Goal: Information Seeking & Learning: Learn about a topic

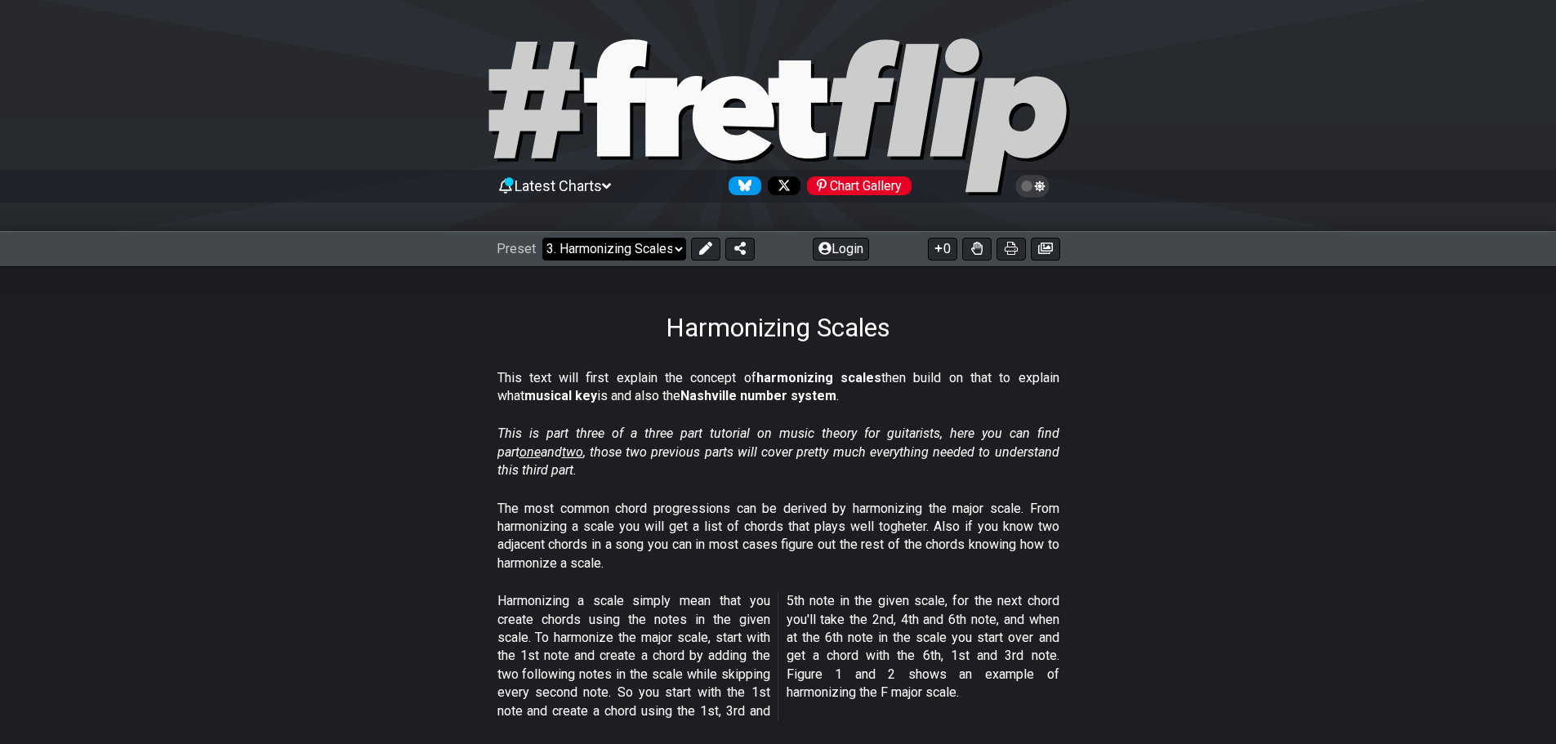
click at [618, 241] on select "Welcome to #fretflip! Initial Preset Custom Preset Minor Pentatonic Major Penta…" at bounding box center [614, 249] width 144 height 23
click at [1122, 488] on section "This is part three of a three part tutorial on music theory for guitarists, her…" at bounding box center [778, 455] width 1556 height 74
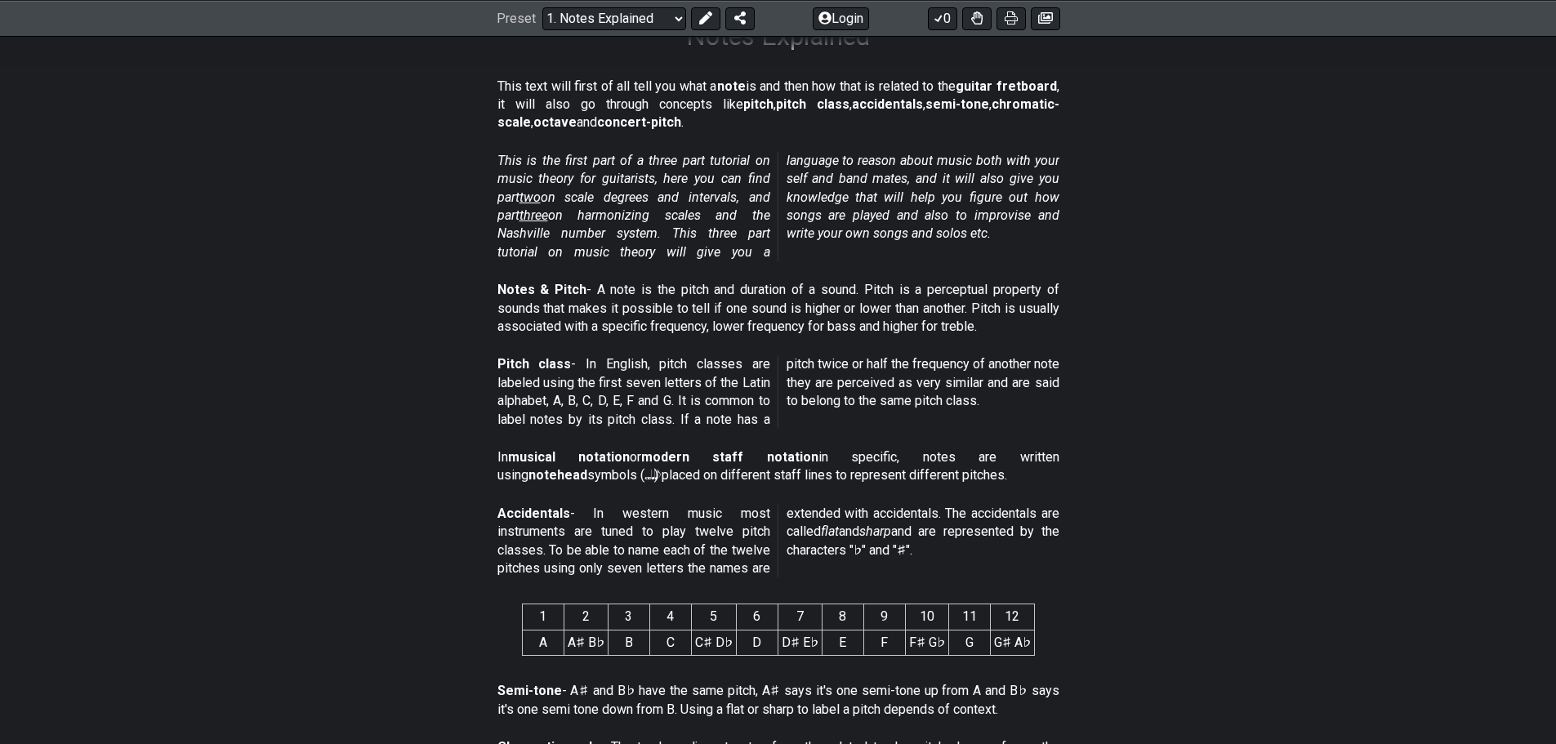
scroll to position [163, 0]
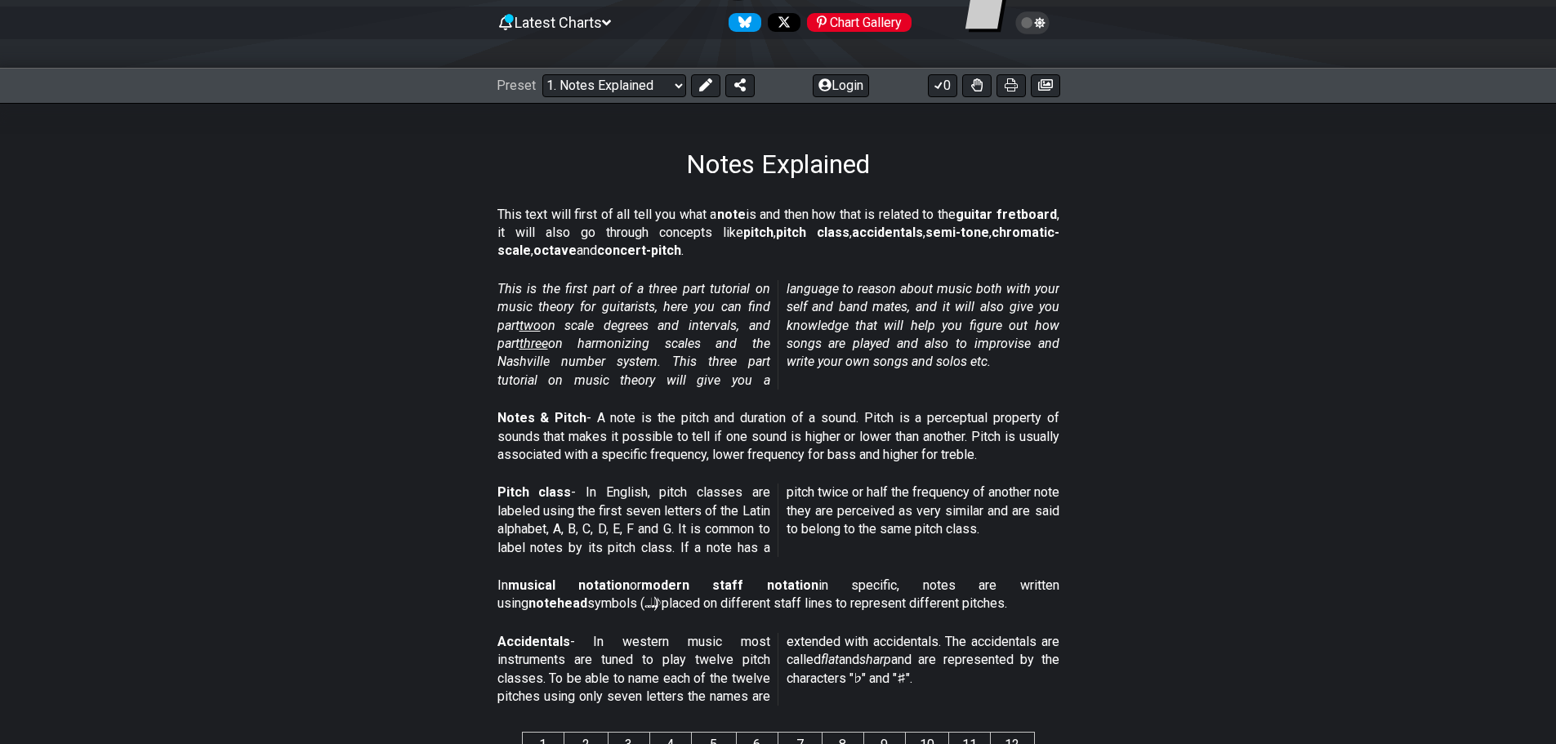
drag, startPoint x: 517, startPoint y: 221, endPoint x: 859, endPoint y: 228, distance: 342.4
click at [859, 228] on p "This text will first of all tell you what a note is and then how that is relate…" at bounding box center [779, 233] width 562 height 55
click at [859, 228] on strong "accidentals" at bounding box center [887, 233] width 71 height 16
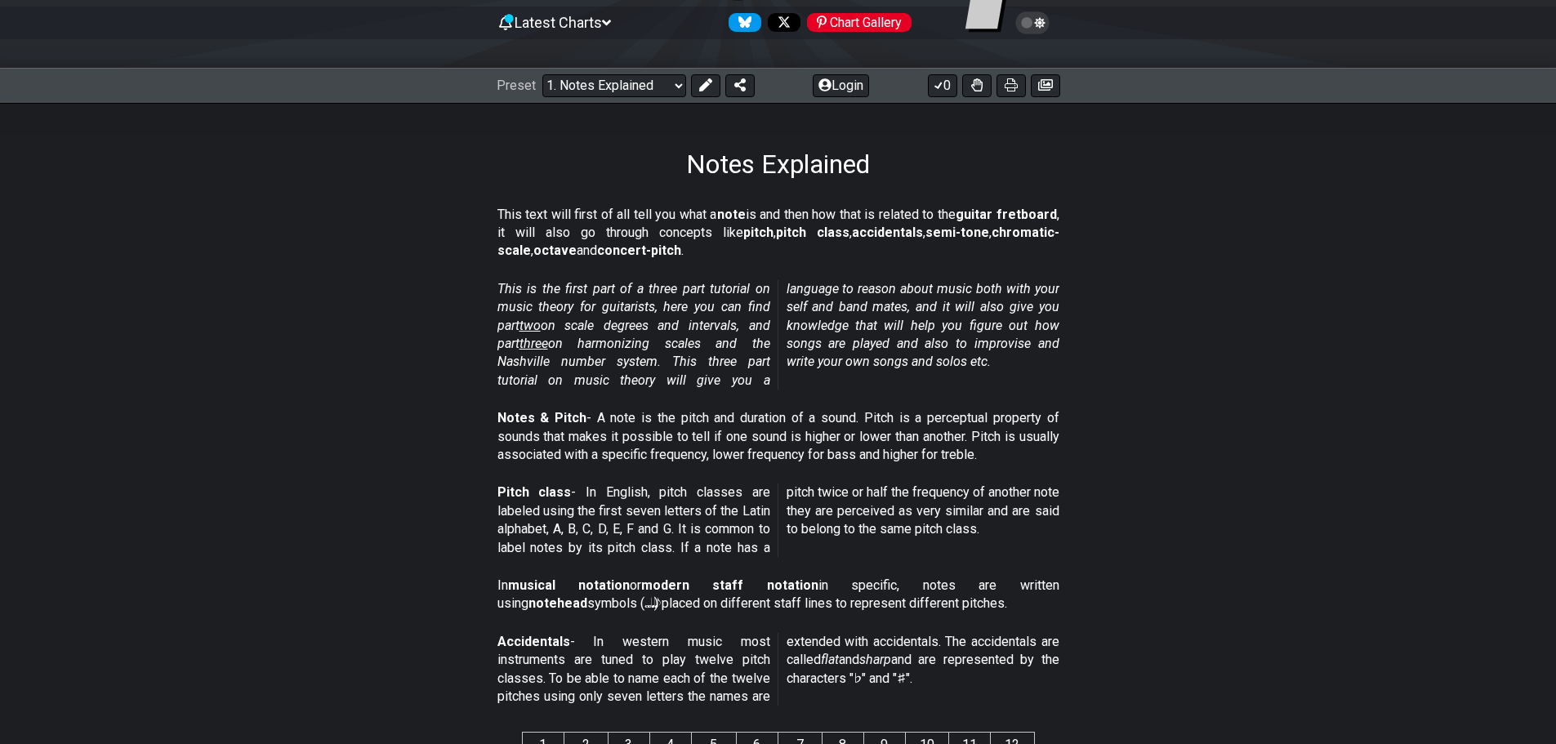
click at [906, 216] on p "This text will first of all tell you what a note is and then how that is relate…" at bounding box center [779, 233] width 562 height 55
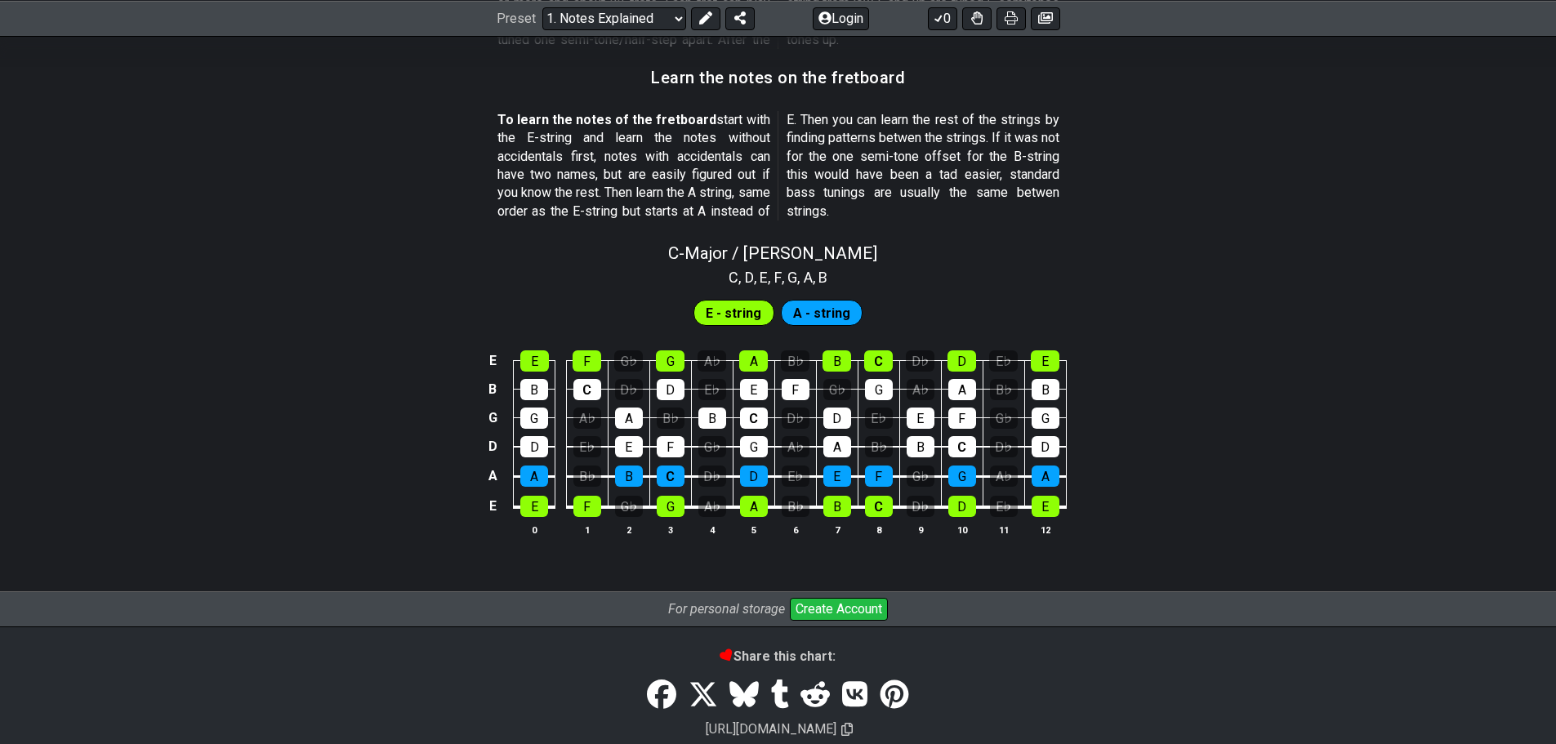
scroll to position [1530, 0]
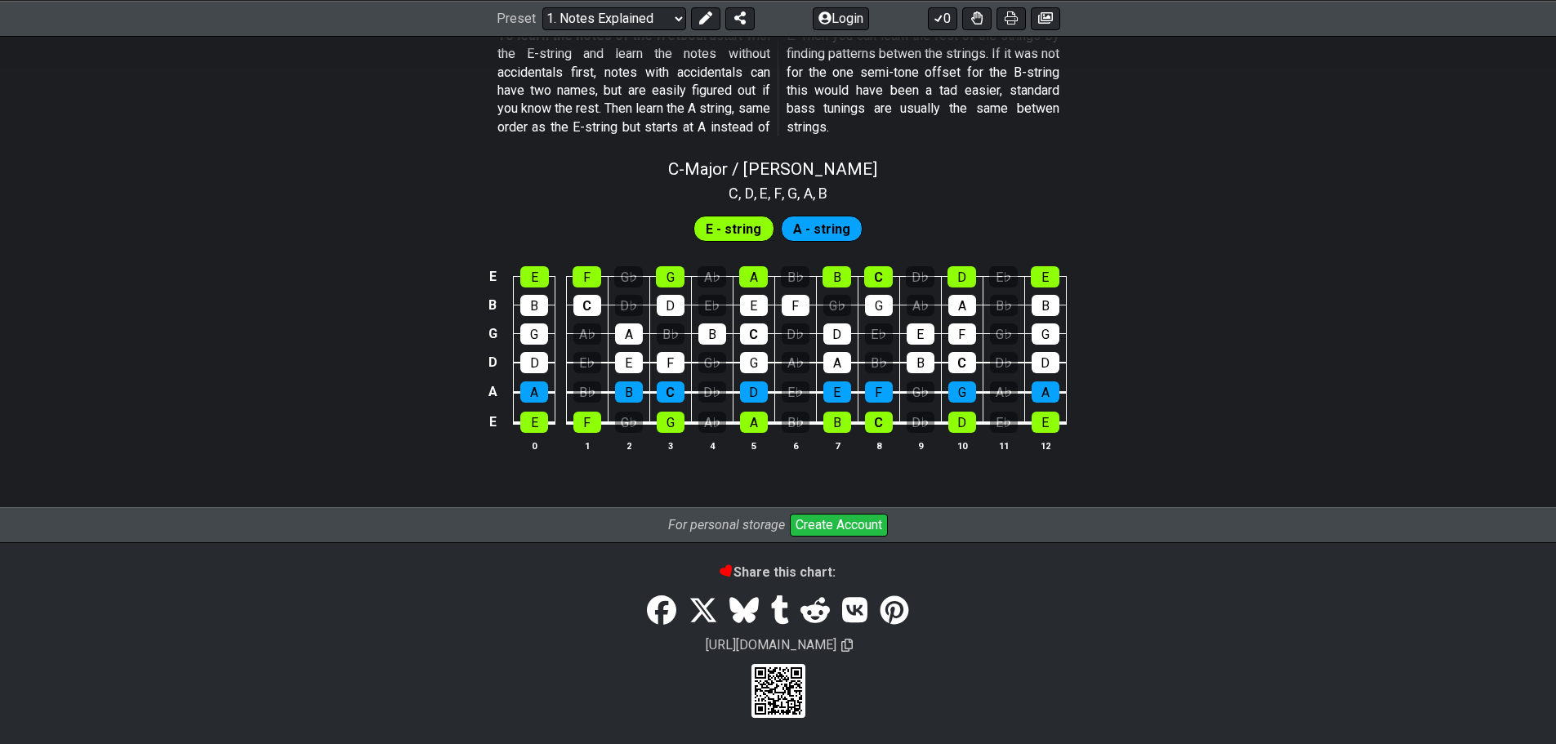
drag, startPoint x: 845, startPoint y: 230, endPoint x: 826, endPoint y: 238, distance: 20.5
click at [845, 230] on span "A - string" at bounding box center [821, 229] width 57 height 24
click at [736, 228] on span "E - string" at bounding box center [734, 229] width 56 height 24
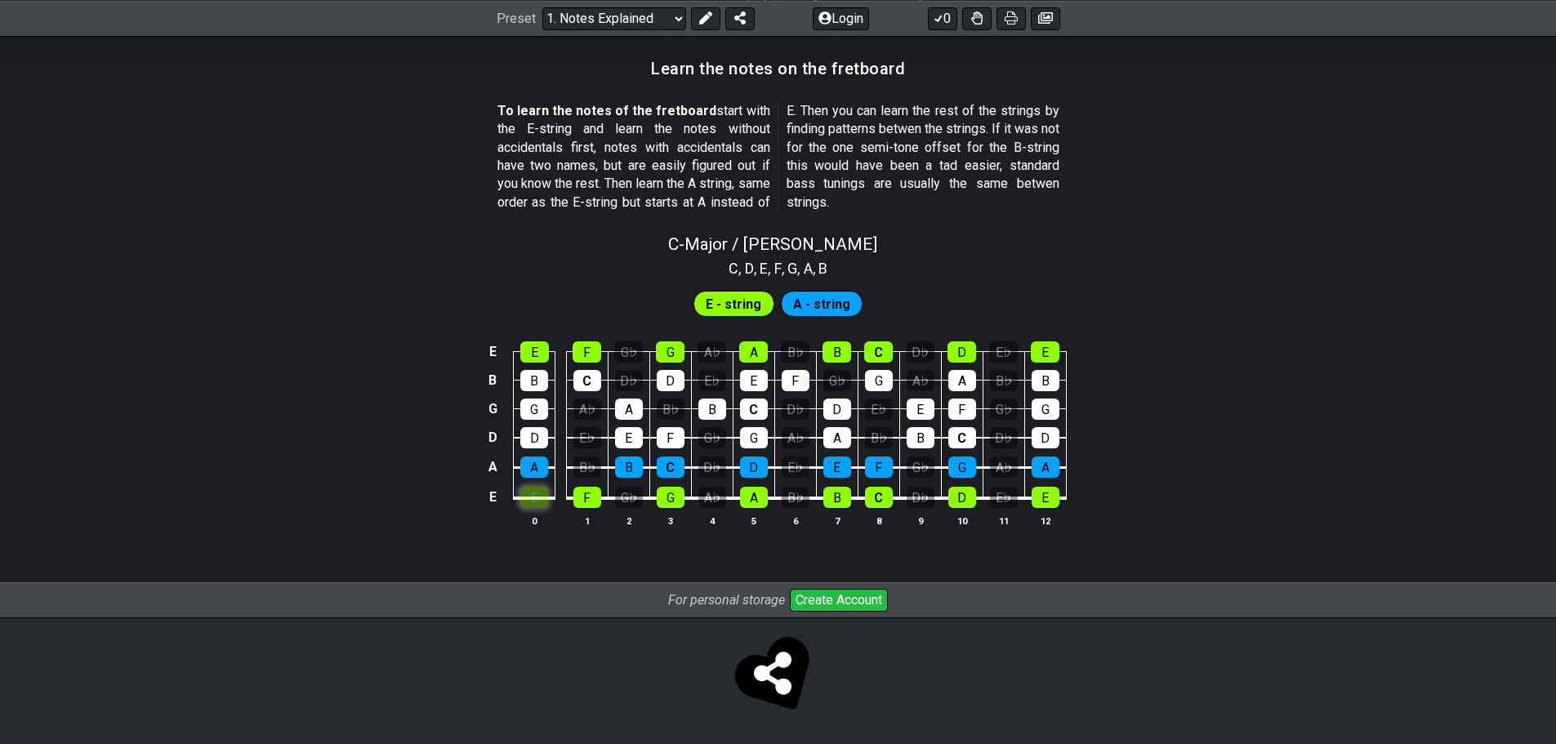
scroll to position [1454, 0]
click at [529, 425] on tbody "E E F G♭ G A♭ A B♭ B C D♭ D E♭ E B B C D♭ D E♭ E F G♭ G A♭ A B♭ B G G A♭ A B♭ B…" at bounding box center [774, 419] width 583 height 192
click at [537, 494] on div "E" at bounding box center [534, 497] width 28 height 21
click at [540, 496] on div "E" at bounding box center [534, 497] width 28 height 21
click at [539, 502] on div "E" at bounding box center [534, 497] width 28 height 21
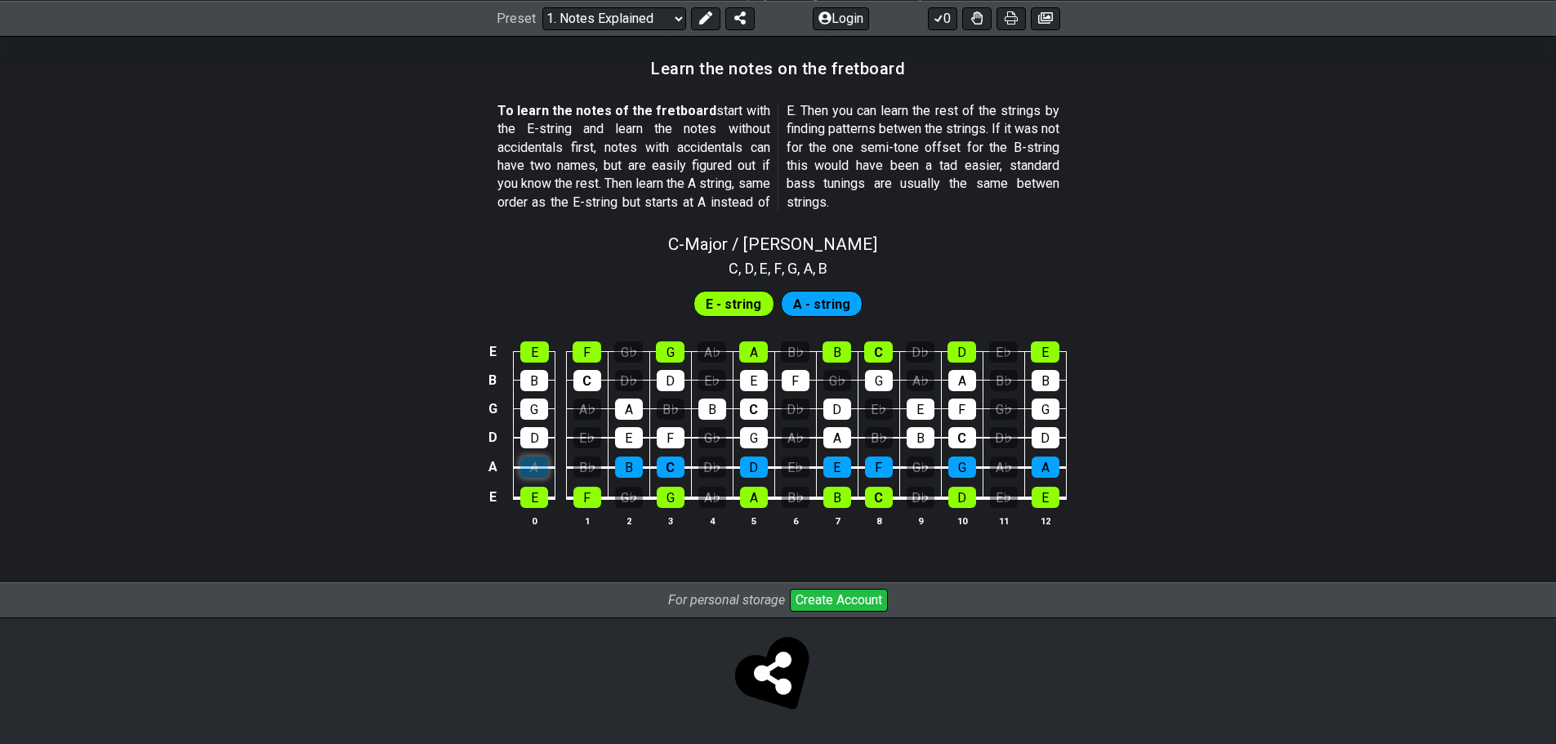
click at [538, 475] on div "A" at bounding box center [534, 467] width 28 height 21
drag, startPoint x: 534, startPoint y: 500, endPoint x: 535, endPoint y: 465, distance: 35.1
click at [534, 499] on div "E" at bounding box center [534, 497] width 28 height 21
click at [534, 431] on div "D" at bounding box center [534, 437] width 28 height 21
click at [538, 408] on div "G" at bounding box center [534, 409] width 28 height 21
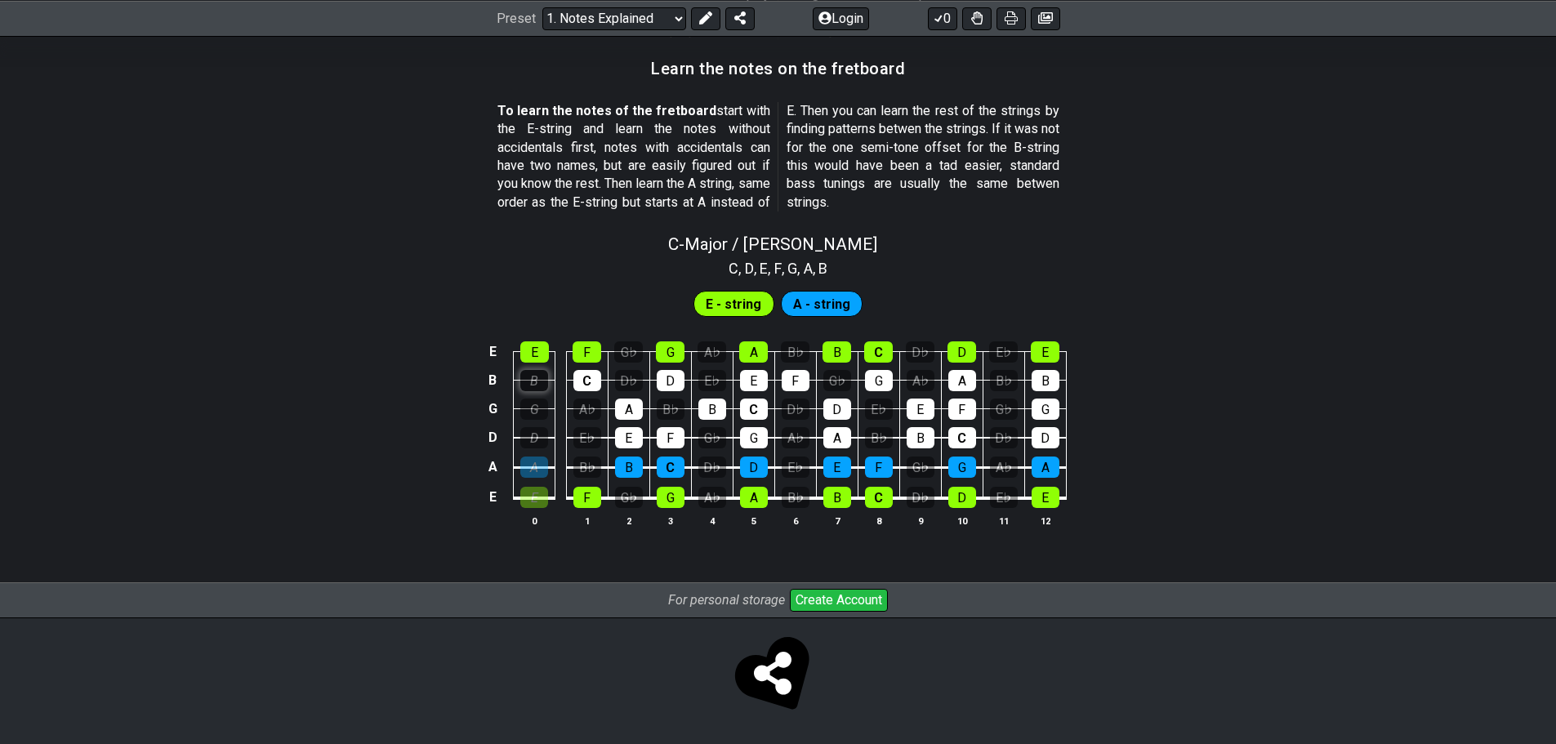
click at [527, 376] on div "B" at bounding box center [534, 380] width 28 height 21
click at [534, 351] on div "E" at bounding box center [534, 351] width 29 height 21
click at [534, 359] on div "E" at bounding box center [534, 351] width 29 height 21
click at [537, 391] on td "G" at bounding box center [535, 394] width 42 height 29
click at [538, 381] on div "B" at bounding box center [534, 380] width 28 height 21
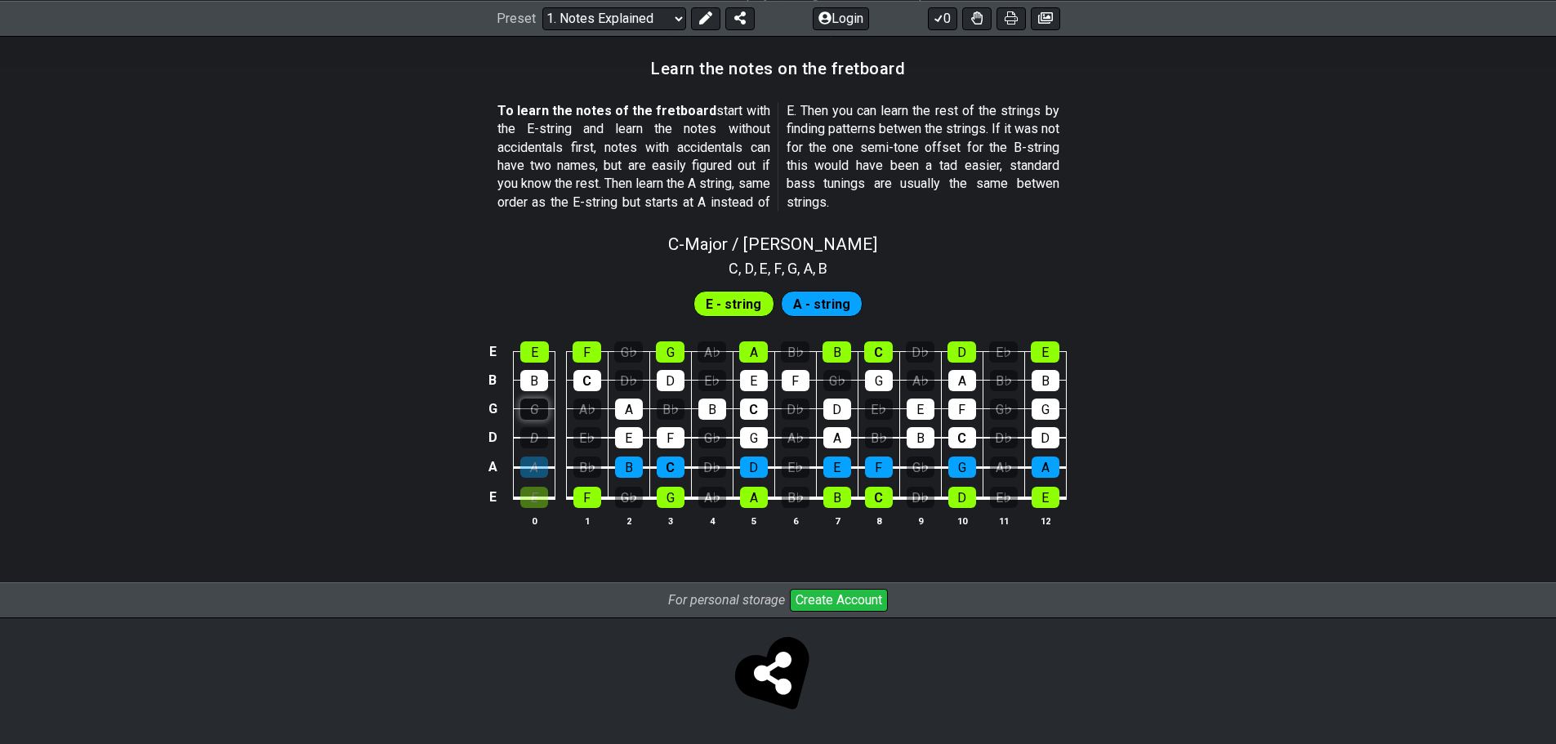
click at [533, 416] on div "G" at bounding box center [534, 409] width 28 height 21
click at [536, 447] on div "D" at bounding box center [534, 437] width 28 height 21
drag, startPoint x: 534, startPoint y: 461, endPoint x: 534, endPoint y: 470, distance: 9.0
click at [533, 463] on div "A" at bounding box center [534, 467] width 28 height 21
click at [541, 492] on div "E" at bounding box center [534, 497] width 28 height 21
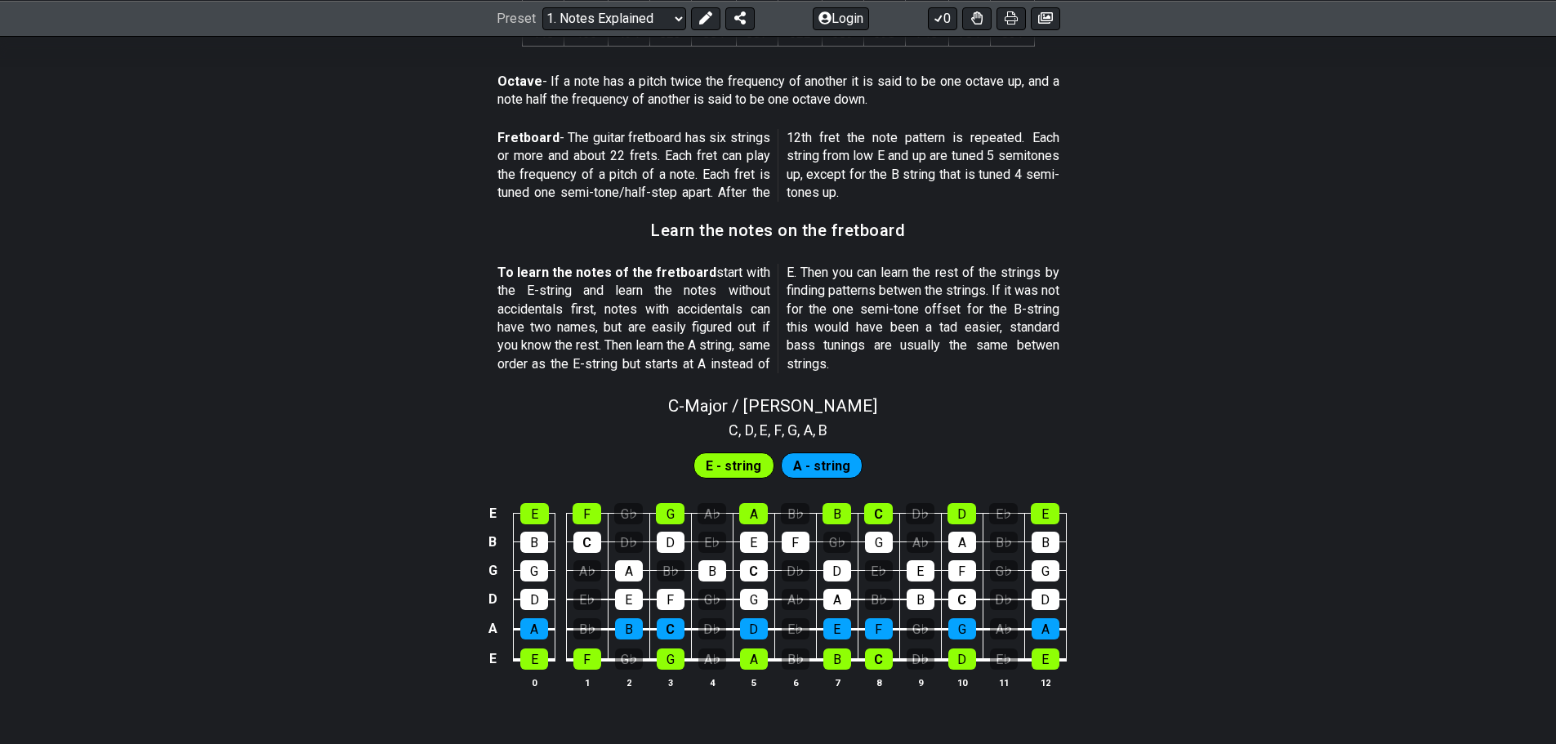
scroll to position [1291, 0]
drag, startPoint x: 697, startPoint y: 235, endPoint x: 864, endPoint y: 225, distance: 167.8
click at [864, 225] on h3 "Learn the notes on the fretboard" at bounding box center [778, 231] width 254 height 18
drag, startPoint x: 864, startPoint y: 225, endPoint x: 655, endPoint y: 297, distance: 221.1
click at [863, 226] on h3 "Learn the notes on the fretboard" at bounding box center [778, 231] width 254 height 18
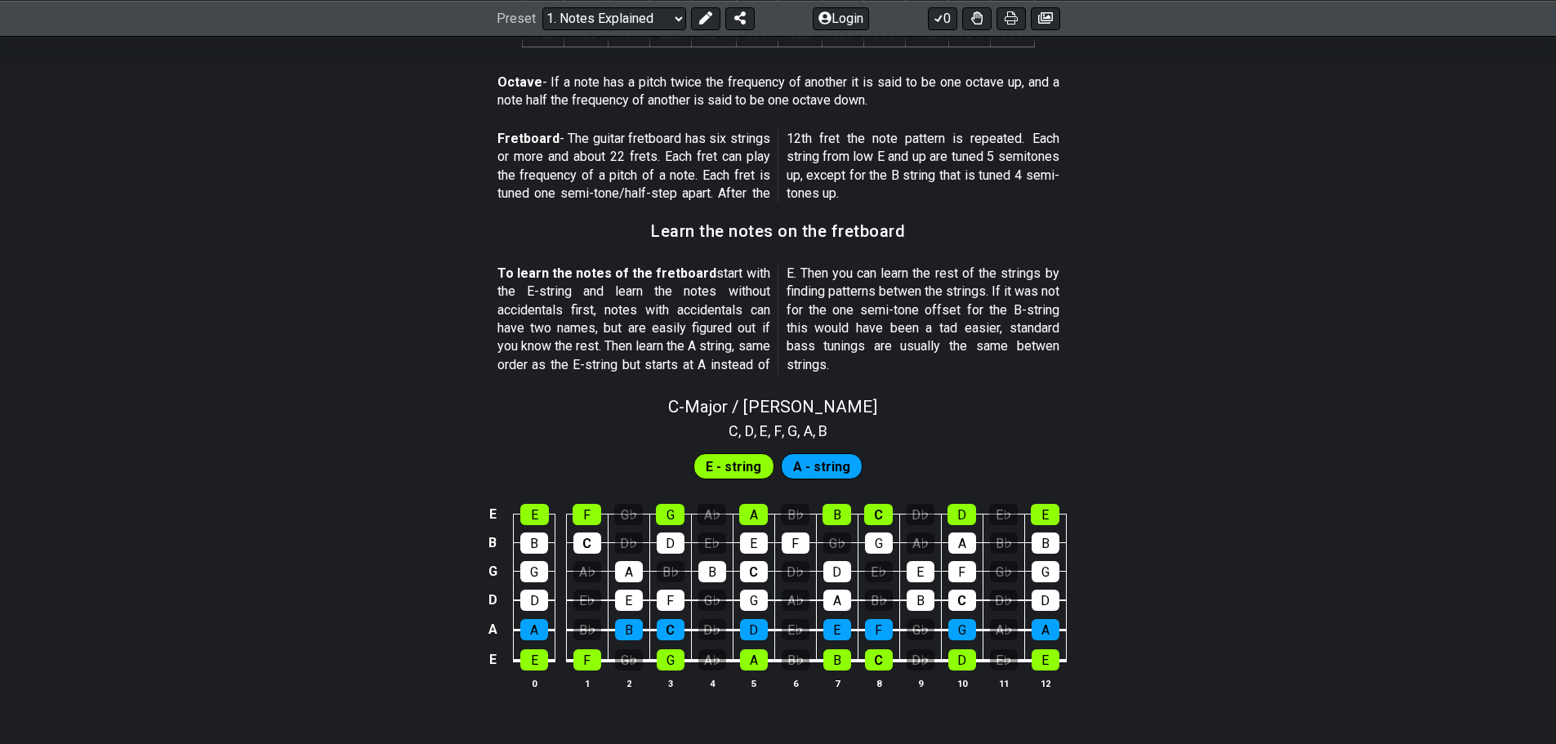
drag, startPoint x: 511, startPoint y: 270, endPoint x: 672, endPoint y: 266, distance: 161.8
click at [672, 266] on strong "To learn the notes of the fretboard" at bounding box center [608, 273] width 220 height 16
click at [673, 266] on strong "To learn the notes of the fretboard" at bounding box center [608, 273] width 220 height 16
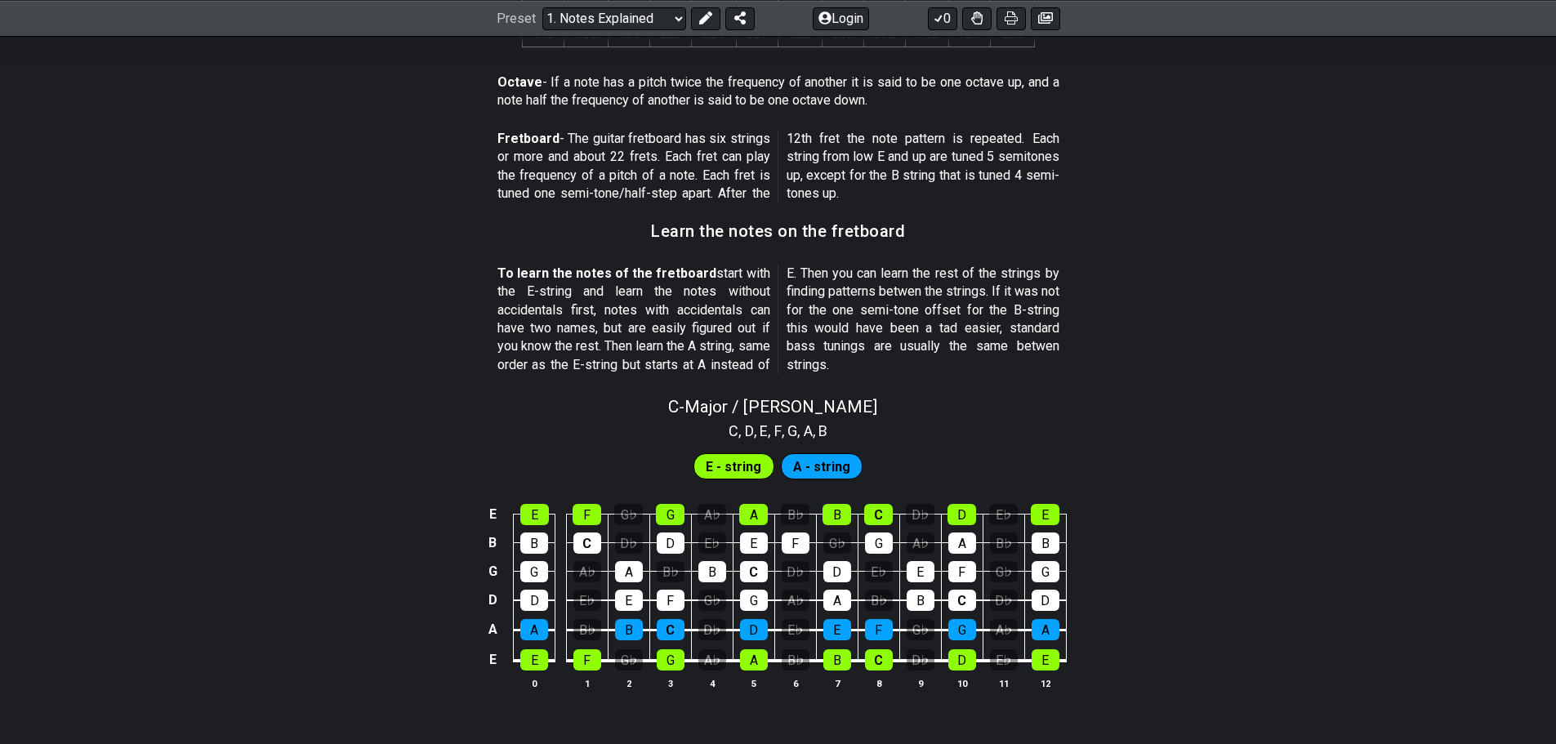
drag, startPoint x: 673, startPoint y: 266, endPoint x: 568, endPoint y: 296, distance: 109.4
click at [671, 267] on strong "To learn the notes of the fretboard" at bounding box center [608, 273] width 220 height 16
click at [564, 296] on p "To learn the notes of the fretboard start with the E-string and learn the notes…" at bounding box center [779, 319] width 562 height 109
drag, startPoint x: 535, startPoint y: 292, endPoint x: 680, endPoint y: 284, distance: 145.6
click at [680, 284] on p "To learn the notes of the fretboard start with the E-string and learn the notes…" at bounding box center [779, 319] width 562 height 109
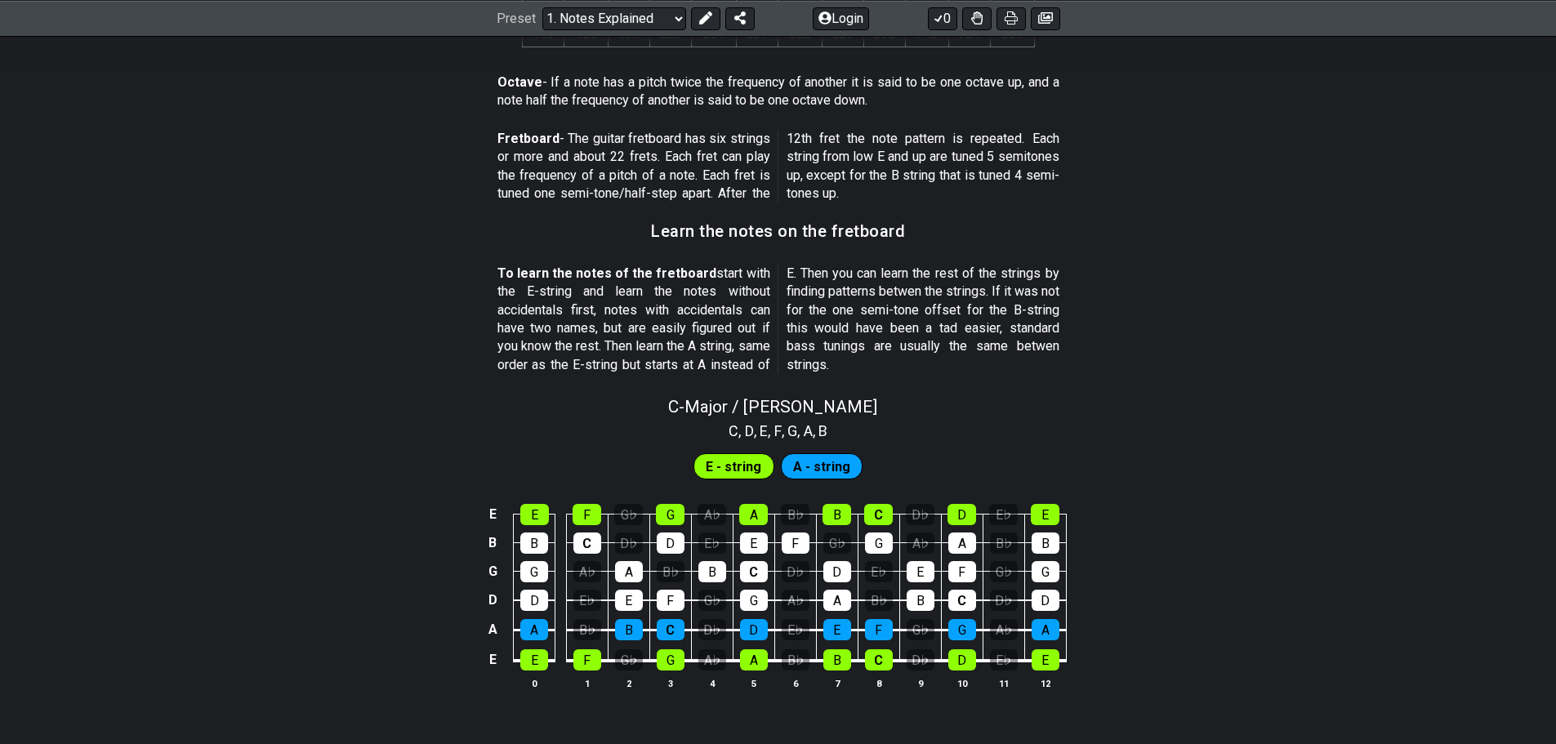
drag, startPoint x: 662, startPoint y: 309, endPoint x: 742, endPoint y: 308, distance: 80.1
click at [742, 308] on p "To learn the notes of the fretboard start with the E-string and learn the notes…" at bounding box center [779, 319] width 562 height 109
drag, startPoint x: 742, startPoint y: 308, endPoint x: 734, endPoint y: 313, distance: 8.8
click at [743, 308] on p "To learn the notes of the fretboard start with the E-string and learn the notes…" at bounding box center [779, 319] width 562 height 109
drag, startPoint x: 605, startPoint y: 332, endPoint x: 644, endPoint y: 331, distance: 39.2
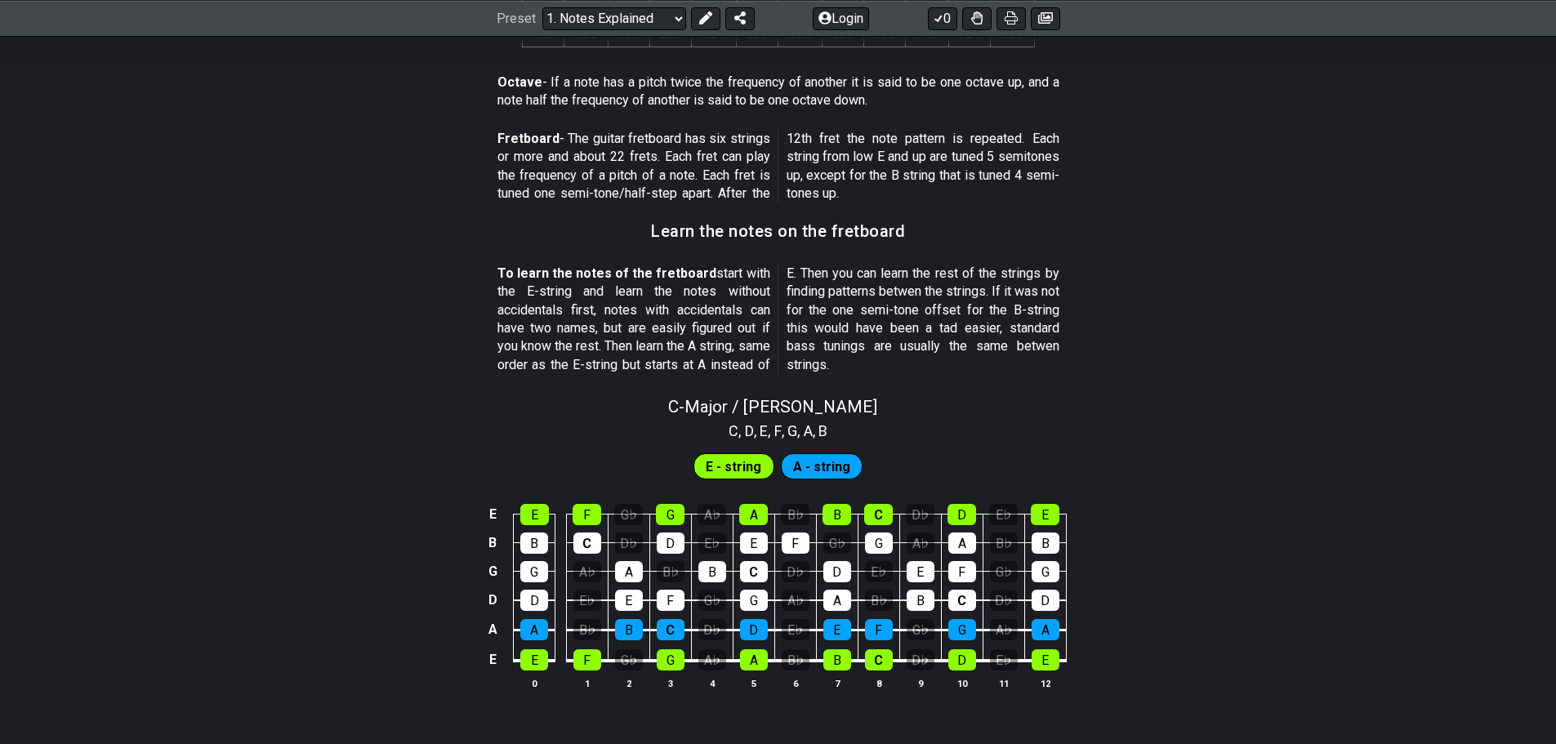
click at [644, 331] on p "To learn the notes of the fretboard start with the E-string and learn the notes…" at bounding box center [779, 319] width 562 height 109
click at [623, 335] on p "To learn the notes of the fretboard start with the E-string and learn the notes…" at bounding box center [779, 319] width 562 height 109
click at [622, 335] on p "To learn the notes of the fretboard start with the E-string and learn the notes…" at bounding box center [779, 319] width 562 height 109
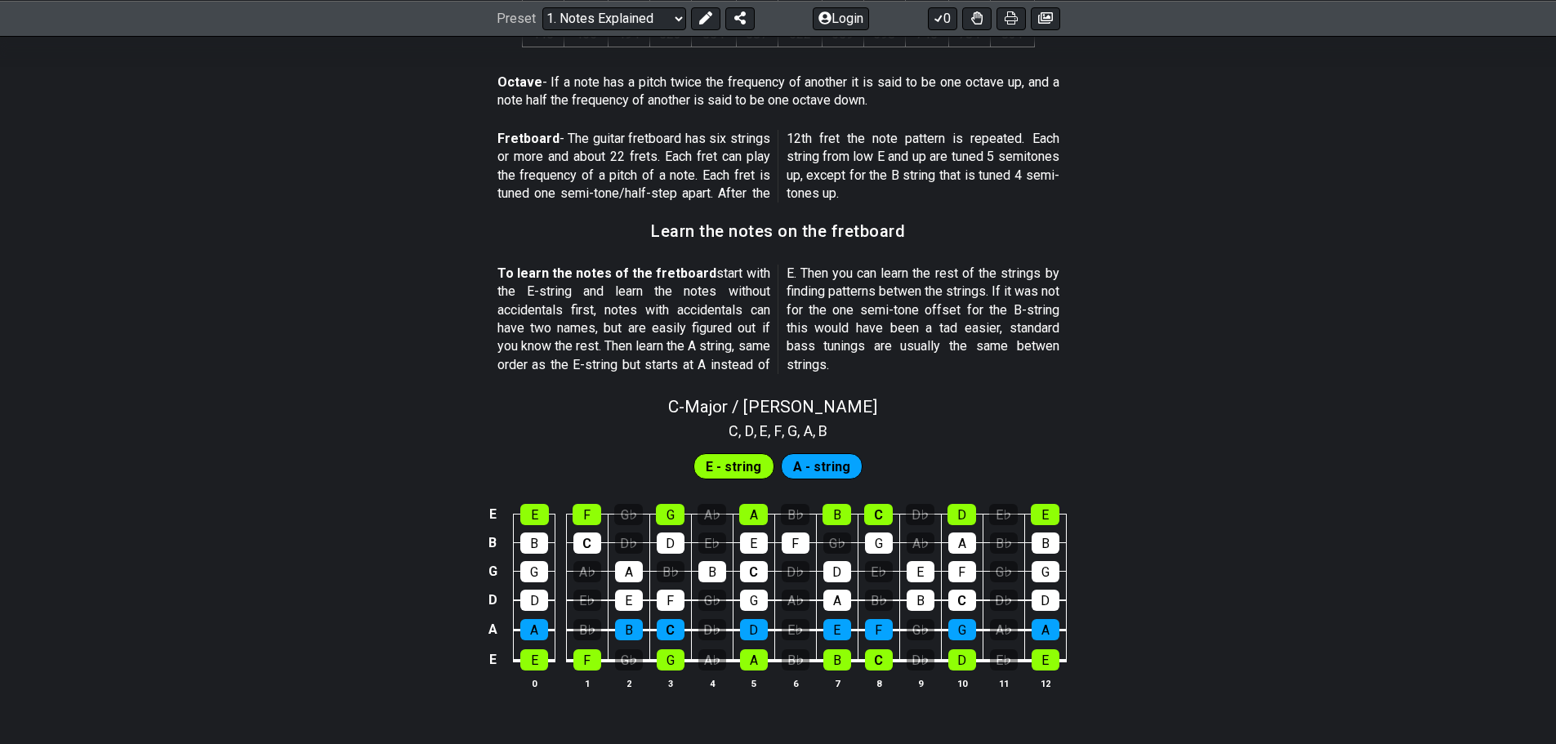
click at [549, 344] on p "To learn the notes of the fretboard start with the E-string and learn the notes…" at bounding box center [779, 319] width 562 height 109
drag, startPoint x: 508, startPoint y: 355, endPoint x: 647, endPoint y: 343, distance: 139.3
click at [647, 343] on p "To learn the notes of the fretboard start with the E-string and learn the notes…" at bounding box center [779, 319] width 562 height 109
drag, startPoint x: 647, startPoint y: 343, endPoint x: 641, endPoint y: 364, distance: 21.2
click at [647, 346] on p "To learn the notes of the fretboard start with the E-string and learn the notes…" at bounding box center [779, 319] width 562 height 109
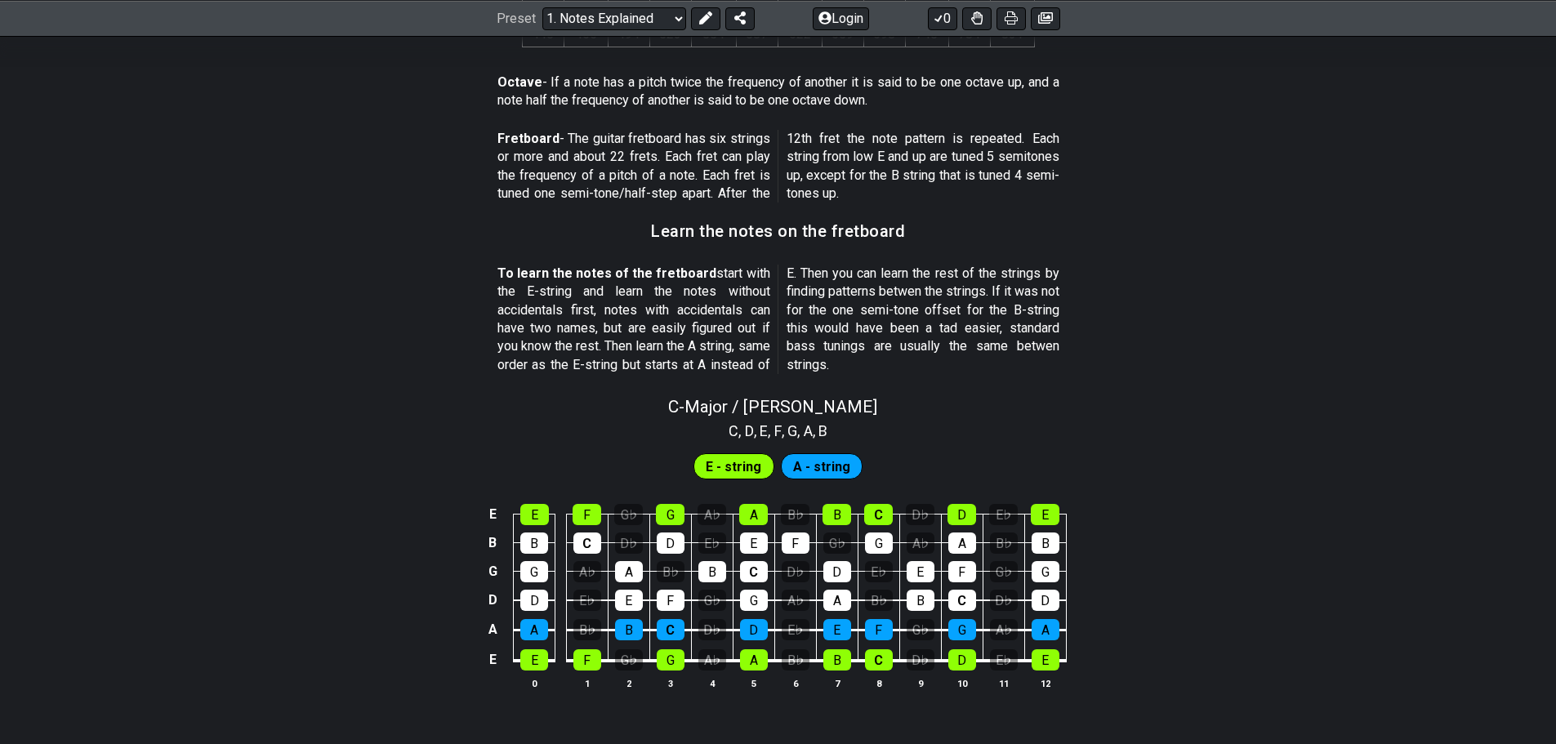
drag, startPoint x: 686, startPoint y: 353, endPoint x: 742, endPoint y: 352, distance: 55.6
click at [742, 352] on p "To learn the notes of the fretboard start with the E-string and learn the notes…" at bounding box center [779, 319] width 562 height 109
click at [679, 351] on p "To learn the notes of the fretboard start with the E-string and learn the notes…" at bounding box center [779, 319] width 562 height 109
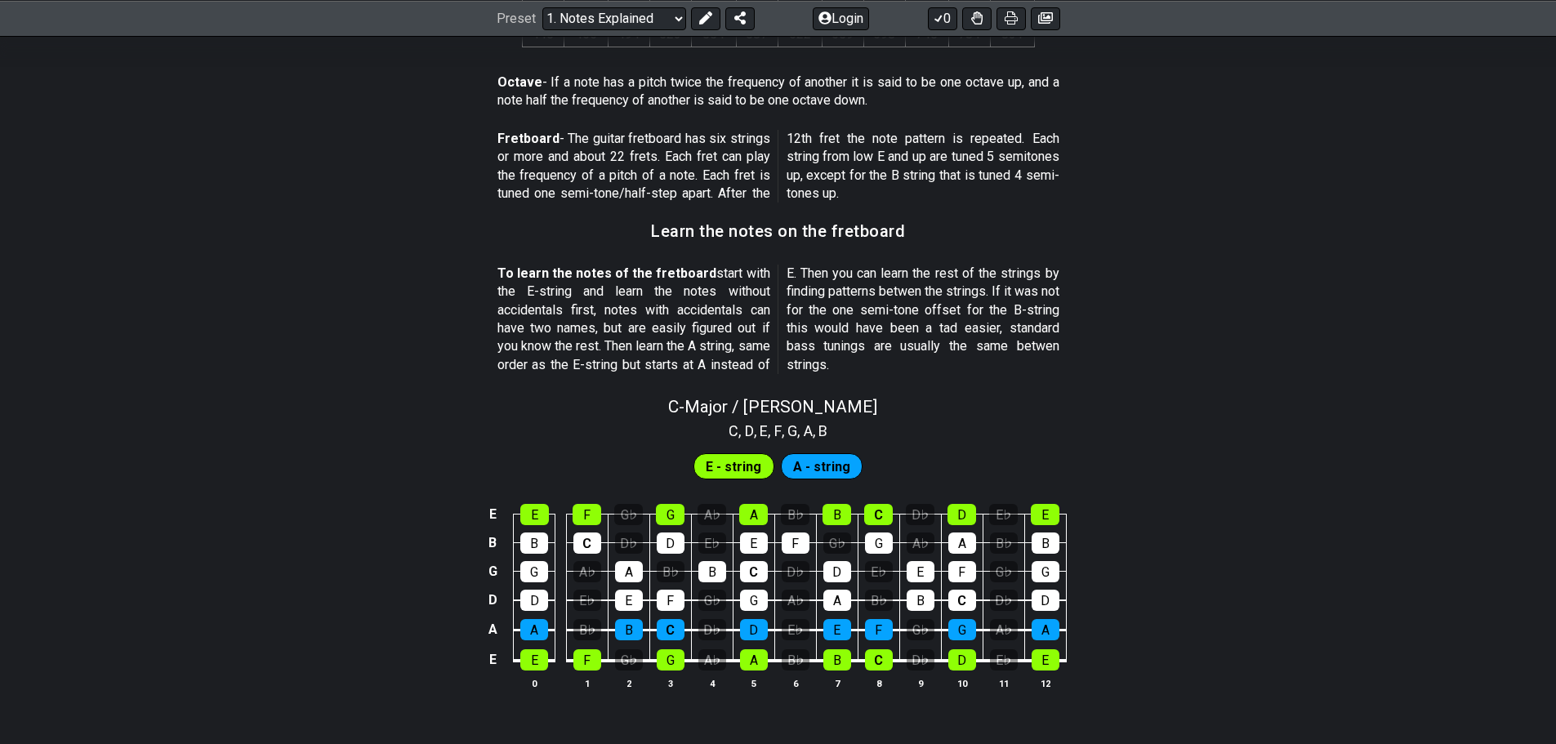
click at [679, 351] on p "To learn the notes of the fretboard start with the E-string and learn the notes…" at bounding box center [779, 319] width 562 height 109
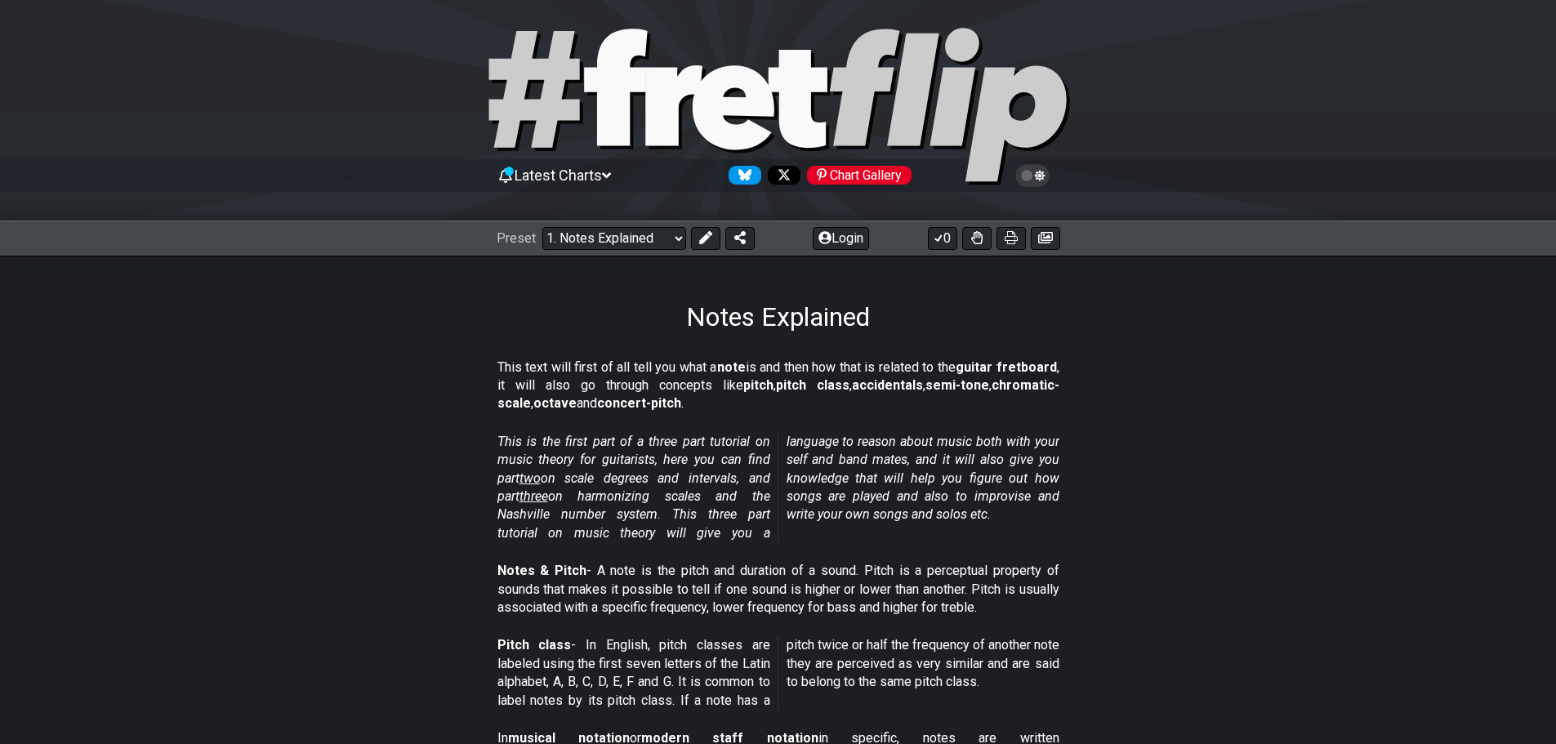
scroll to position [0, 0]
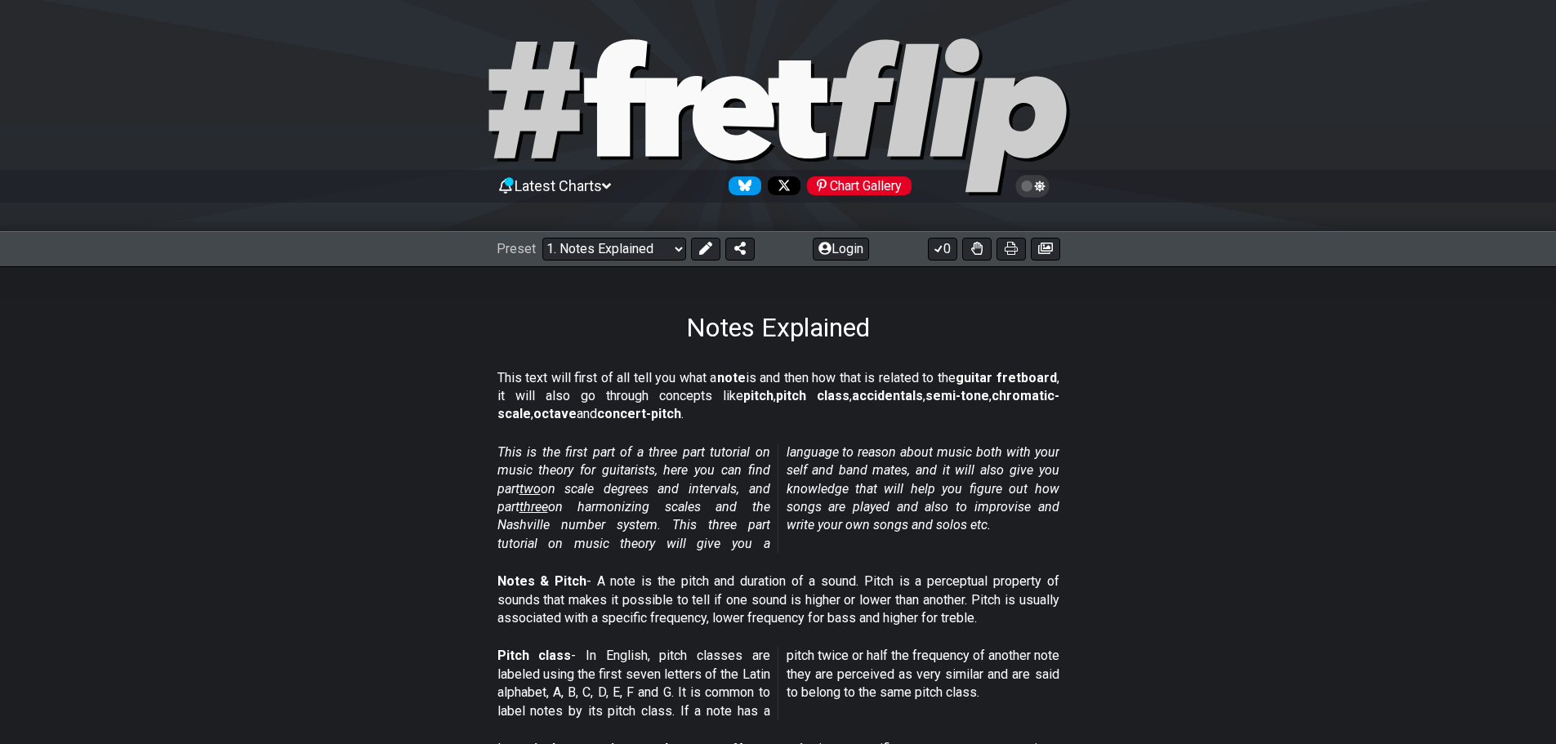
drag, startPoint x: 578, startPoint y: 376, endPoint x: 876, endPoint y: 387, distance: 297.6
click at [876, 387] on p "This text will first of all tell you what a note is and then how that is relate…" at bounding box center [779, 396] width 562 height 55
click at [876, 388] on strong "accidentals" at bounding box center [887, 396] width 71 height 16
drag, startPoint x: 497, startPoint y: 486, endPoint x: 734, endPoint y: 544, distance: 243.9
click at [734, 544] on em "This is the first part of a three part tutorial on music theory for guitarists,…" at bounding box center [779, 497] width 562 height 107
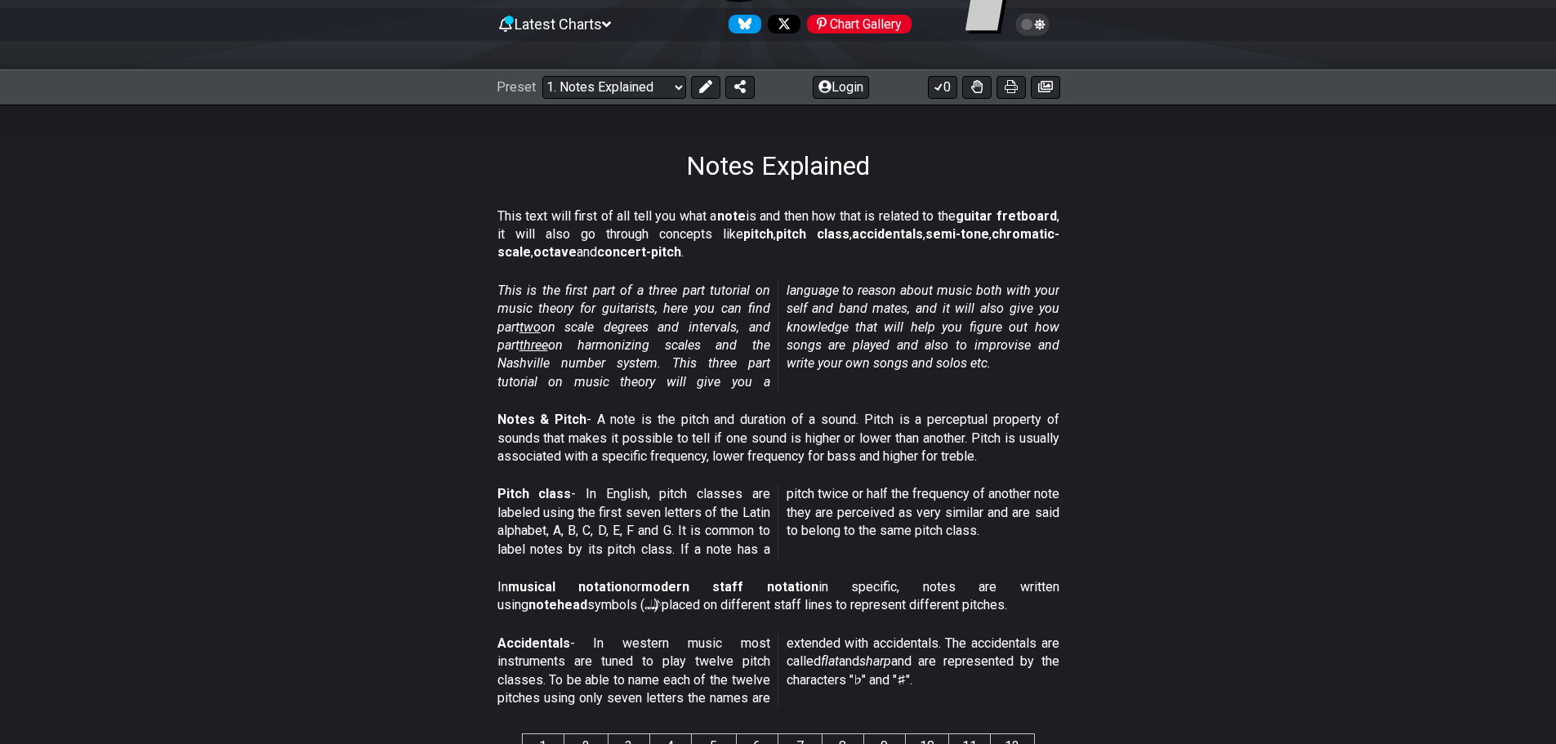
scroll to position [163, 0]
drag, startPoint x: 663, startPoint y: 422, endPoint x: 813, endPoint y: 423, distance: 150.3
click at [813, 423] on p "Notes & Pitch - A note is the pitch and duration of a sound. Pitch is a percept…" at bounding box center [779, 436] width 562 height 55
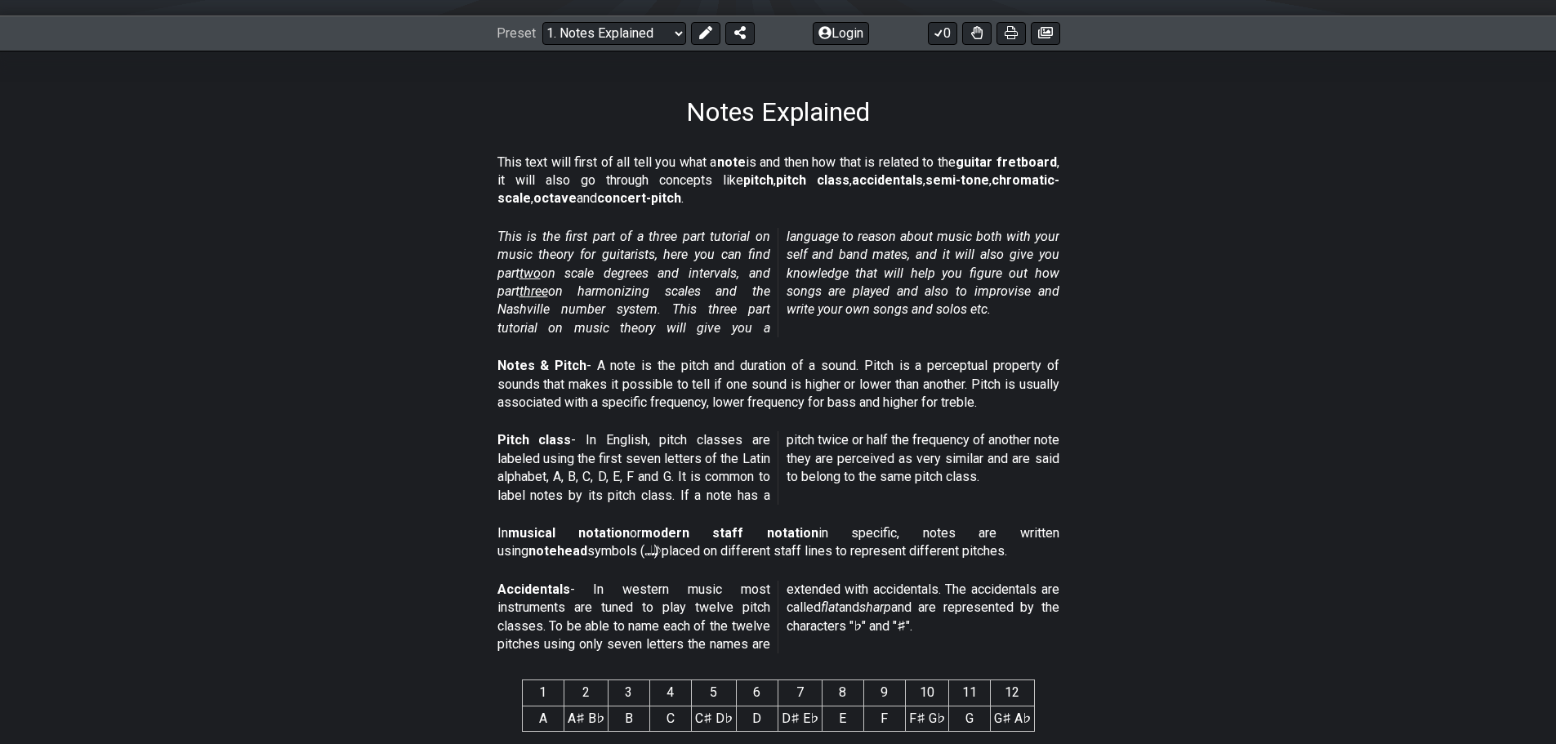
scroll to position [245, 0]
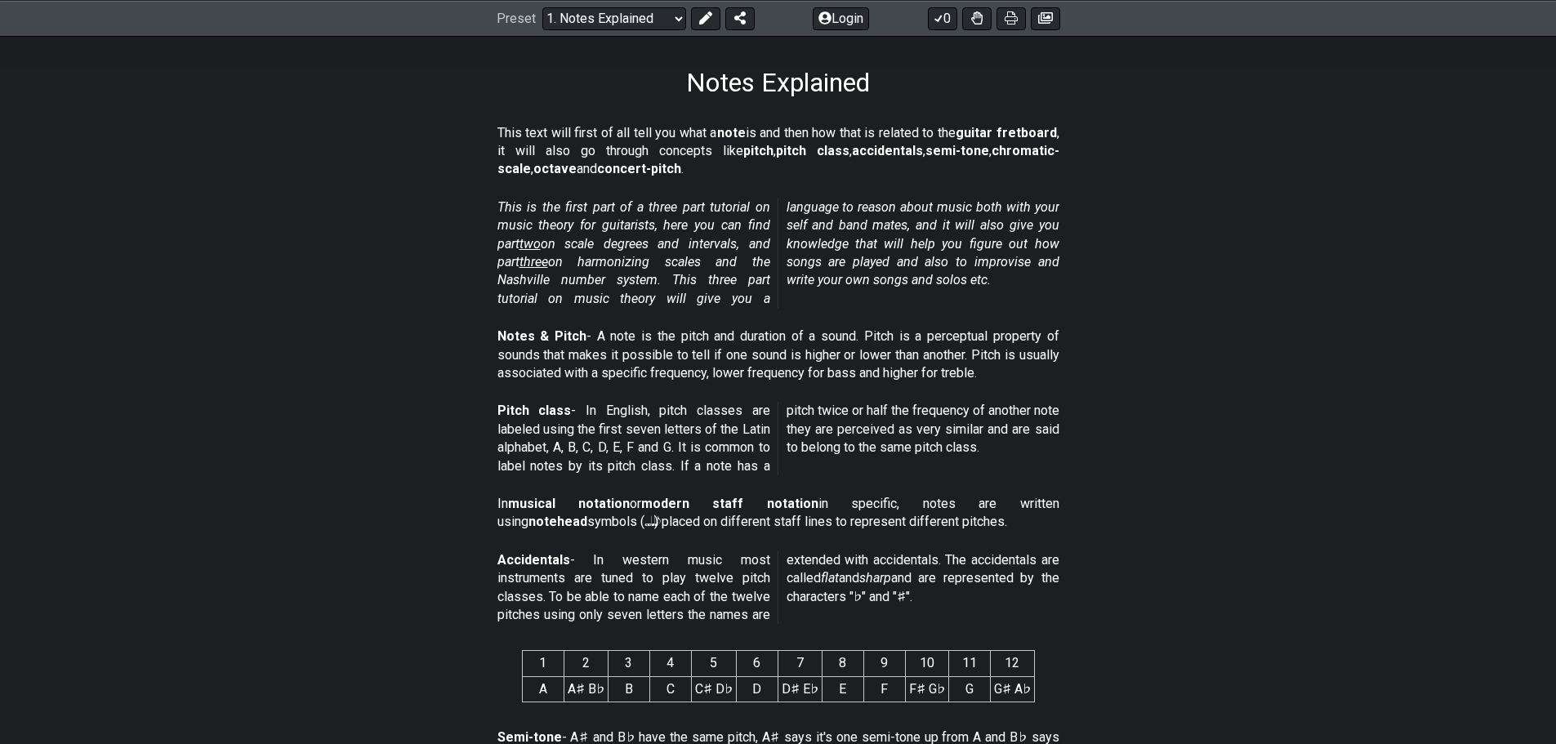
drag, startPoint x: 519, startPoint y: 506, endPoint x: 738, endPoint y: 507, distance: 218.9
click at [738, 507] on p "In musical notation or modern staff notation in specific, notes are written usi…" at bounding box center [779, 513] width 562 height 37
click at [738, 507] on strong "modern staff notation" at bounding box center [729, 504] width 177 height 16
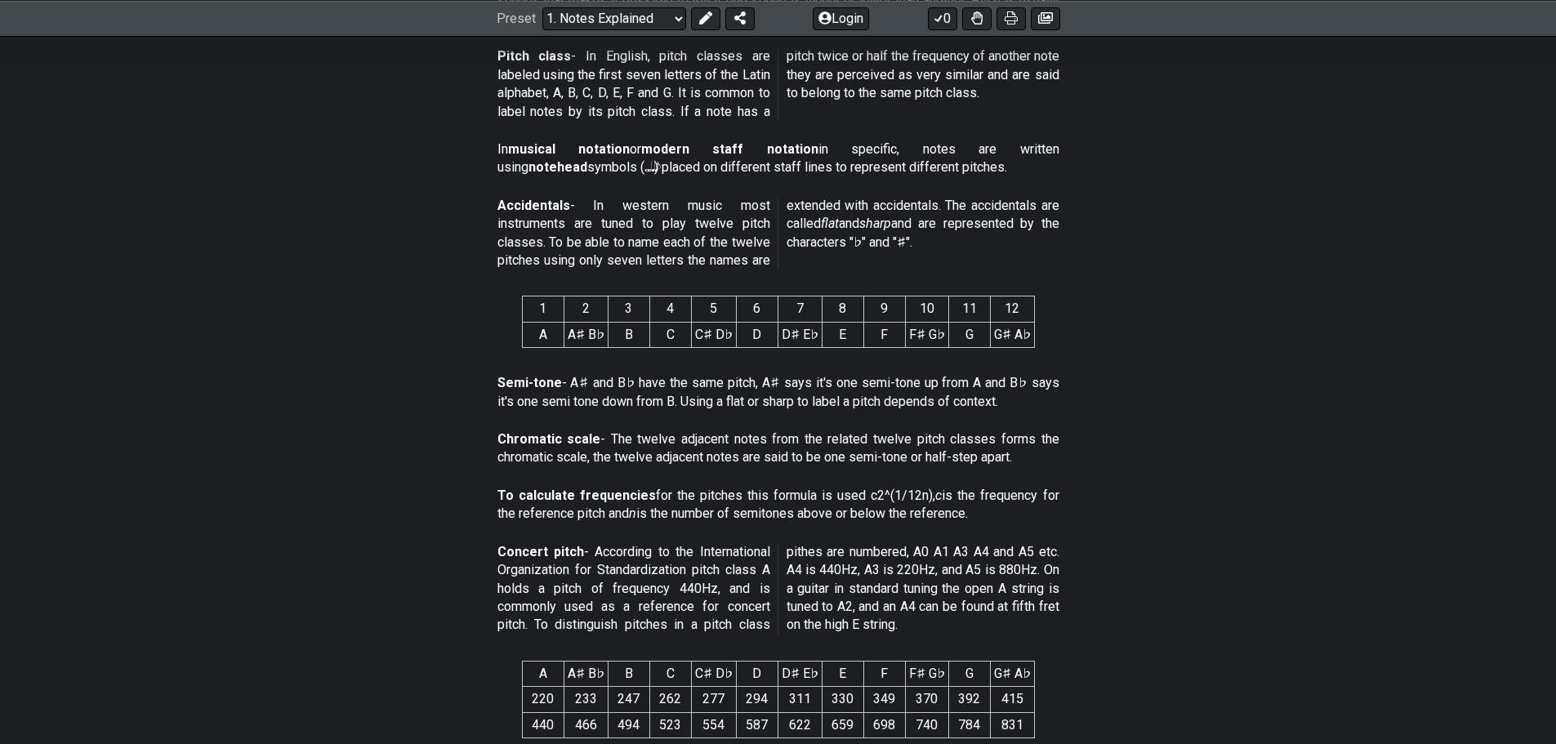
scroll to position [572, 0]
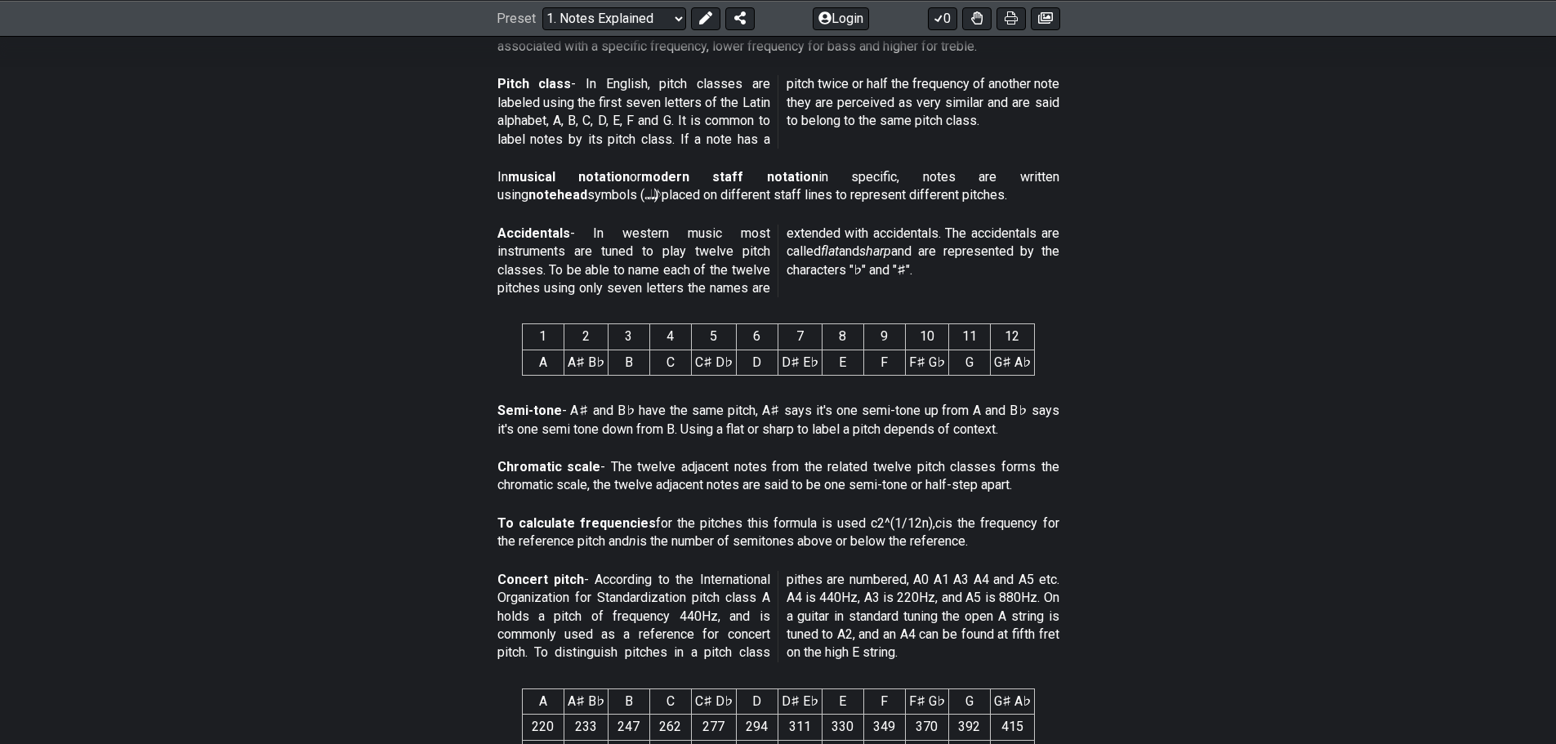
click at [847, 265] on p "Accidentals - In western music most instruments are tuned to play twelve pitch …" at bounding box center [779, 262] width 562 height 74
drag, startPoint x: 847, startPoint y: 265, endPoint x: 899, endPoint y: 265, distance: 51.5
click at [850, 265] on p "Accidentals - In western music most instruments are tuned to play twelve pitch …" at bounding box center [779, 262] width 562 height 74
click at [899, 265] on p "Accidentals - In western music most instruments are tuned to play twelve pitch …" at bounding box center [779, 262] width 562 height 74
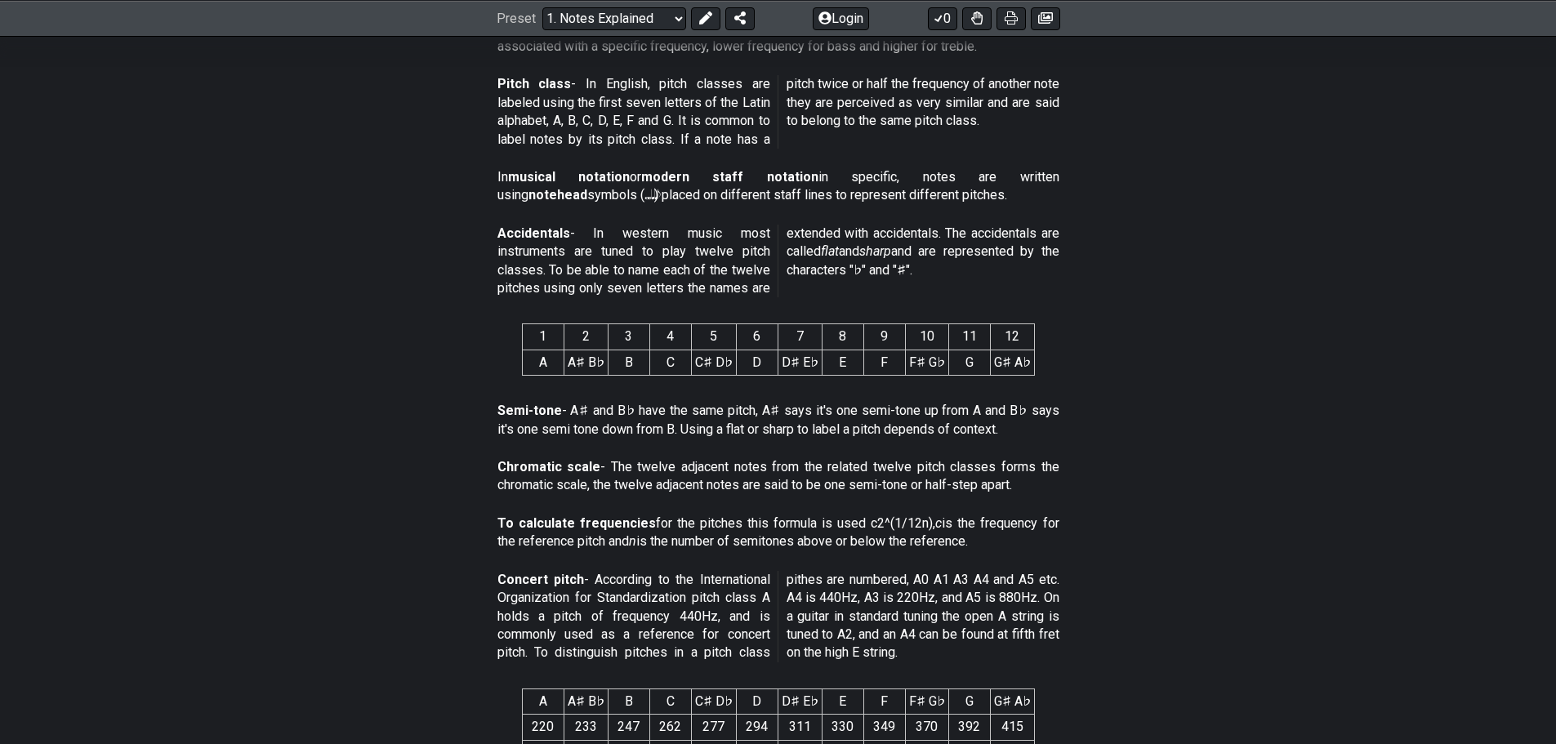
click at [899, 265] on p "Accidentals - In western music most instruments are tuned to play twelve pitch …" at bounding box center [779, 262] width 562 height 74
click at [913, 265] on p "Accidentals - In western music most instruments are tuned to play twelve pitch …" at bounding box center [779, 262] width 562 height 74
drag, startPoint x: 913, startPoint y: 265, endPoint x: 974, endPoint y: 274, distance: 61.2
click at [914, 265] on p "Accidentals - In western music most instruments are tuned to play twelve pitch …" at bounding box center [779, 262] width 562 height 74
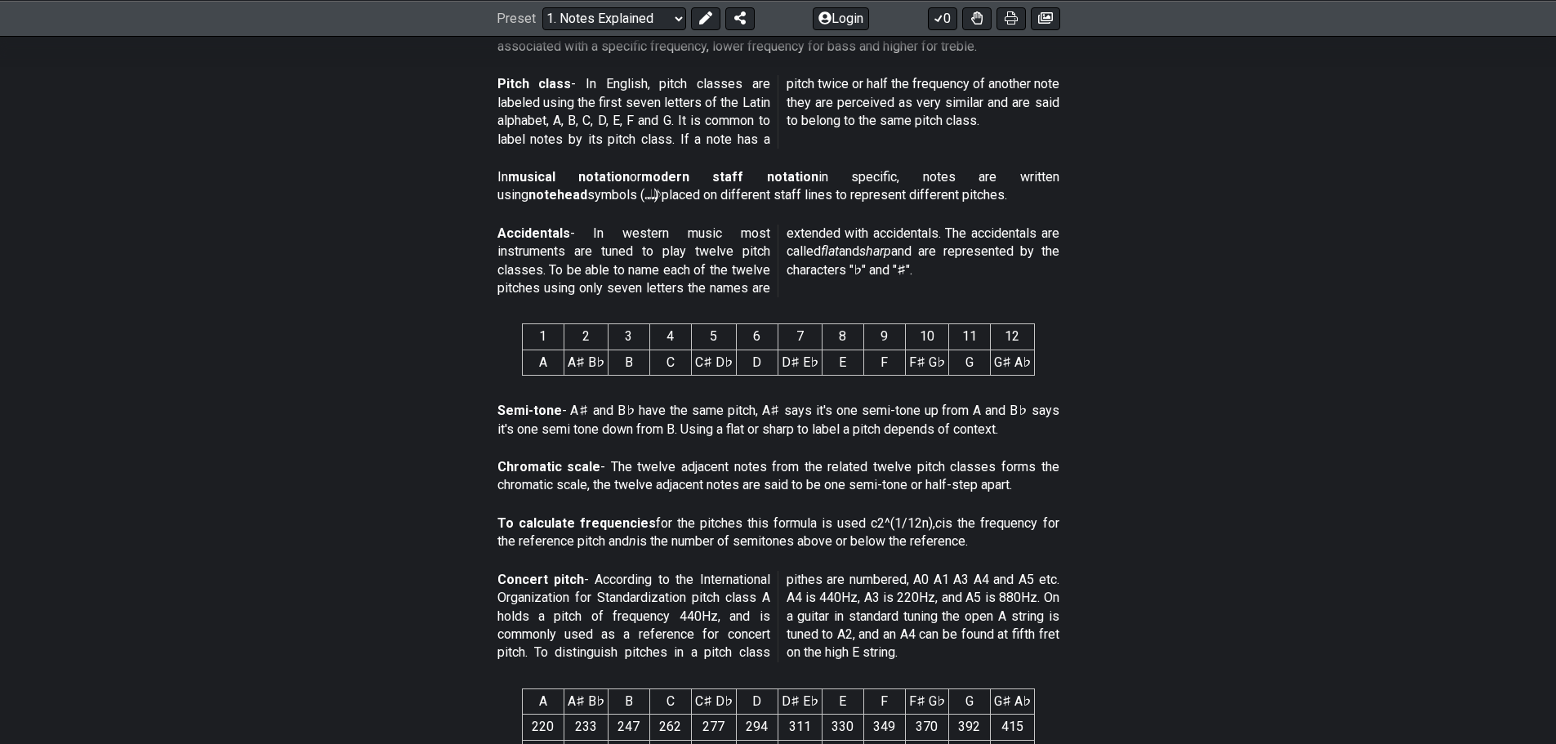
click at [1017, 278] on p "Accidentals - In western music most instruments are tuned to play twelve pitch …" at bounding box center [779, 262] width 562 height 74
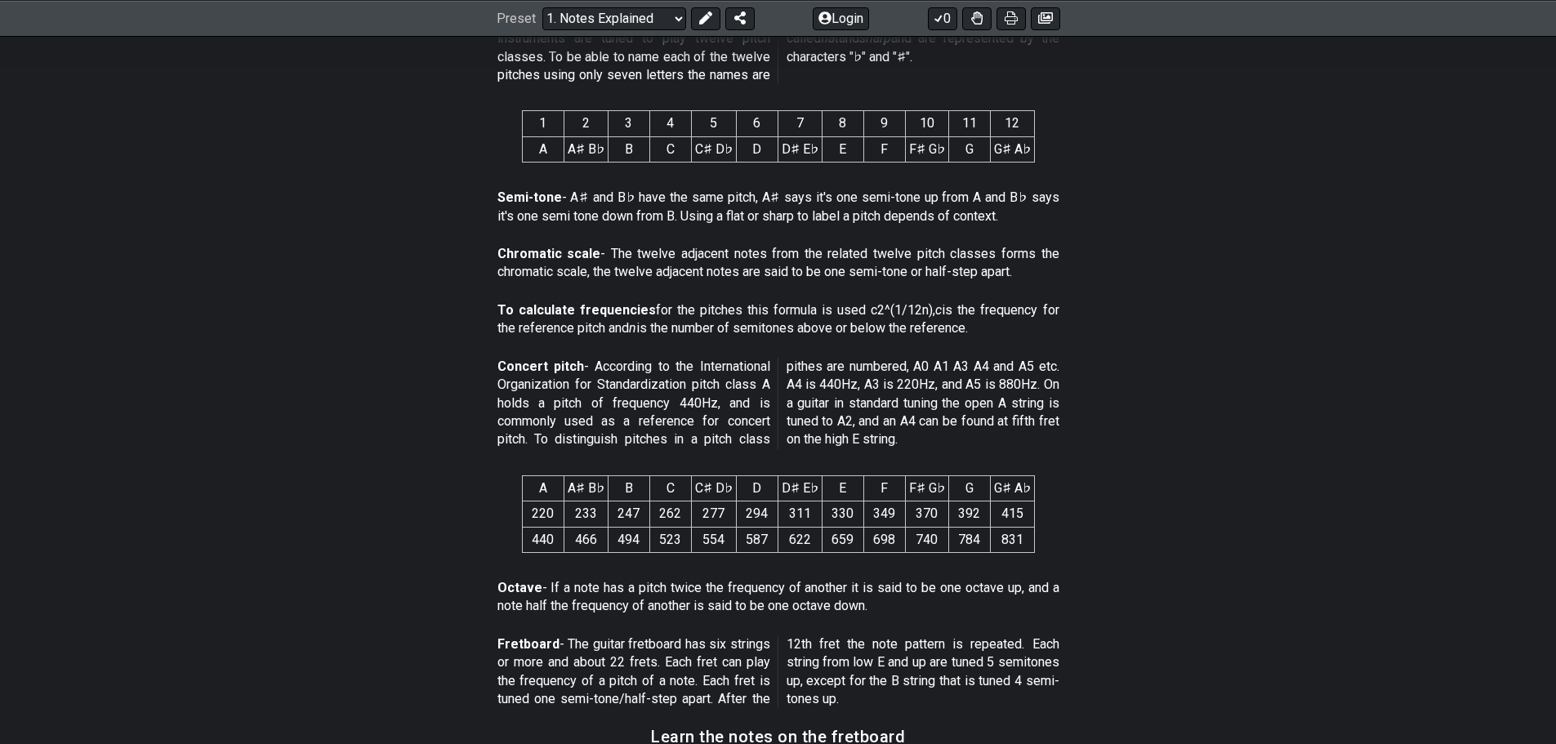
scroll to position [817, 0]
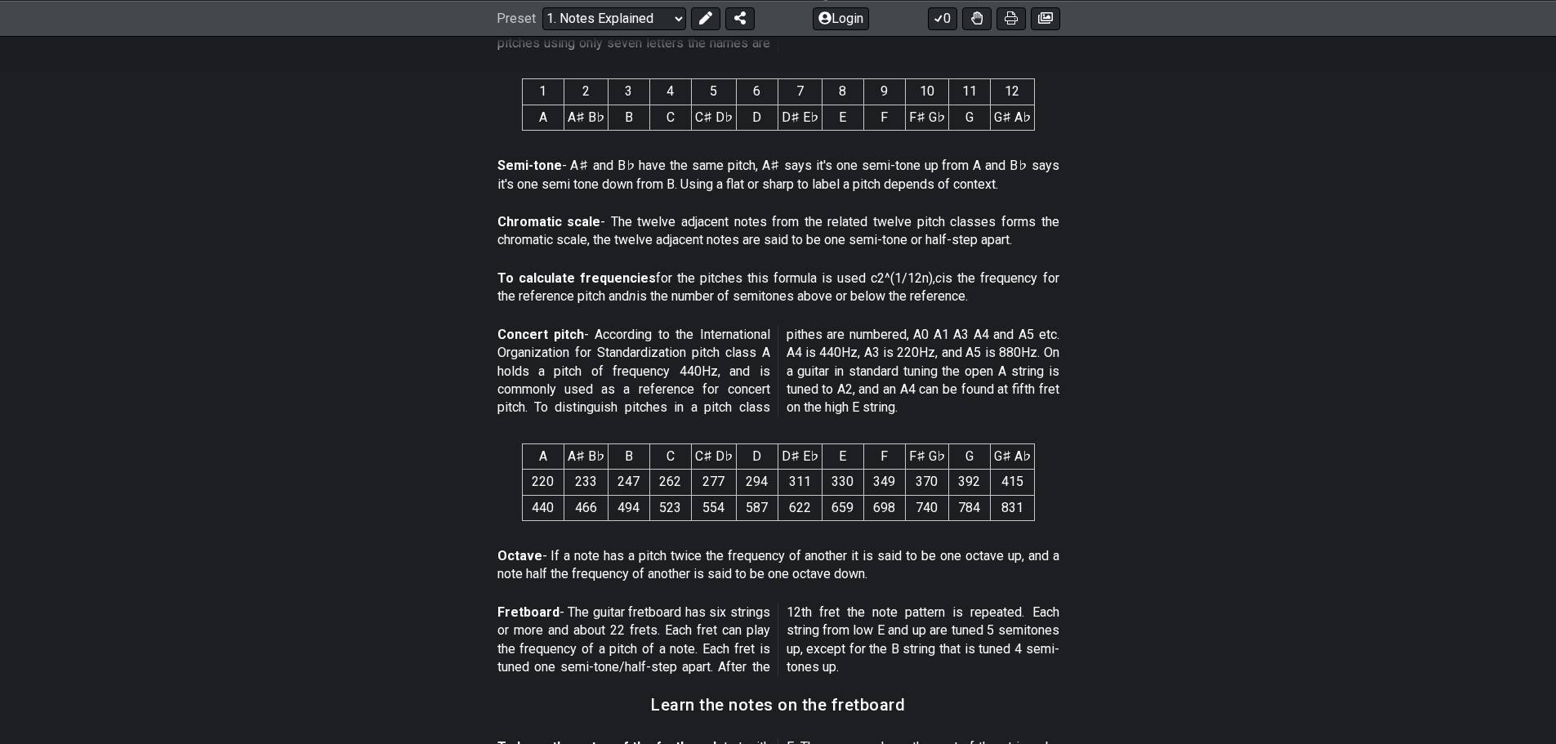
click at [712, 368] on p "Concert pitch - According to the International Organization for Standardization…" at bounding box center [779, 371] width 562 height 91
click at [752, 367] on p "Concert pitch - According to the International Organization for Standardization…" at bounding box center [779, 371] width 562 height 91
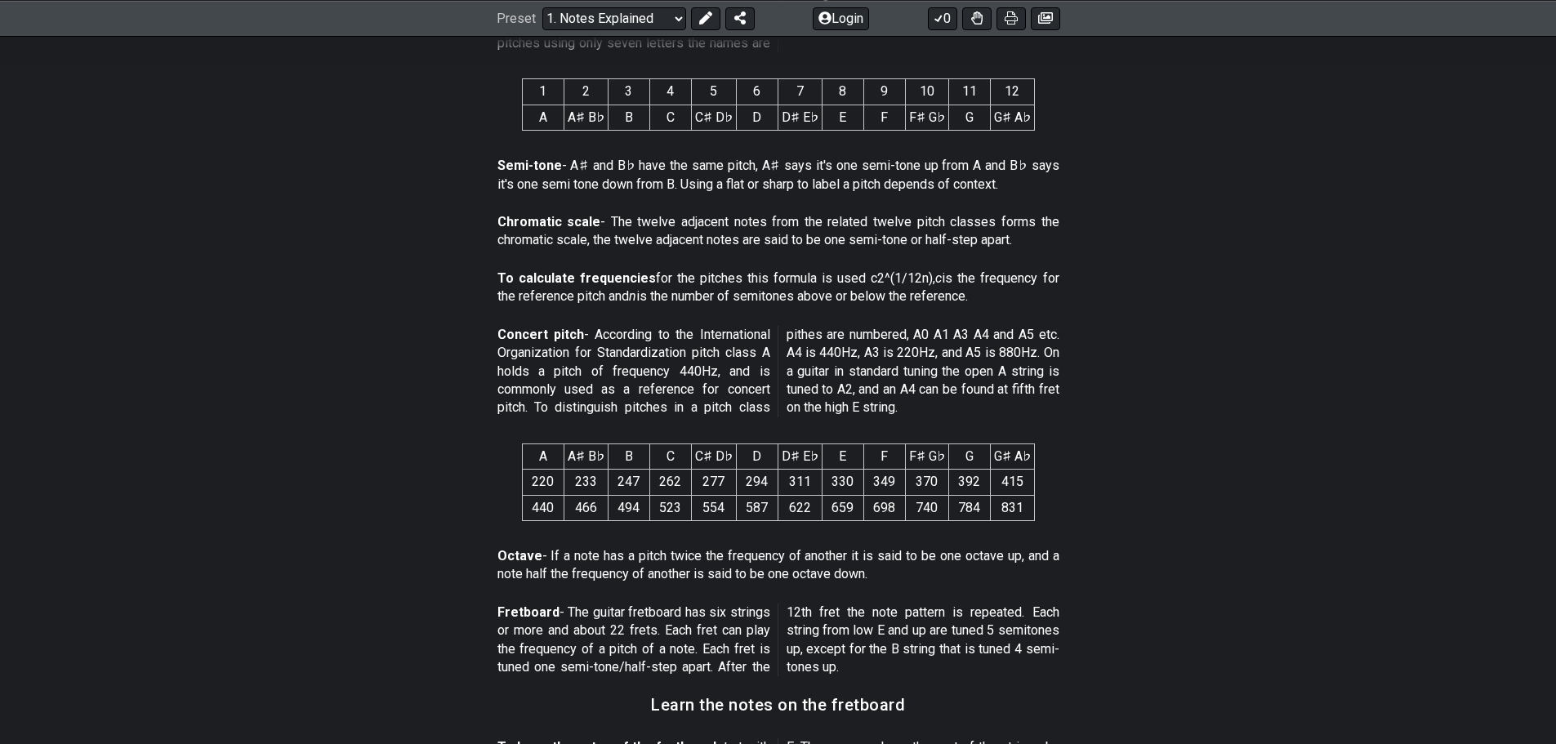
click at [752, 367] on p "Concert pitch - According to the International Organization for Standardization…" at bounding box center [779, 371] width 562 height 91
click at [641, 386] on p "Concert pitch - According to the International Organization for Standardization…" at bounding box center [779, 371] width 562 height 91
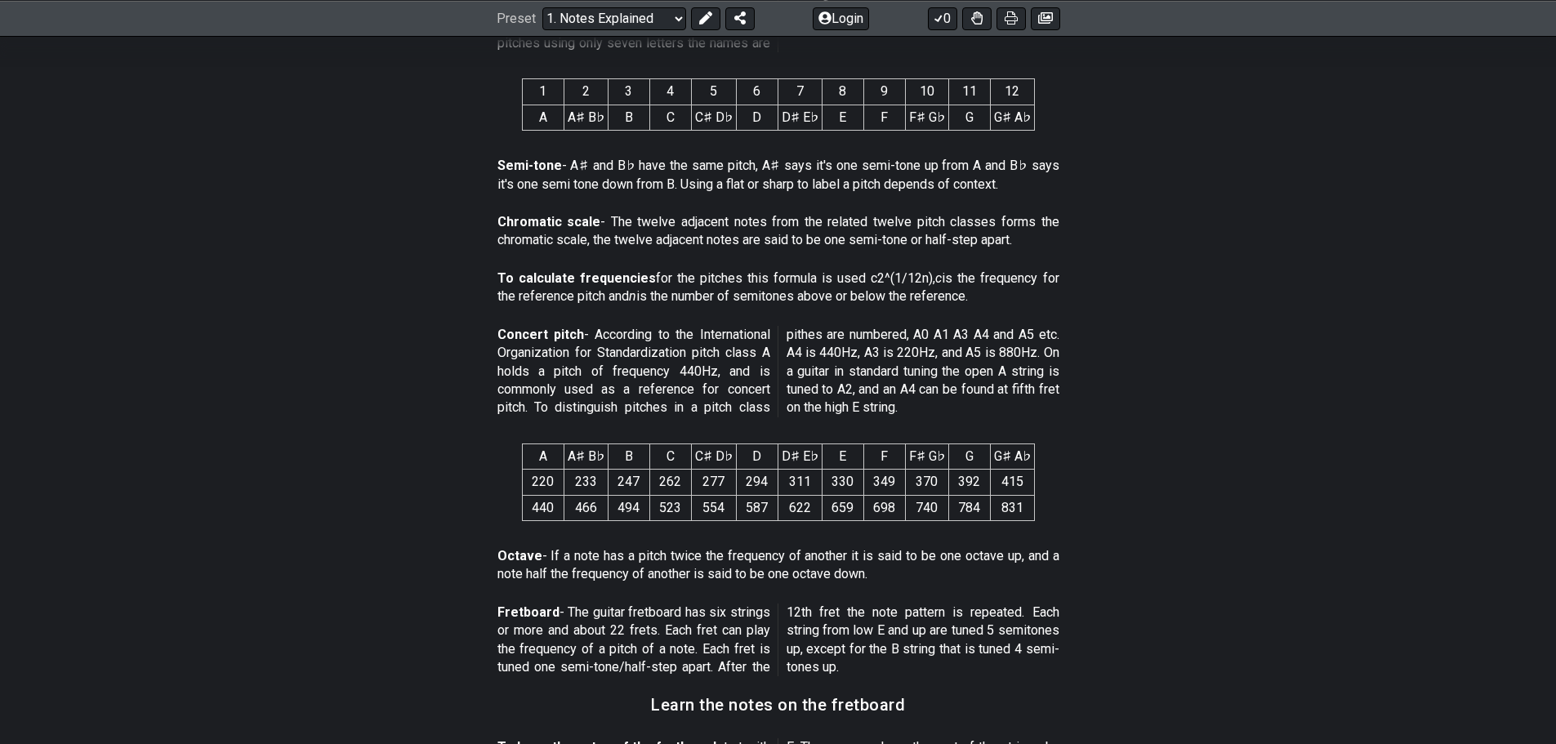
click at [682, 385] on p "Concert pitch - According to the International Organization for Standardization…" at bounding box center [779, 371] width 562 height 91
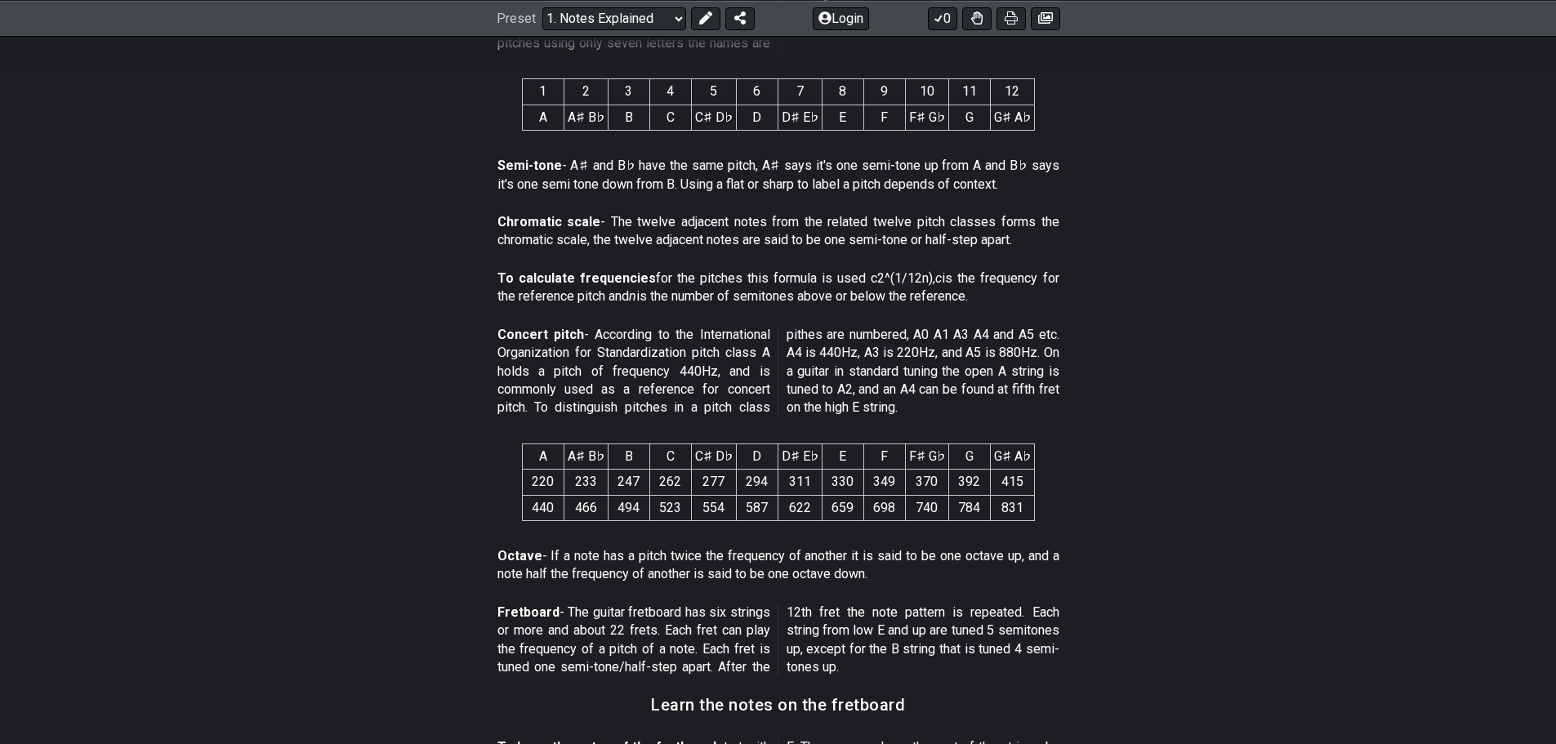
click at [682, 385] on p "Concert pitch - According to the International Organization for Standardization…" at bounding box center [779, 371] width 562 height 91
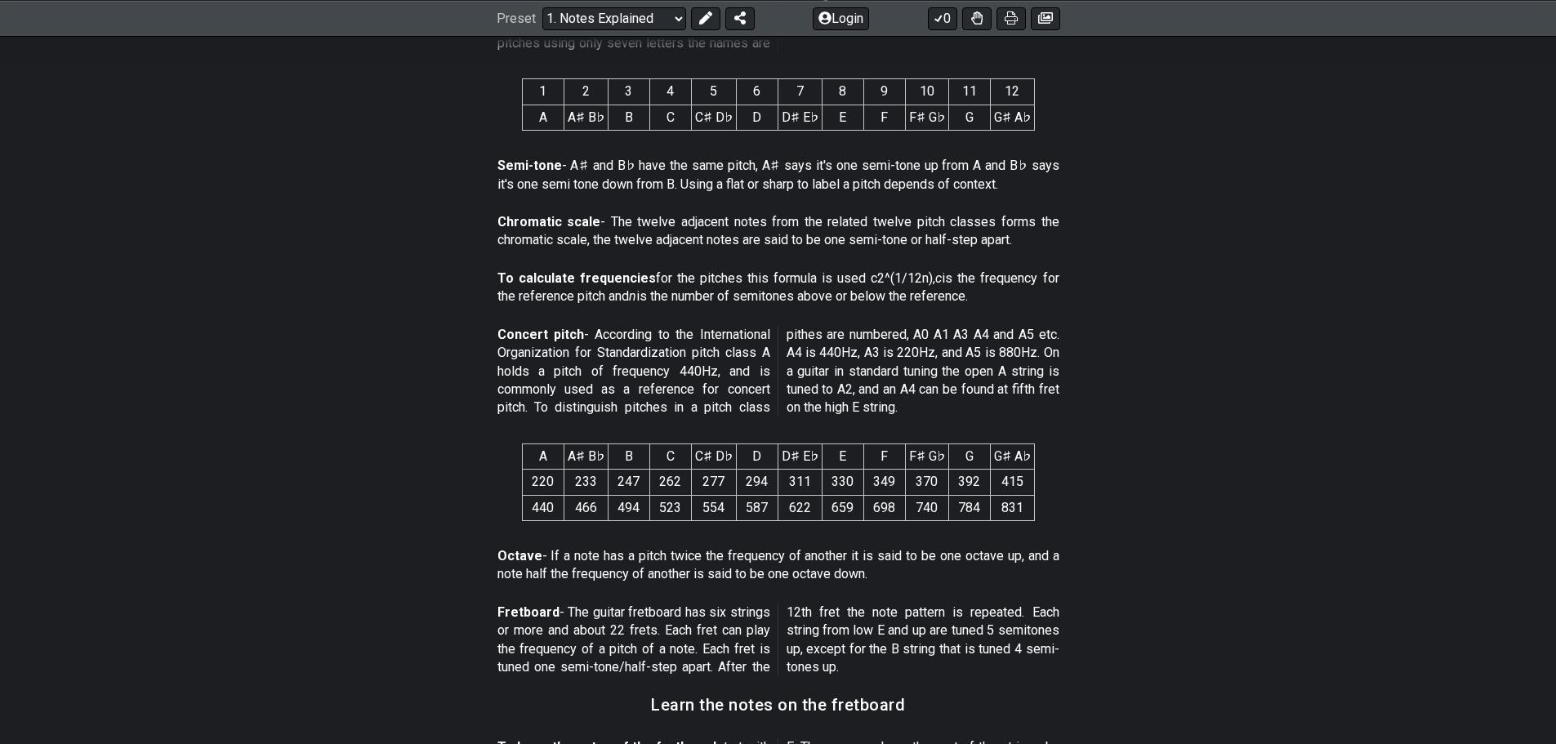
drag, startPoint x: 708, startPoint y: 385, endPoint x: 580, endPoint y: 386, distance: 128.3
click at [707, 385] on p "Concert pitch - According to the International Organization for Standardization…" at bounding box center [779, 371] width 562 height 91
drag, startPoint x: 551, startPoint y: 401, endPoint x: 733, endPoint y: 408, distance: 181.5
click at [733, 408] on p "Concert pitch - According to the International Organization for Standardization…" at bounding box center [779, 371] width 562 height 91
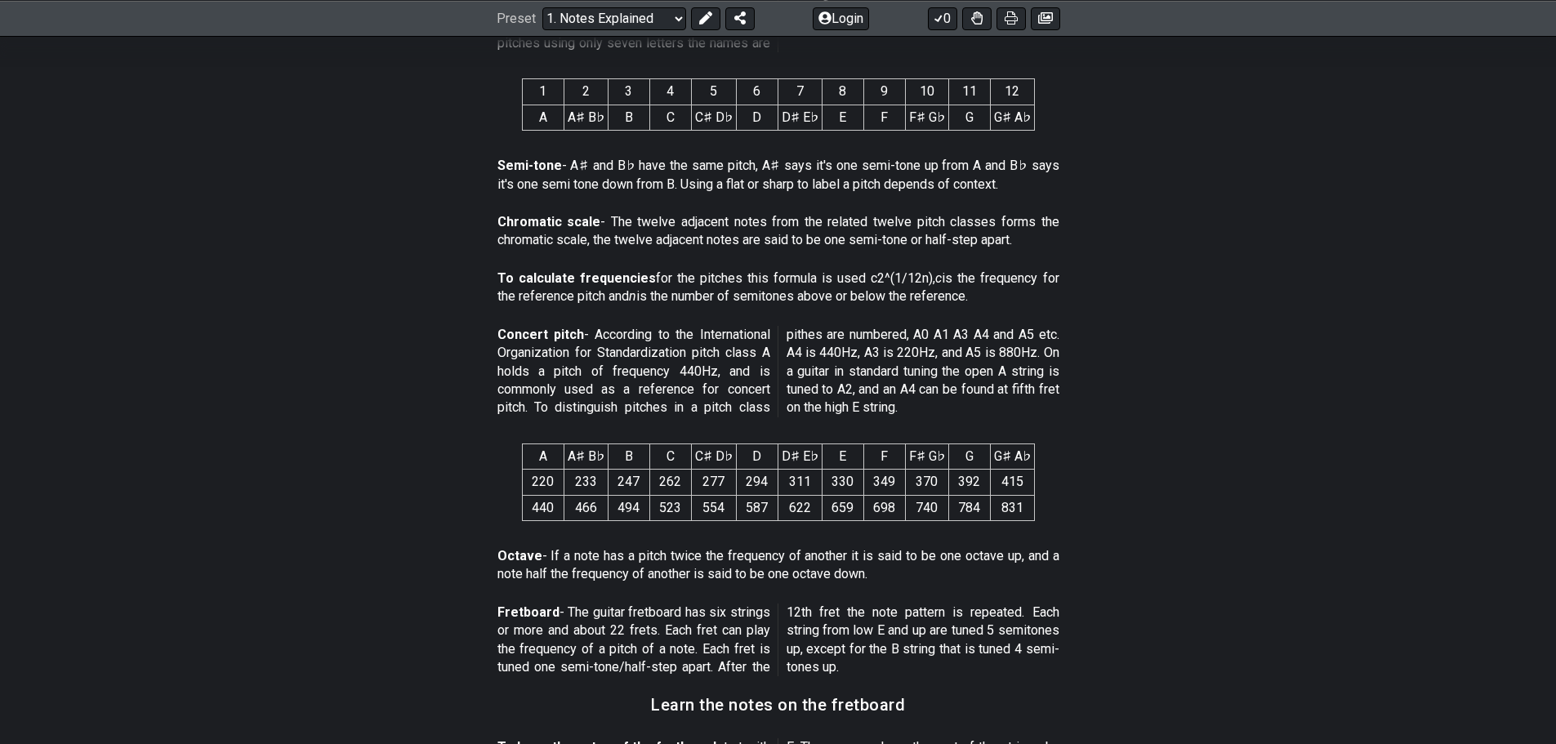
drag, startPoint x: 825, startPoint y: 329, endPoint x: 943, endPoint y: 341, distance: 118.2
click at [943, 341] on p "Concert pitch - According to the International Organization for Standardization…" at bounding box center [779, 371] width 562 height 91
drag, startPoint x: 788, startPoint y: 351, endPoint x: 868, endPoint y: 353, distance: 80.1
click at [868, 353] on span "Concert pitch - According to the International Organization for Standardization…" at bounding box center [779, 371] width 562 height 91
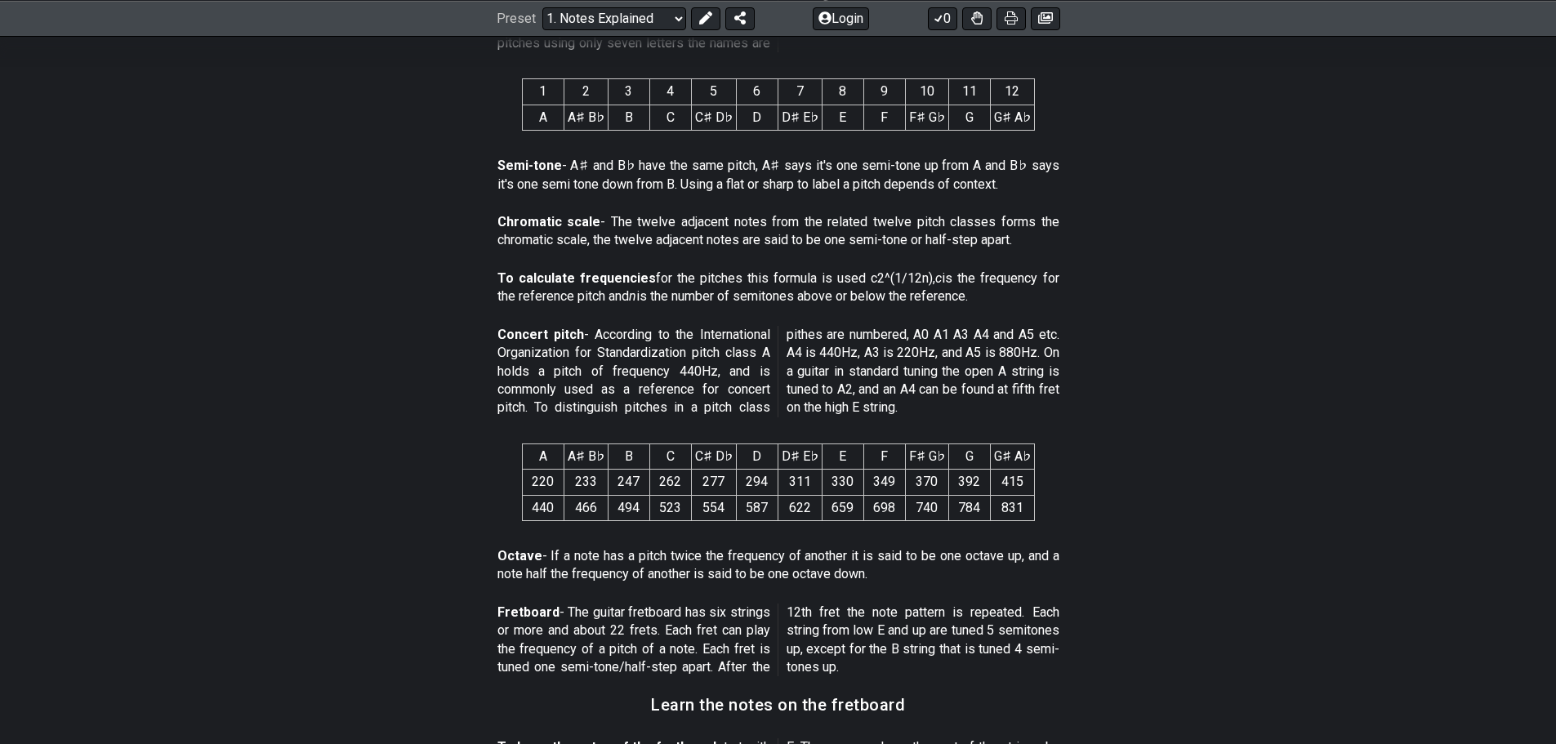
click at [868, 353] on p "Concert pitch - According to the International Organization for Standardization…" at bounding box center [779, 371] width 562 height 91
drag, startPoint x: 907, startPoint y: 359, endPoint x: 966, endPoint y: 363, distance: 59.7
click at [966, 363] on p "Concert pitch - According to the International Organization for Standardization…" at bounding box center [779, 371] width 562 height 91
drag, startPoint x: 892, startPoint y: 347, endPoint x: 932, endPoint y: 349, distance: 40.1
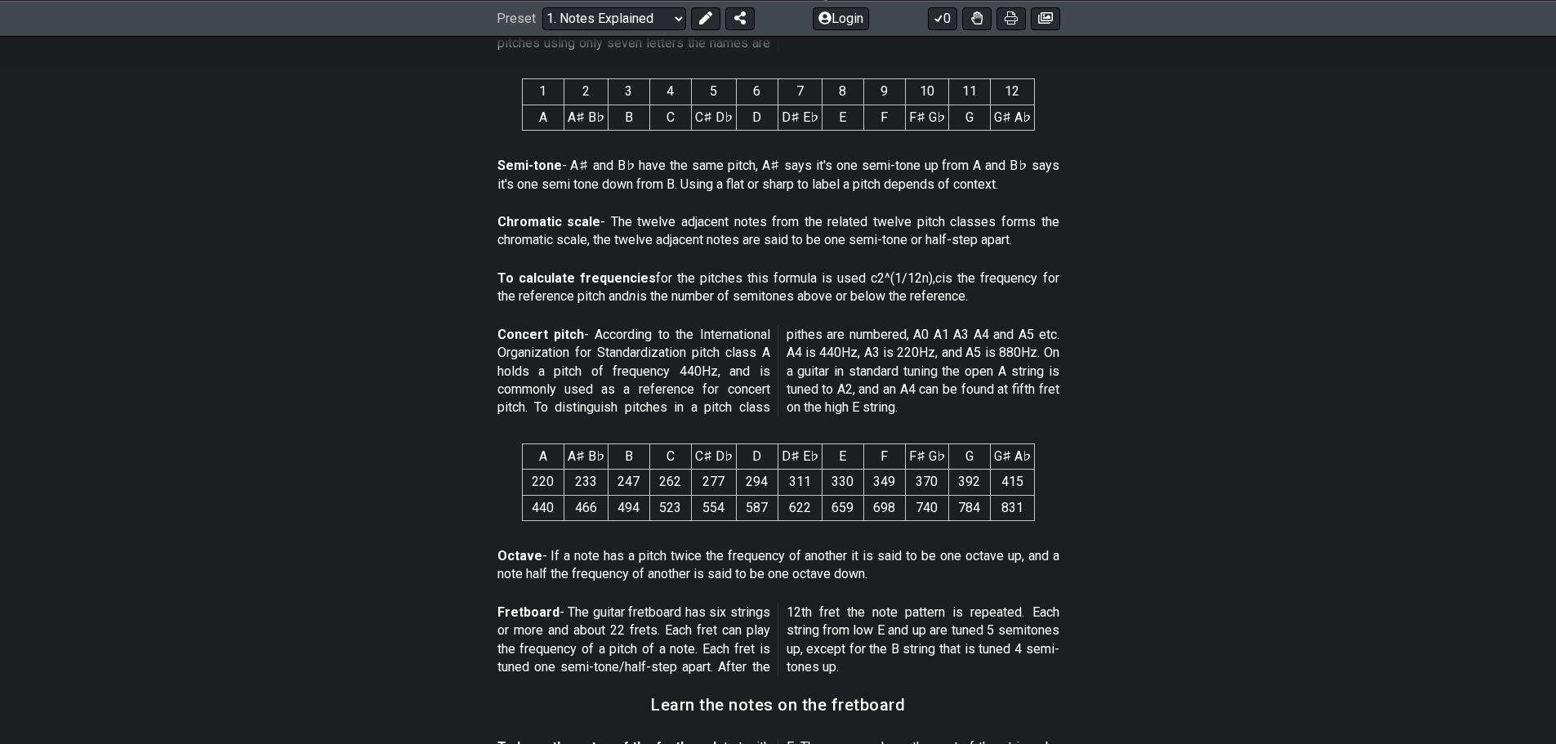
click at [932, 349] on p "Concert pitch - According to the International Organization for Standardization…" at bounding box center [779, 371] width 562 height 91
drag, startPoint x: 932, startPoint y: 349, endPoint x: 844, endPoint y: 344, distance: 88.4
click at [926, 350] on p "Concert pitch - According to the International Organization for Standardization…" at bounding box center [779, 371] width 562 height 91
drag, startPoint x: 789, startPoint y: 362, endPoint x: 944, endPoint y: 370, distance: 154.6
click at [944, 370] on p "Concert pitch - According to the International Organization for Standardization…" at bounding box center [779, 371] width 562 height 91
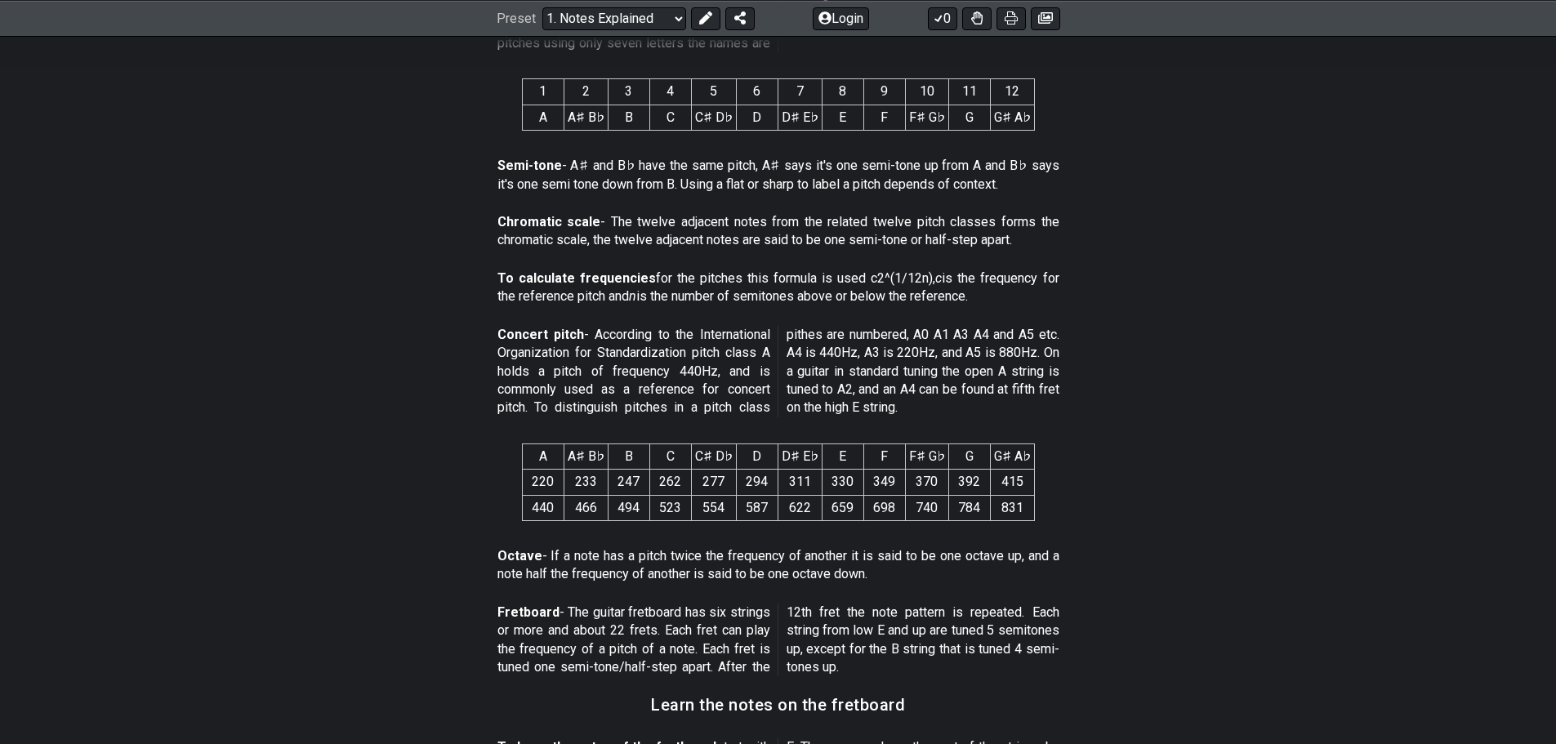
drag, startPoint x: 944, startPoint y: 370, endPoint x: 951, endPoint y: 386, distance: 17.9
click at [944, 372] on p "Concert pitch - According to the International Organization for Standardization…" at bounding box center [779, 371] width 562 height 91
drag, startPoint x: 991, startPoint y: 371, endPoint x: 1051, endPoint y: 373, distance: 60.5
click at [1051, 373] on p "Concert pitch - According to the International Organization for Standardization…" at bounding box center [779, 371] width 562 height 91
click at [1048, 373] on p "Concert pitch - According to the International Organization for Standardization…" at bounding box center [779, 371] width 562 height 91
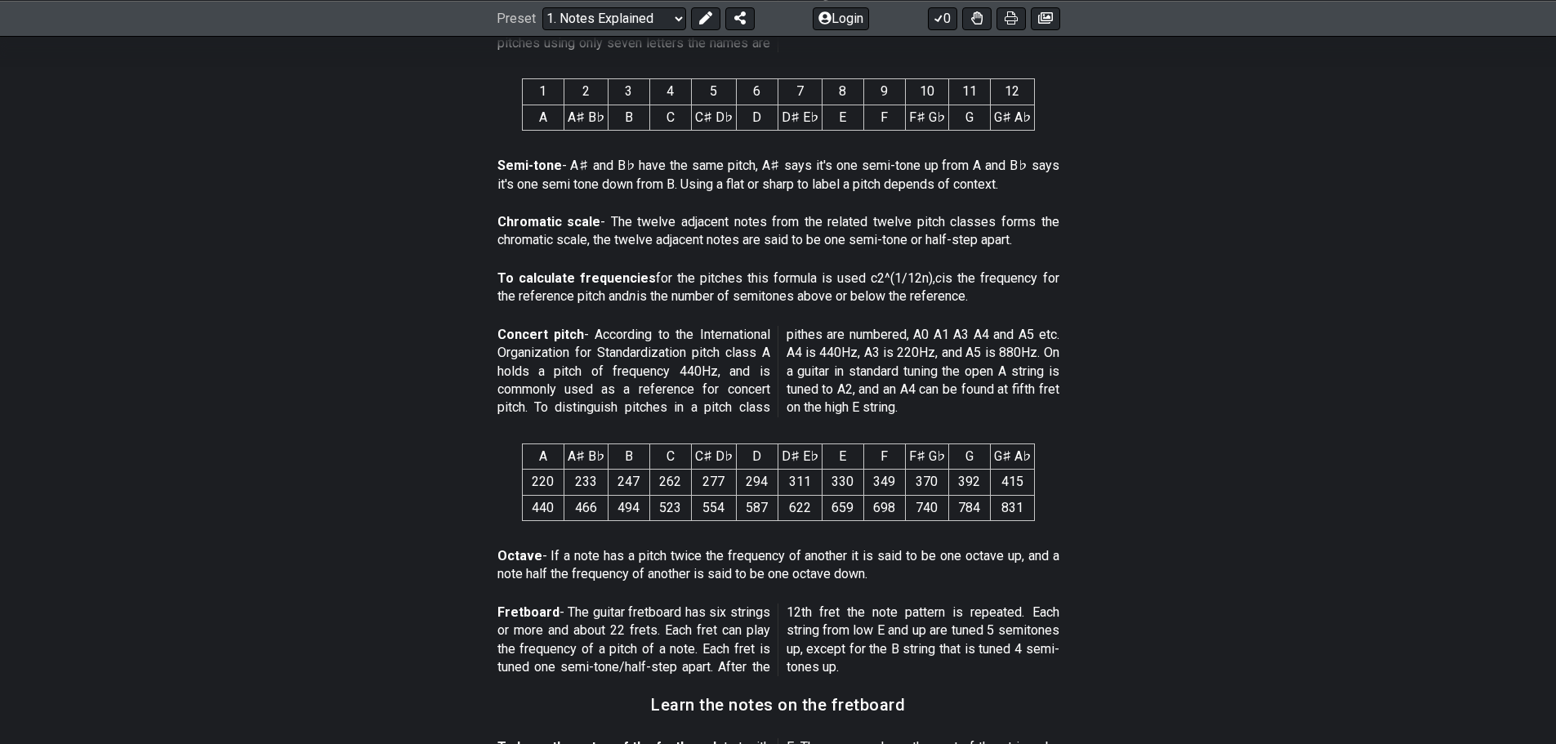
drag, startPoint x: 794, startPoint y: 386, endPoint x: 865, endPoint y: 390, distance: 71.1
click at [865, 390] on p "Concert pitch - According to the International Organization for Standardization…" at bounding box center [779, 371] width 562 height 91
click at [832, 386] on p "Concert pitch - According to the International Organization for Standardization…" at bounding box center [779, 371] width 562 height 91
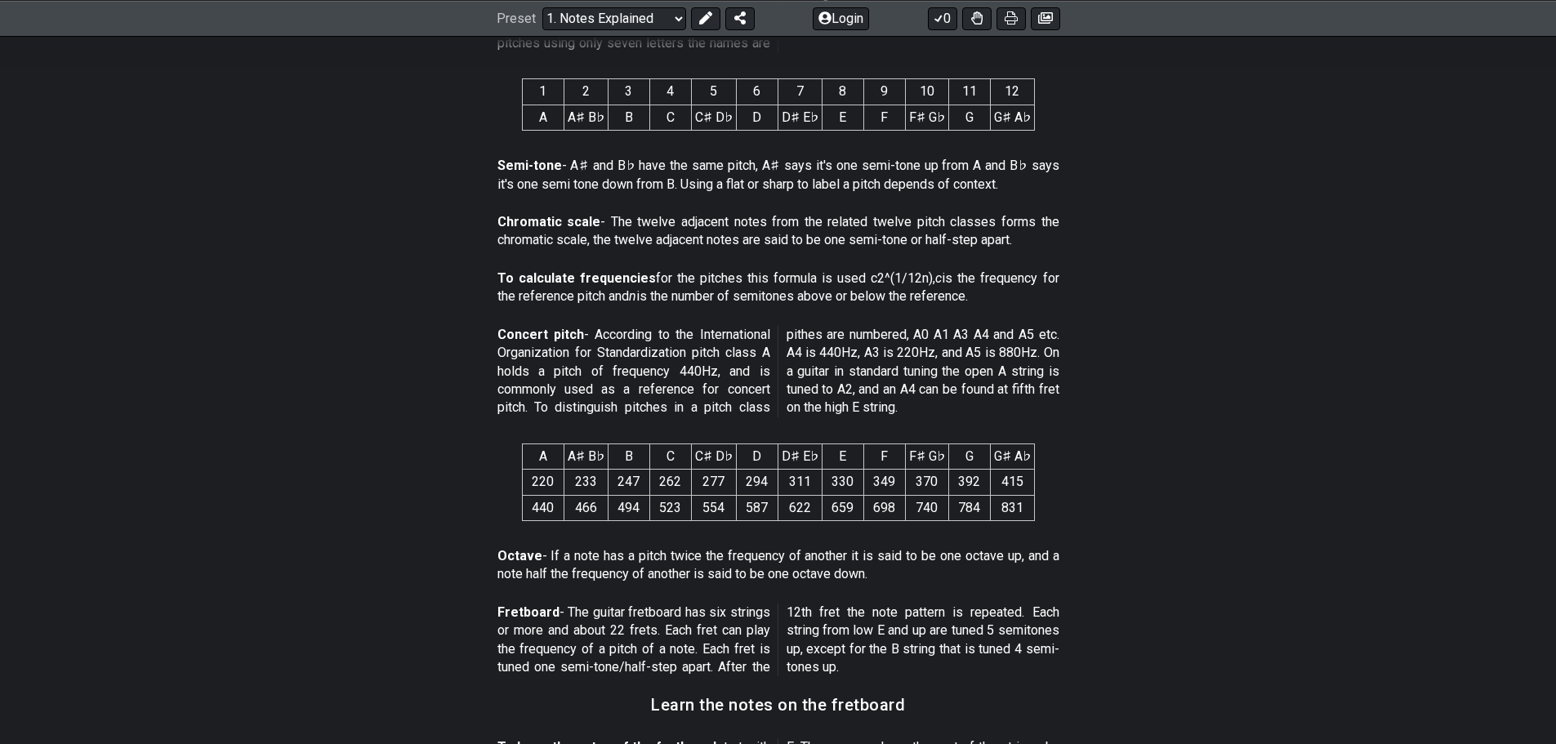
click at [832, 386] on p "Concert pitch - According to the International Organization for Standardization…" at bounding box center [779, 371] width 562 height 91
click at [856, 384] on p "Concert pitch - According to the International Organization for Standardization…" at bounding box center [779, 371] width 562 height 91
drag, startPoint x: 959, startPoint y: 386, endPoint x: 1042, endPoint y: 389, distance: 82.5
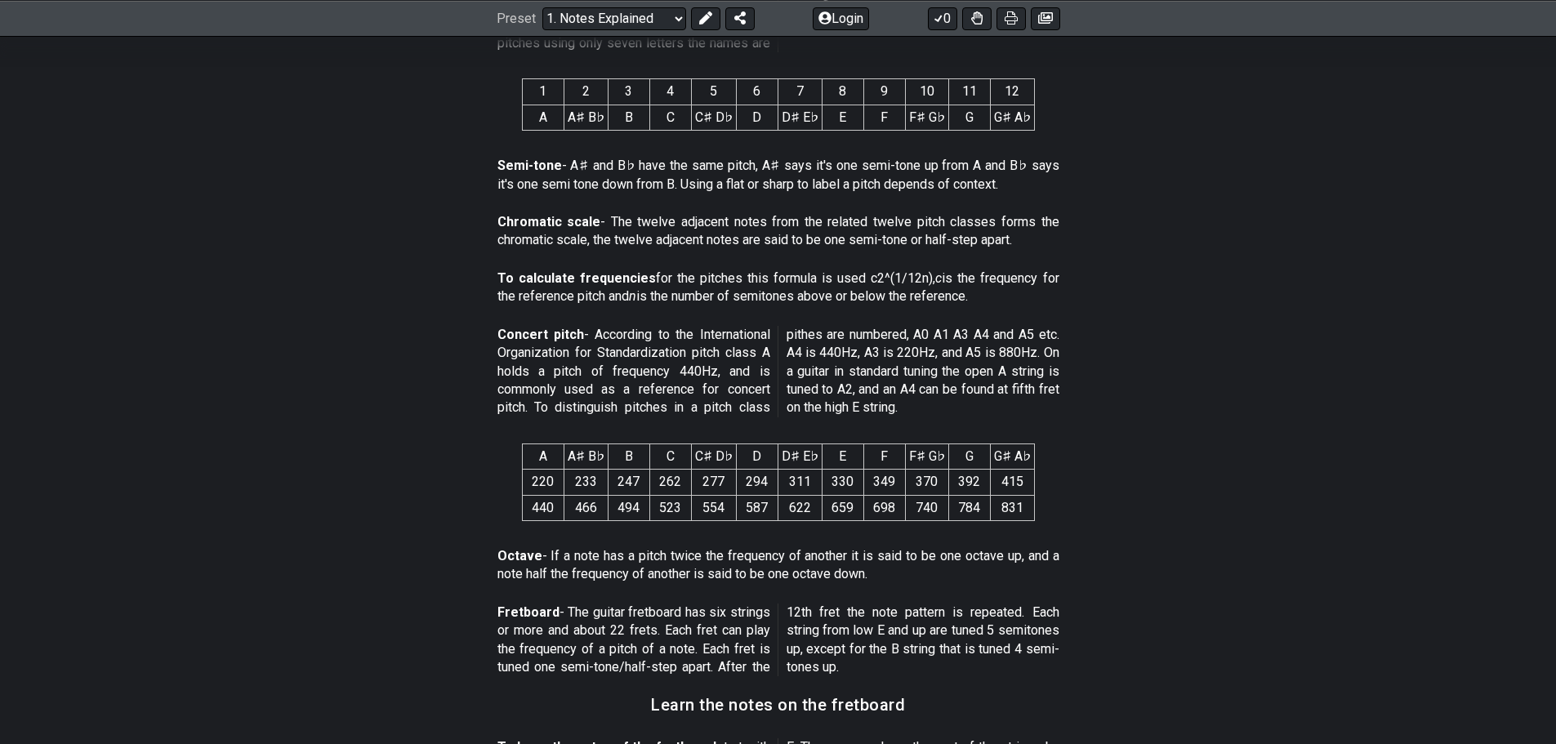
click at [1042, 389] on p "Concert pitch - According to the International Organization for Standardization…" at bounding box center [779, 371] width 562 height 91
click at [899, 405] on p "Concert pitch - According to the International Organization for Standardization…" at bounding box center [779, 371] width 562 height 91
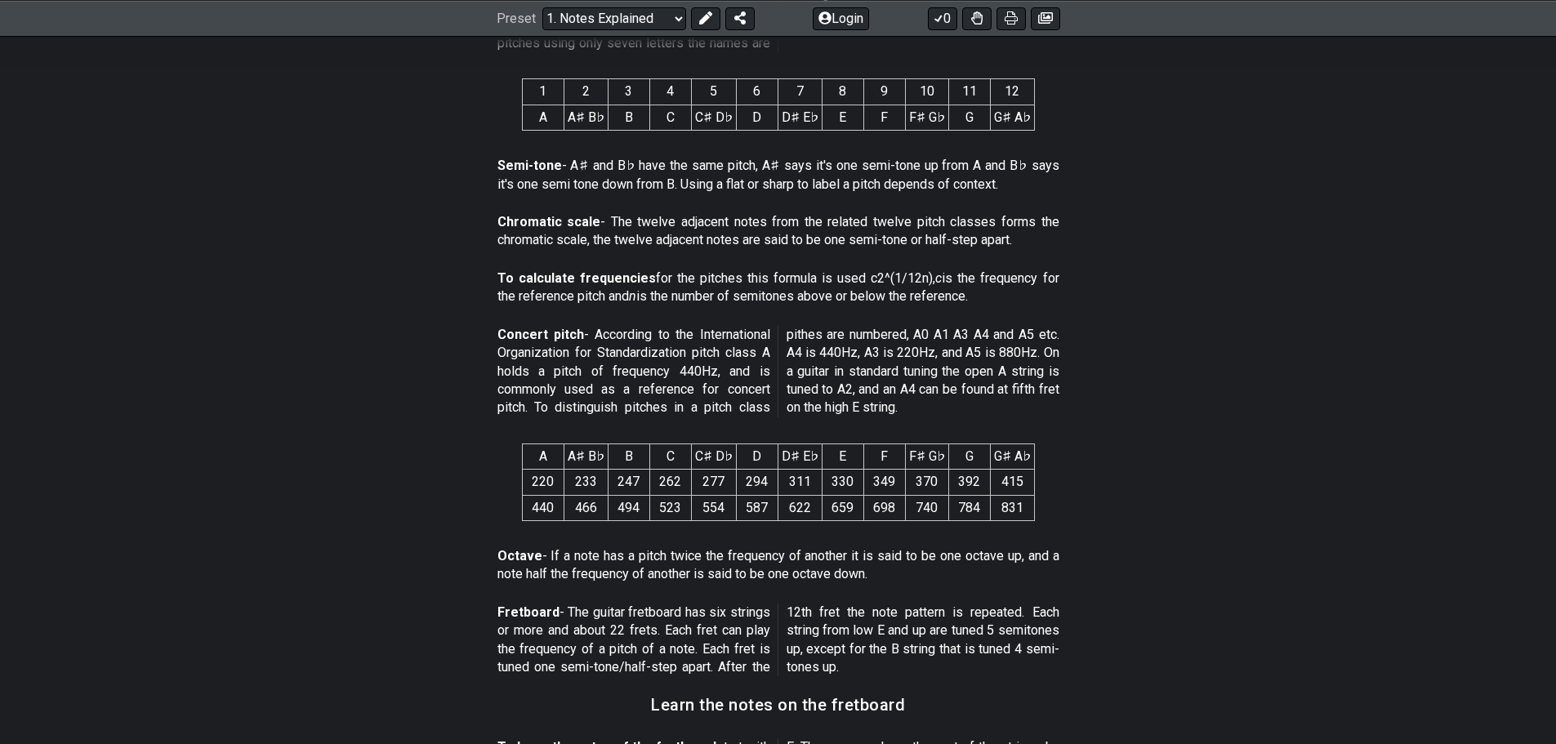
click at [899, 405] on p "Concert pitch - According to the International Organization for Standardization…" at bounding box center [779, 371] width 562 height 91
click at [973, 399] on p "Concert pitch - According to the International Organization for Standardization…" at bounding box center [779, 371] width 562 height 91
click at [913, 392] on p "Concert pitch - According to the International Organization for Standardization…" at bounding box center [779, 371] width 562 height 91
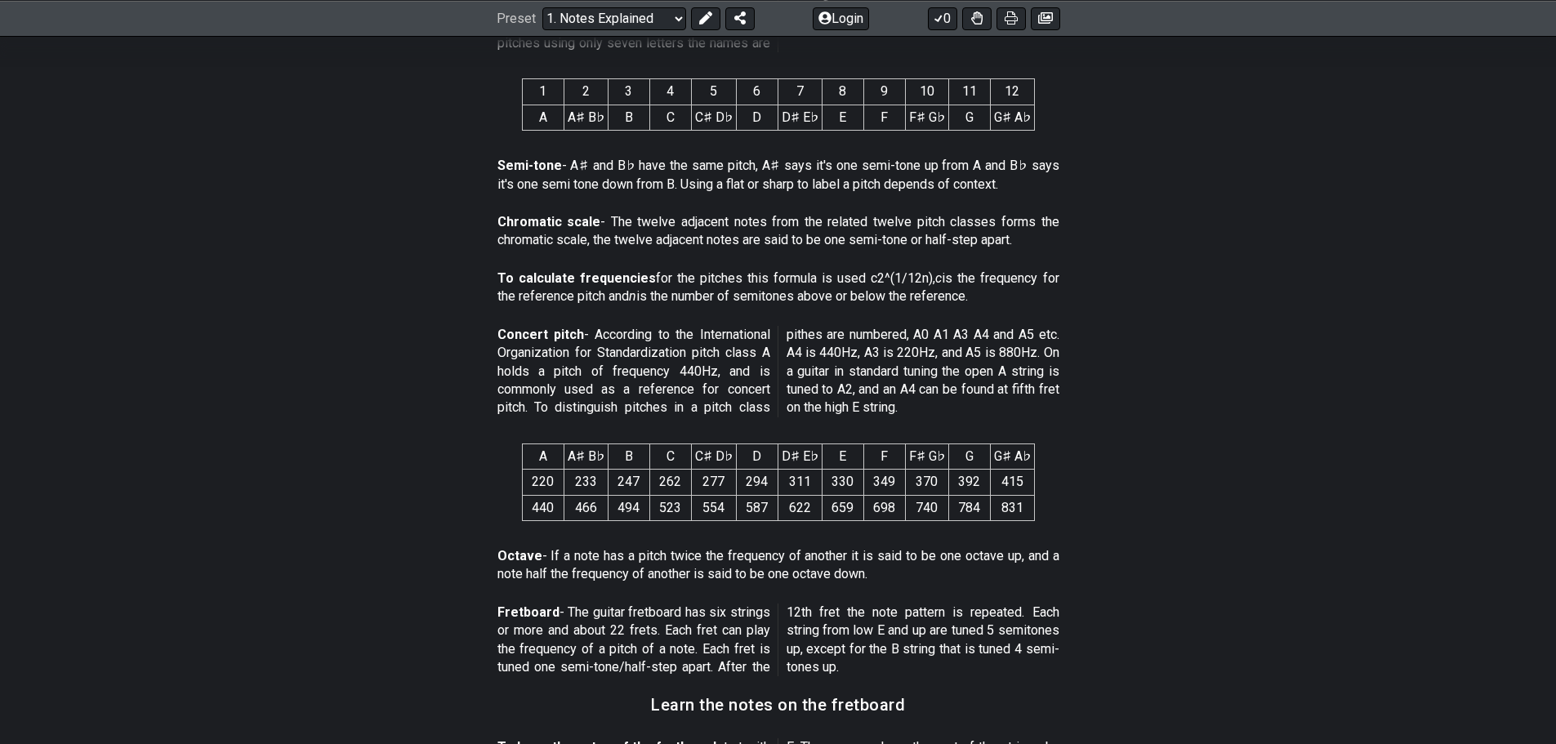
click at [913, 392] on p "Concert pitch - According to the International Organization for Standardization…" at bounding box center [779, 371] width 562 height 91
click at [964, 392] on p "Concert pitch - According to the International Organization for Standardization…" at bounding box center [779, 371] width 562 height 91
click at [997, 389] on p "Concert pitch - According to the International Organization for Standardization…" at bounding box center [779, 371] width 562 height 91
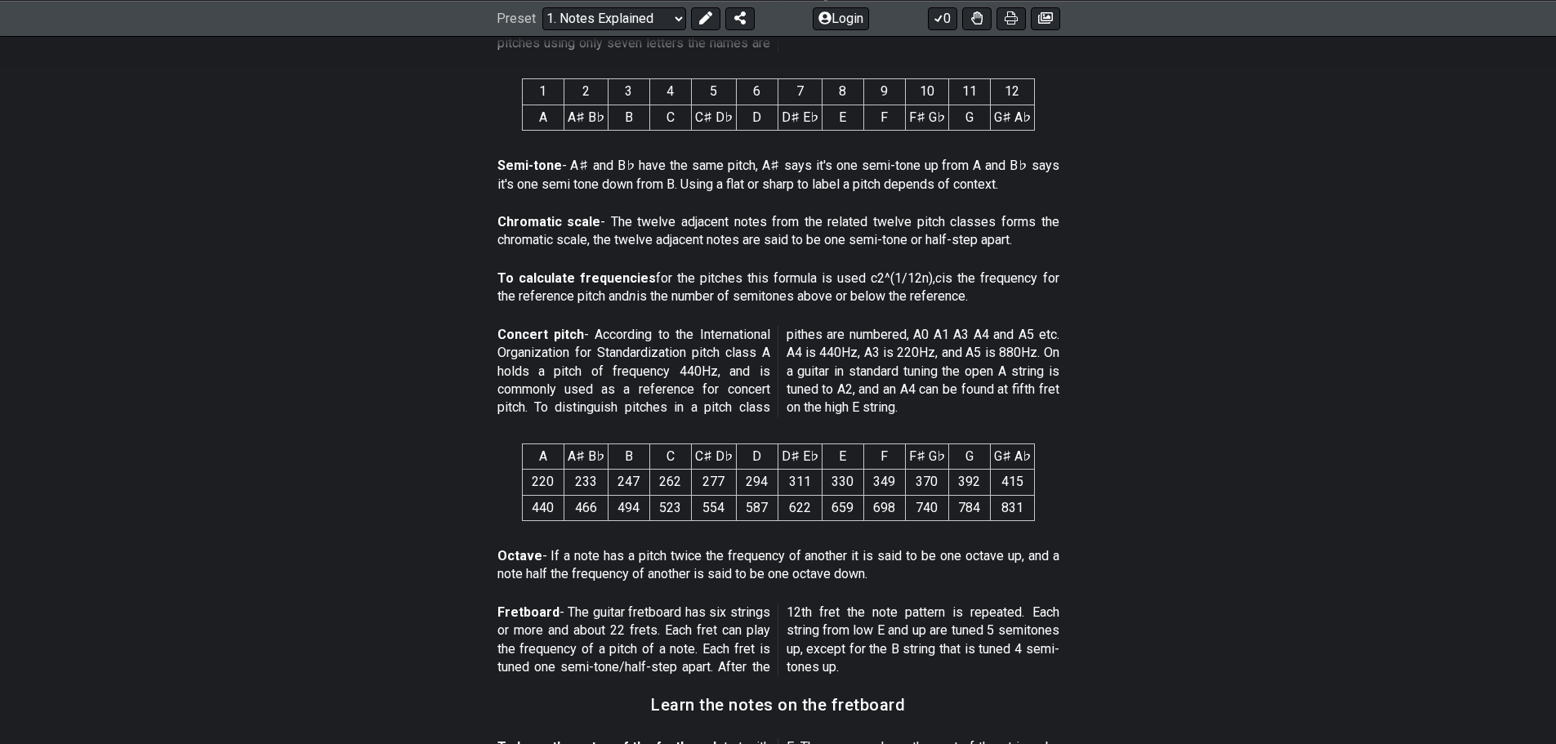
click at [997, 389] on p "Concert pitch - According to the International Organization for Standardization…" at bounding box center [779, 371] width 562 height 91
click at [1026, 383] on p "Concert pitch - According to the International Organization for Standardization…" at bounding box center [779, 371] width 562 height 91
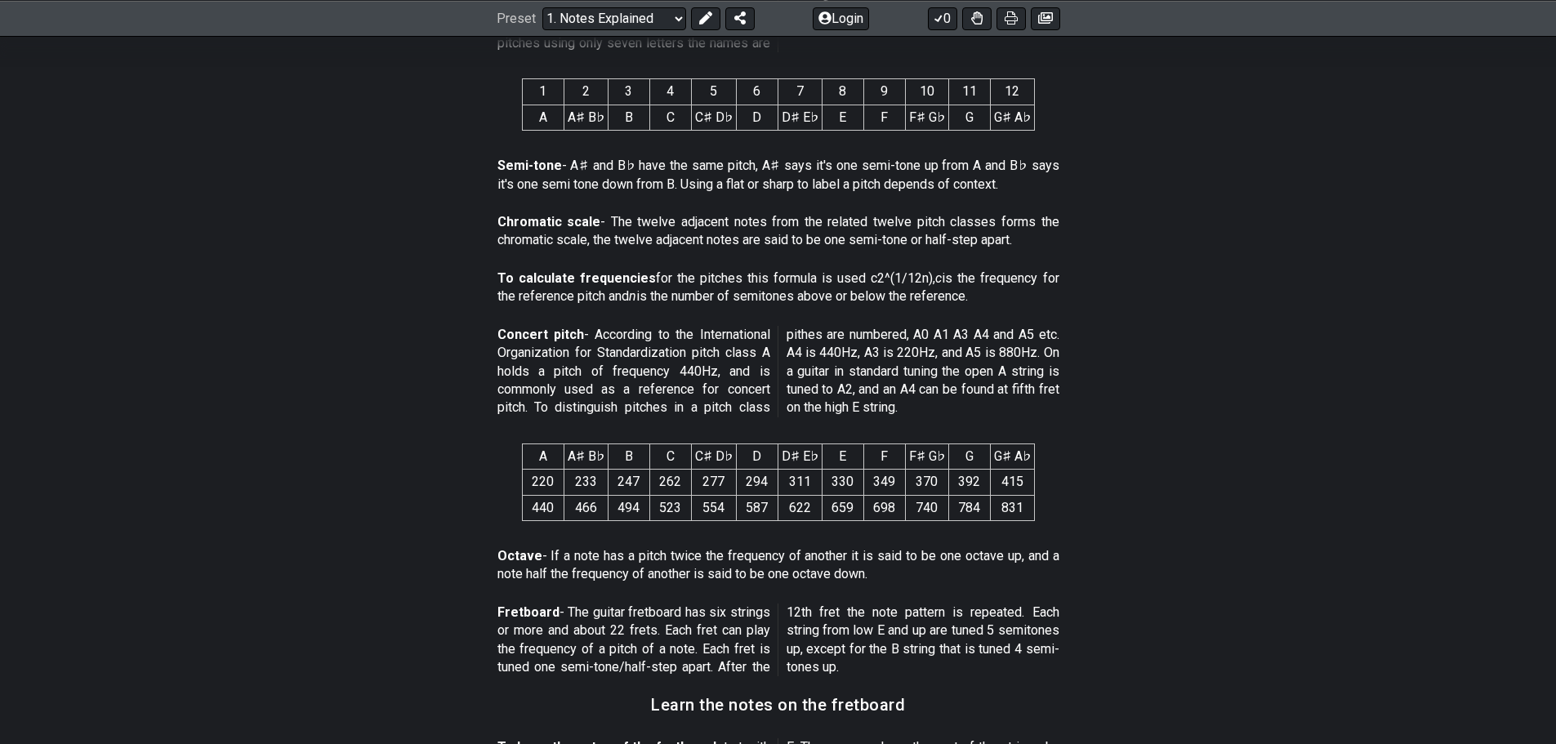
click at [1055, 380] on p "Concert pitch - According to the International Organization for Standardization…" at bounding box center [779, 371] width 562 height 91
click at [858, 398] on p "Concert pitch - According to the International Organization for Standardization…" at bounding box center [779, 371] width 562 height 91
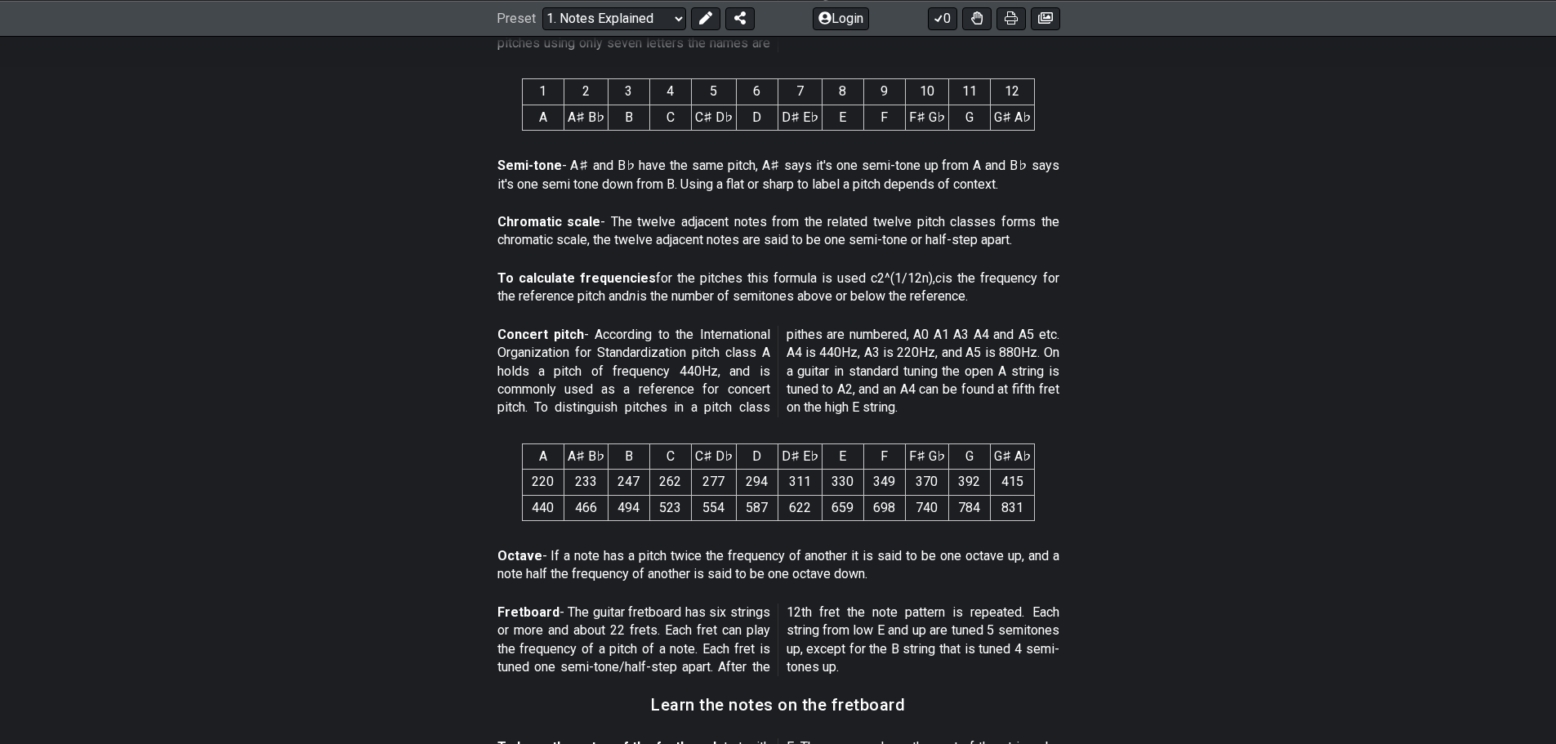
click at [976, 400] on p "Concert pitch - According to the International Organization for Standardization…" at bounding box center [779, 371] width 562 height 91
click at [1047, 396] on p "Concert pitch - According to the International Organization for Standardization…" at bounding box center [779, 371] width 562 height 91
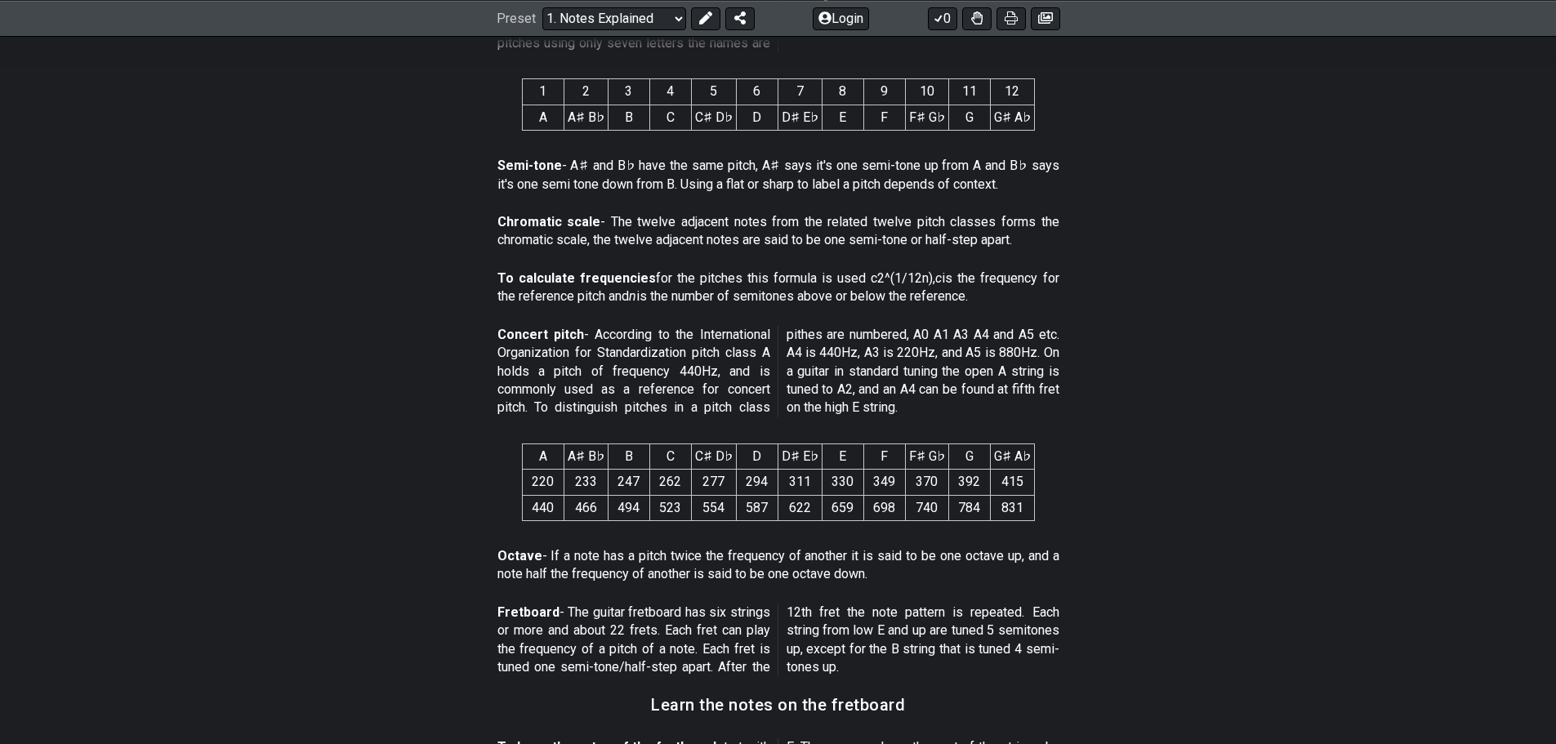
click at [1047, 396] on p "Concert pitch - According to the International Organization for Standardization…" at bounding box center [779, 371] width 562 height 91
drag, startPoint x: 984, startPoint y: 381, endPoint x: 1035, endPoint y: 385, distance: 50.8
click at [1035, 385] on p "Concert pitch - According to the International Organization for Standardization…" at bounding box center [779, 371] width 562 height 91
drag, startPoint x: 1035, startPoint y: 385, endPoint x: 1032, endPoint y: 372, distance: 13.5
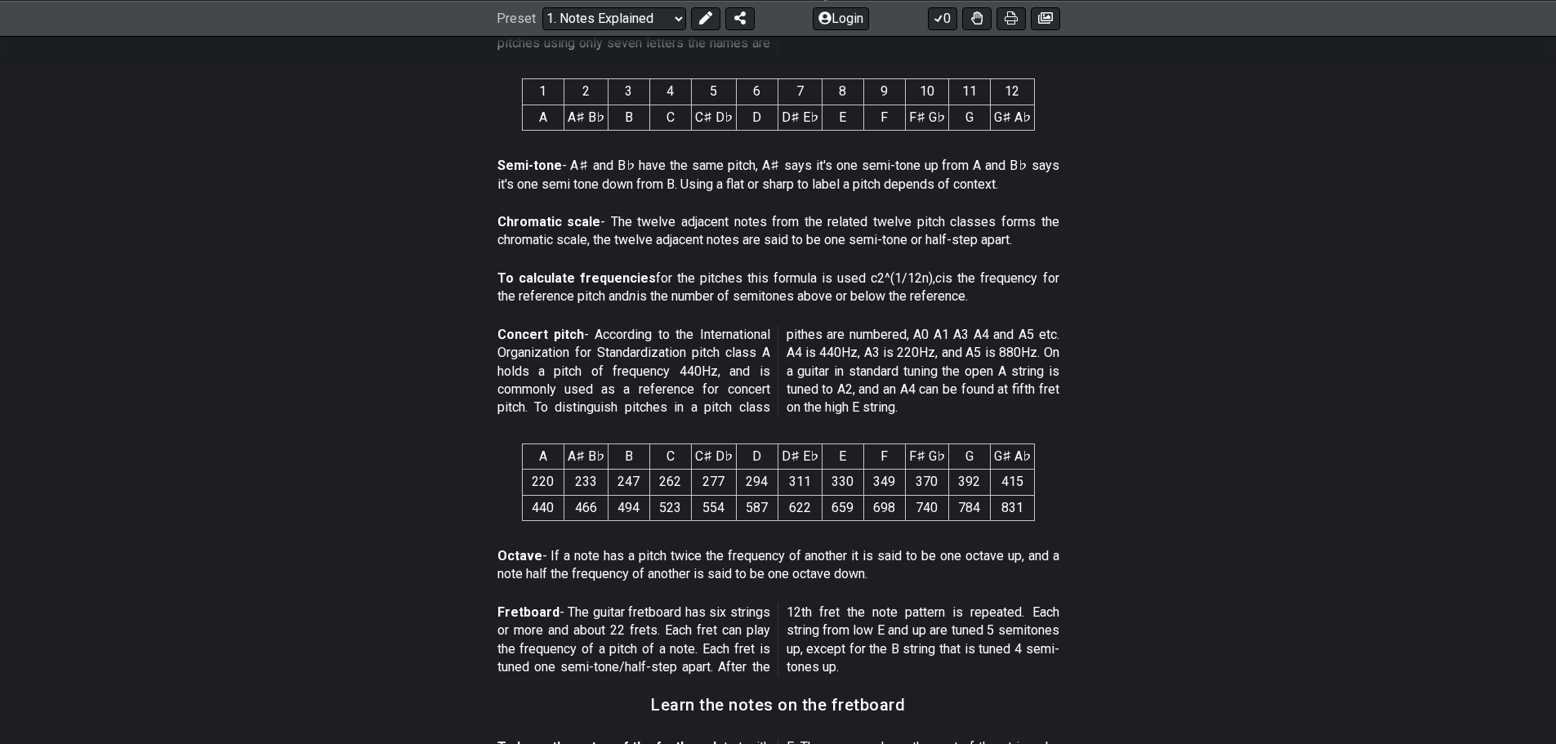
click at [1033, 381] on p "Concert pitch - According to the International Organization for Standardization…" at bounding box center [779, 371] width 562 height 91
drag, startPoint x: 809, startPoint y: 388, endPoint x: 911, endPoint y: 389, distance: 102.1
click at [911, 389] on p "Concert pitch - According to the International Organization for Standardization…" at bounding box center [779, 371] width 562 height 91
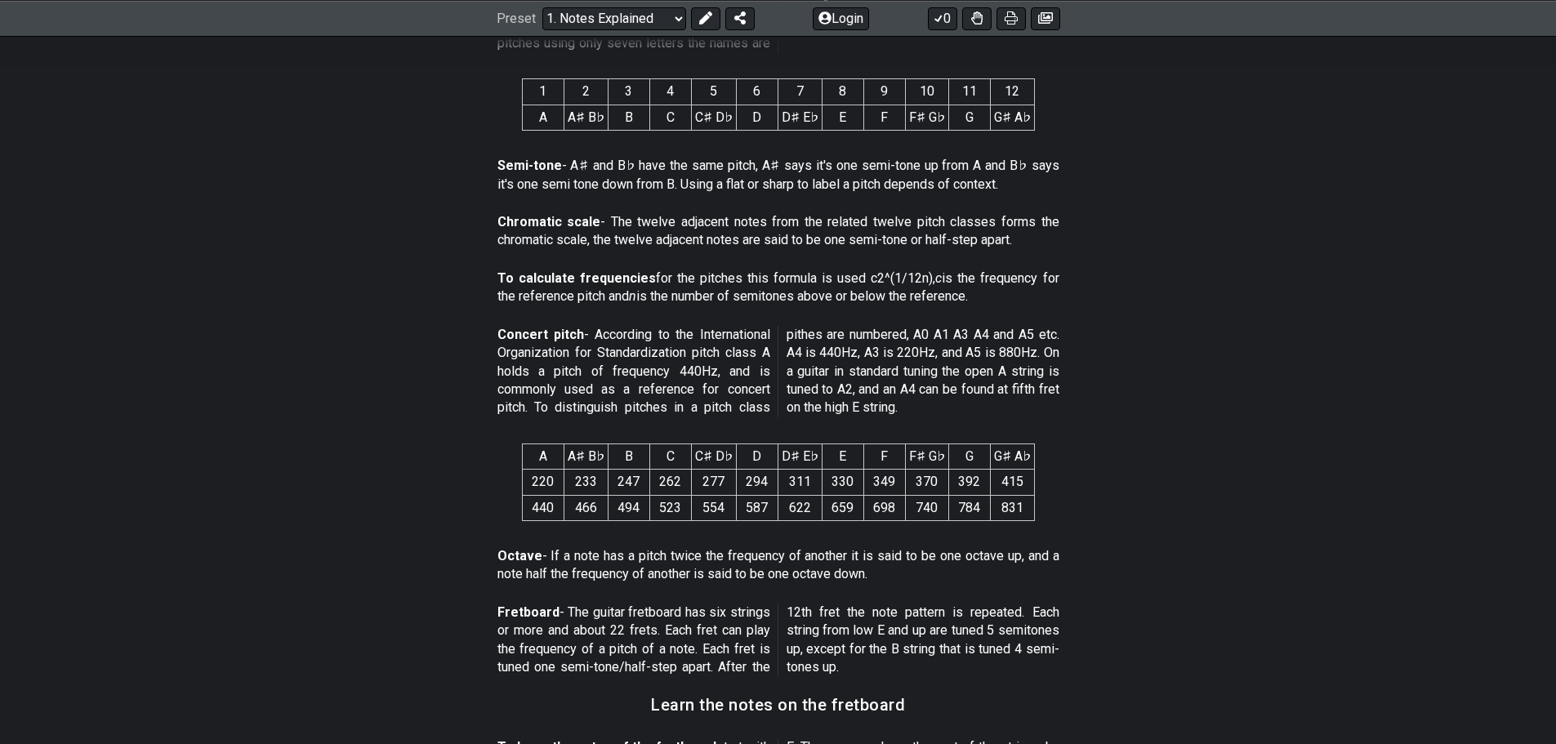
click at [911, 389] on p "Concert pitch - According to the International Organization for Standardization…" at bounding box center [779, 371] width 562 height 91
drag, startPoint x: 969, startPoint y: 387, endPoint x: 859, endPoint y: 410, distance: 112.6
click at [967, 387] on p "Concert pitch - According to the International Organization for Standardization…" at bounding box center [779, 371] width 562 height 91
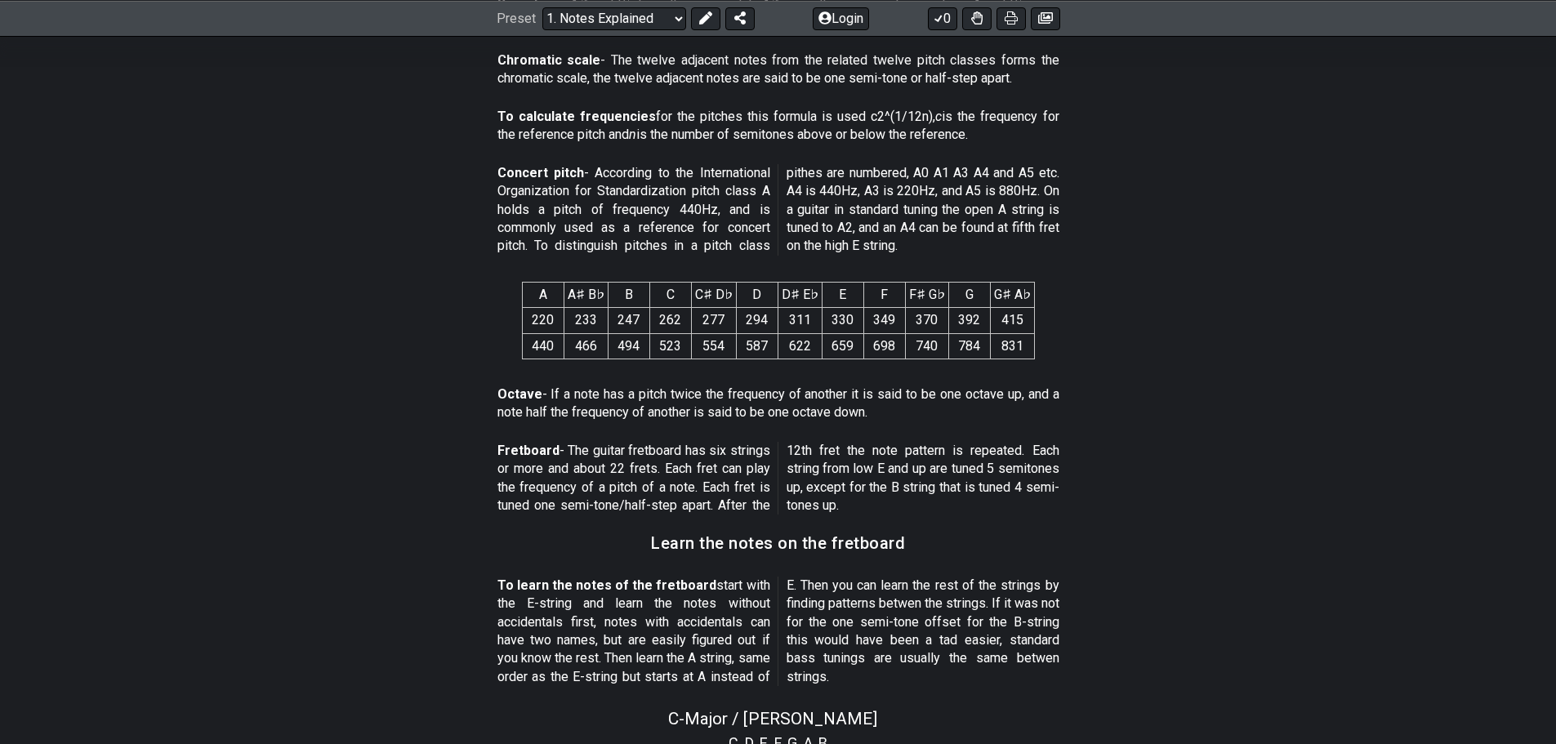
scroll to position [980, 0]
drag, startPoint x: 548, startPoint y: 404, endPoint x: 703, endPoint y: 397, distance: 155.4
click at [703, 397] on p "Octave - If a note has a pitch twice the frequency of another it is said to be …" at bounding box center [779, 402] width 562 height 37
click at [772, 399] on p "Octave - If a note has a pitch twice the frequency of another it is said to be …" at bounding box center [779, 402] width 562 height 37
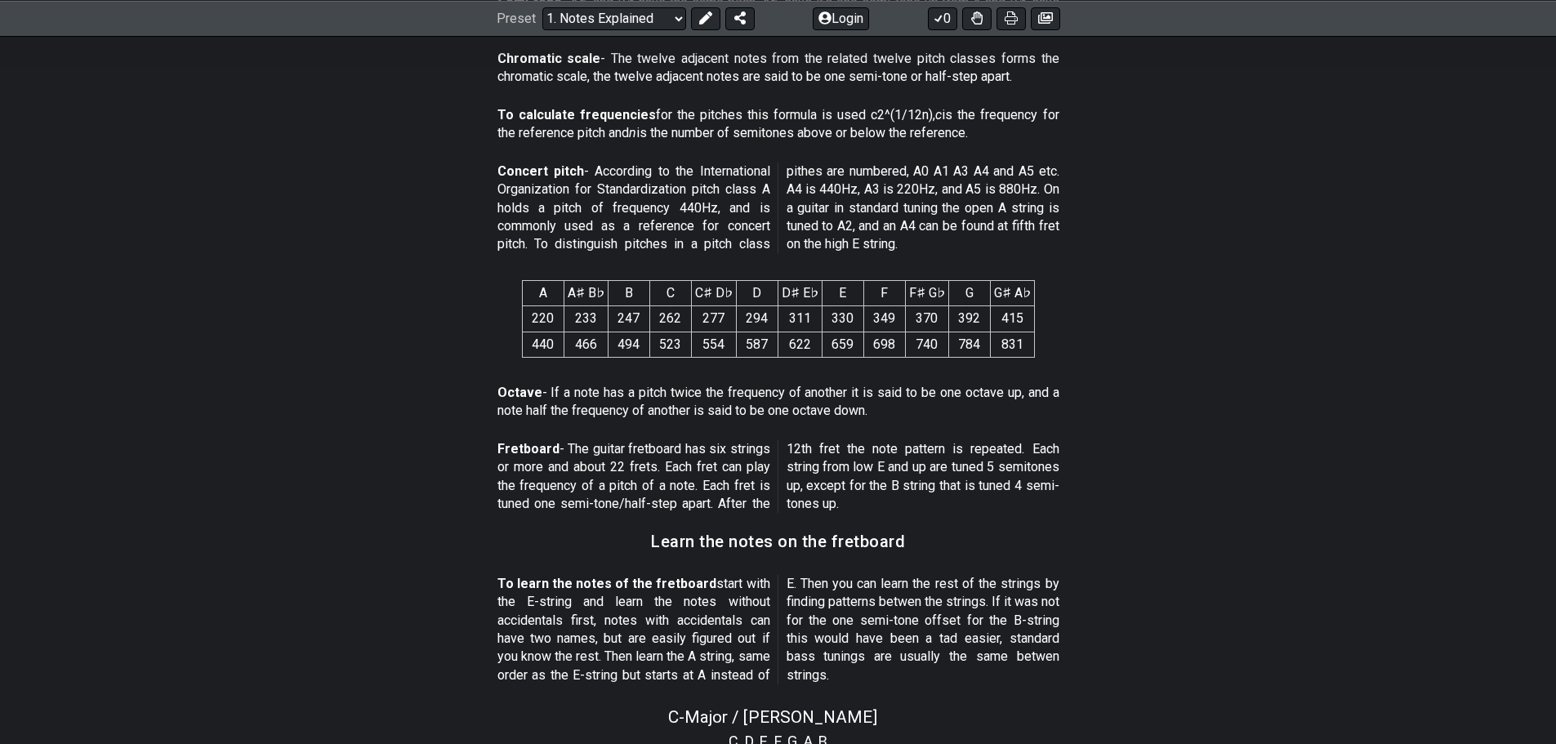
click at [772, 399] on p "Octave - If a note has a pitch twice the frequency of another it is said to be …" at bounding box center [779, 402] width 562 height 37
drag, startPoint x: 772, startPoint y: 399, endPoint x: 856, endPoint y: 394, distance: 84.3
click at [774, 398] on p "Octave - If a note has a pitch twice the frequency of another it is said to be …" at bounding box center [779, 402] width 562 height 37
click at [856, 394] on p "Octave - If a note has a pitch twice the frequency of another it is said to be …" at bounding box center [779, 402] width 562 height 37
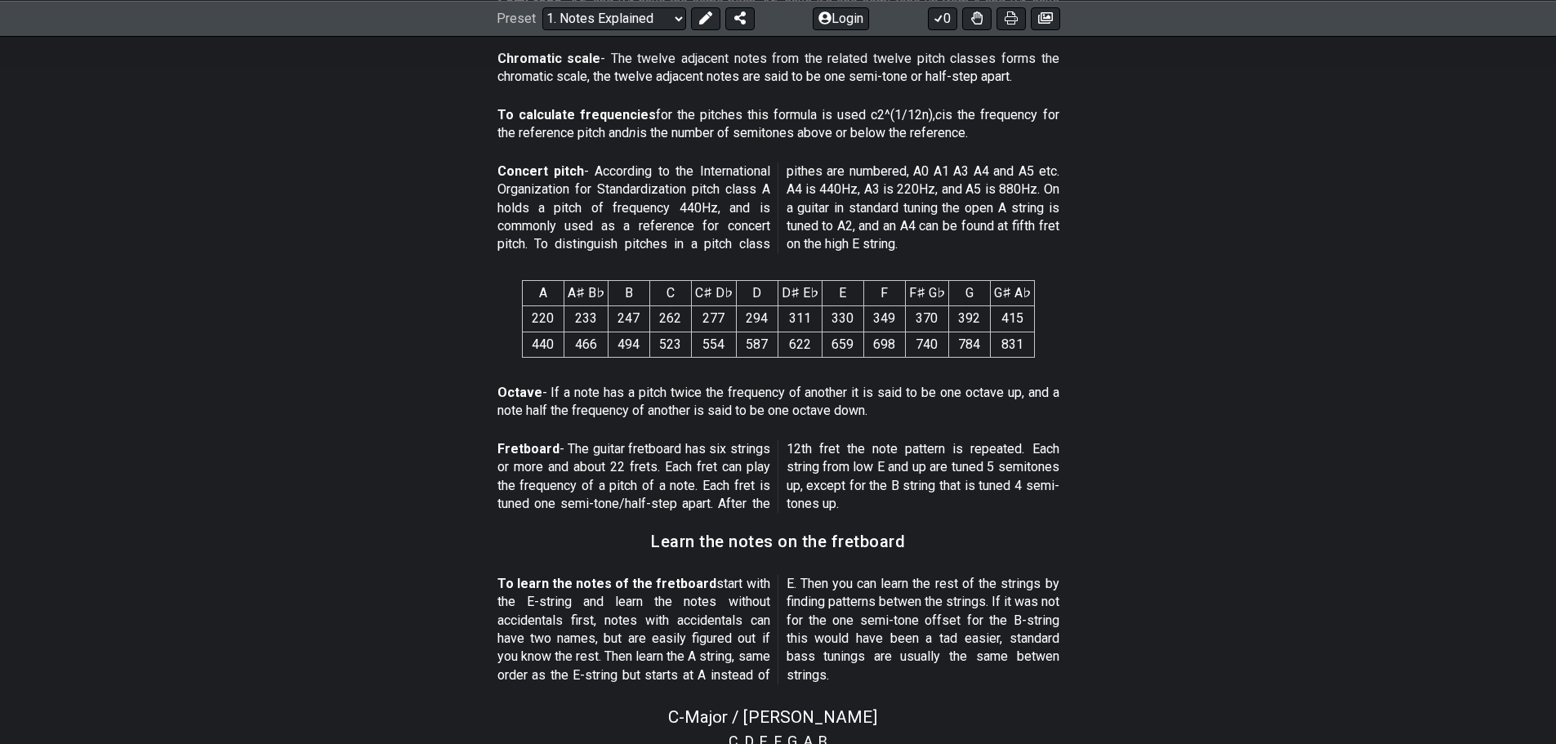
click at [856, 394] on p "Octave - If a note has a pitch twice the frequency of another it is said to be …" at bounding box center [779, 402] width 562 height 37
click at [902, 395] on p "Octave - If a note has a pitch twice the frequency of another it is said to be …" at bounding box center [779, 402] width 562 height 37
drag, startPoint x: 982, startPoint y: 405, endPoint x: 990, endPoint y: 408, distance: 8.8
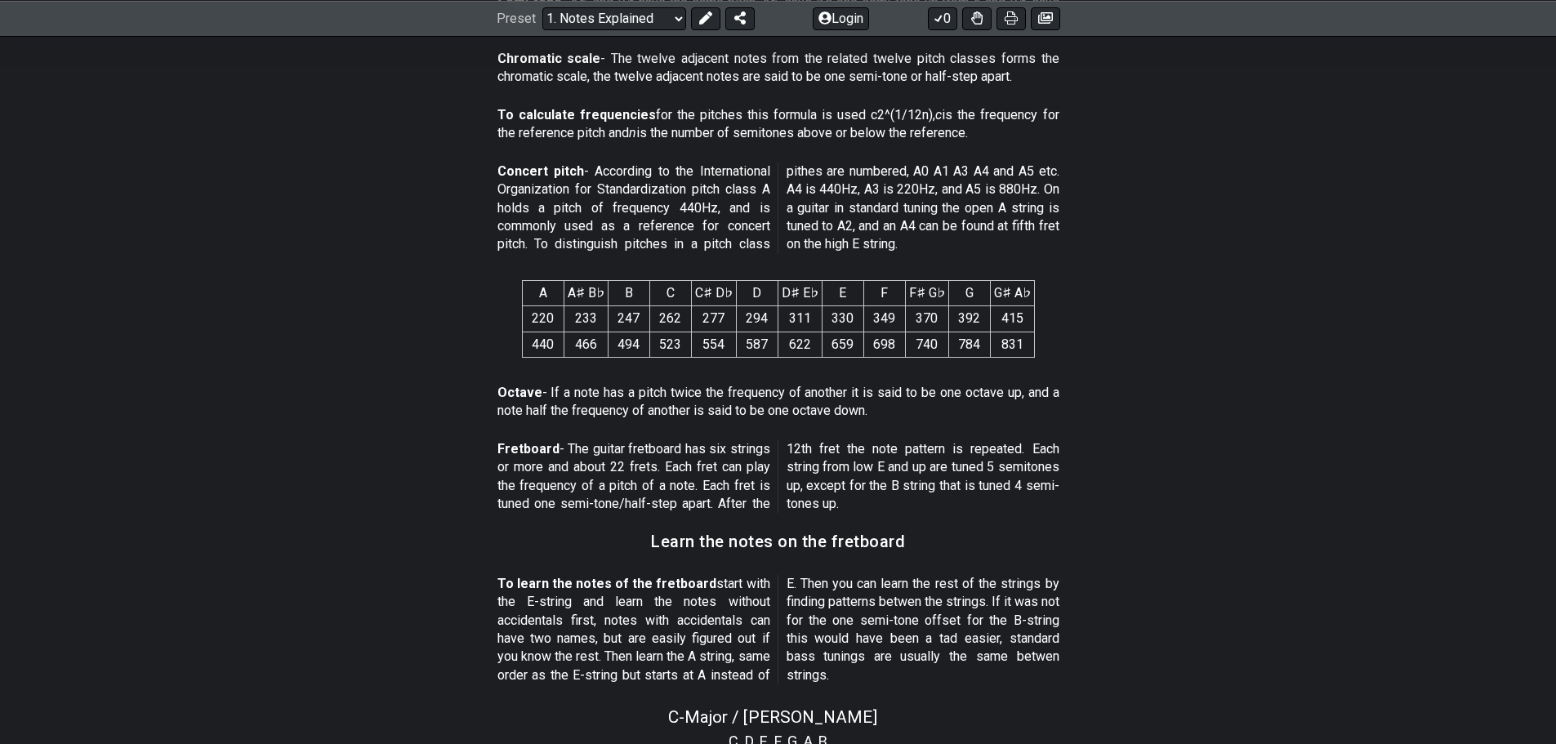
click at [985, 407] on p "Octave - If a note has a pitch twice the frequency of another it is said to be …" at bounding box center [779, 402] width 562 height 37
click at [1050, 399] on p "Octave - If a note has a pitch twice the frequency of another it is said to be …" at bounding box center [779, 402] width 562 height 37
click at [1085, 393] on section "Octave - If a note has a pitch twice the frequency of another it is said to be …" at bounding box center [778, 405] width 1556 height 56
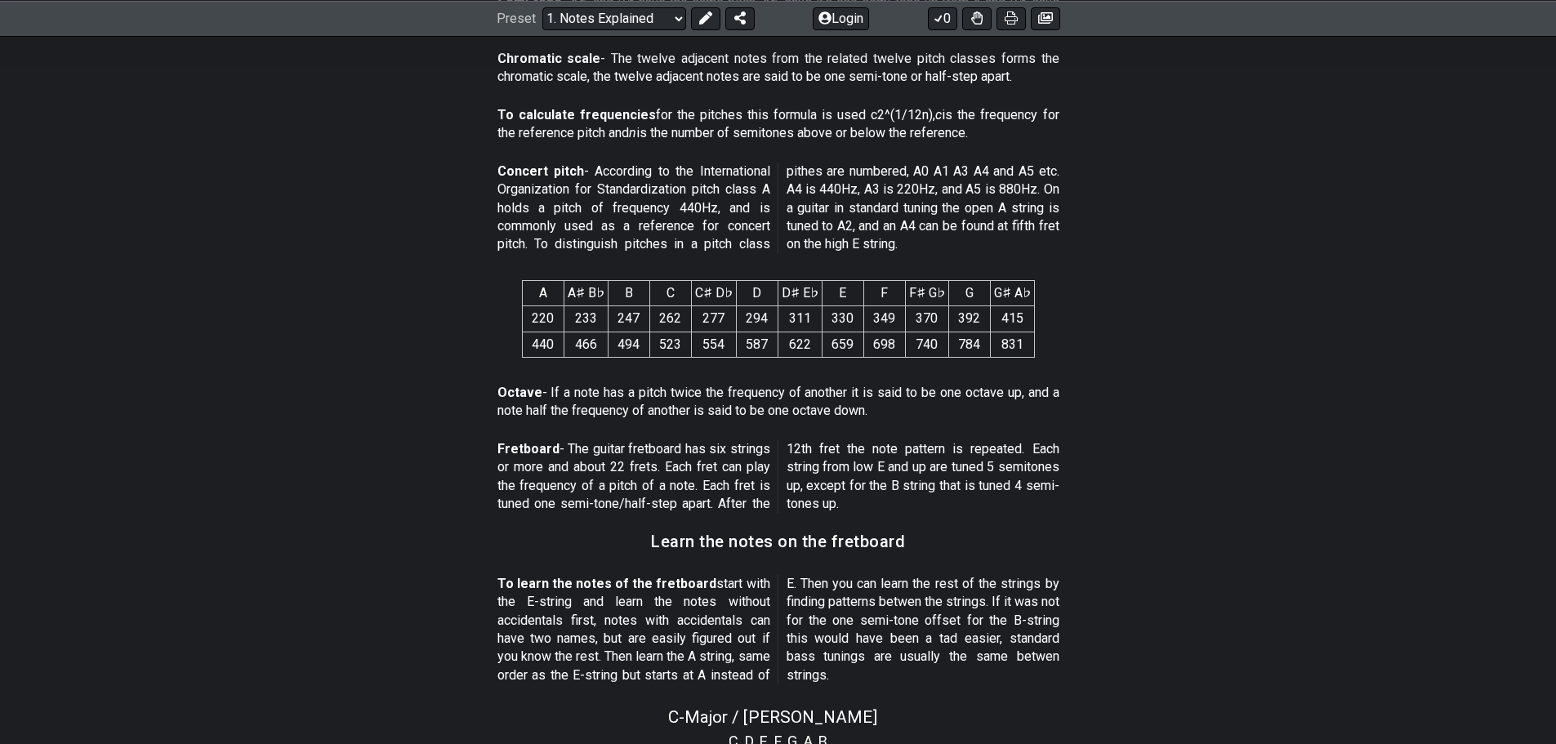
click at [1085, 393] on section "Octave - If a note has a pitch twice the frequency of another it is said to be …" at bounding box center [778, 405] width 1556 height 56
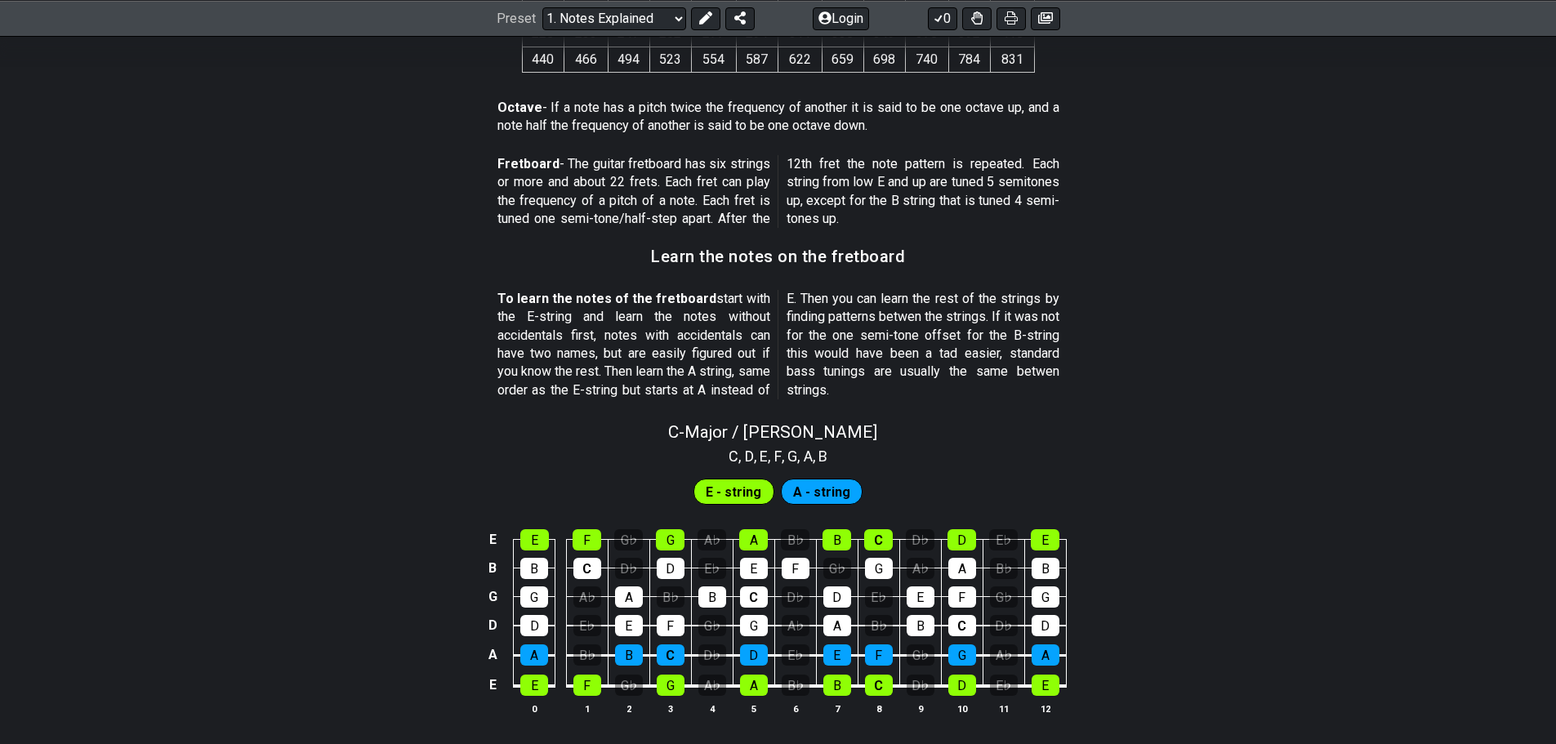
scroll to position [1454, 0]
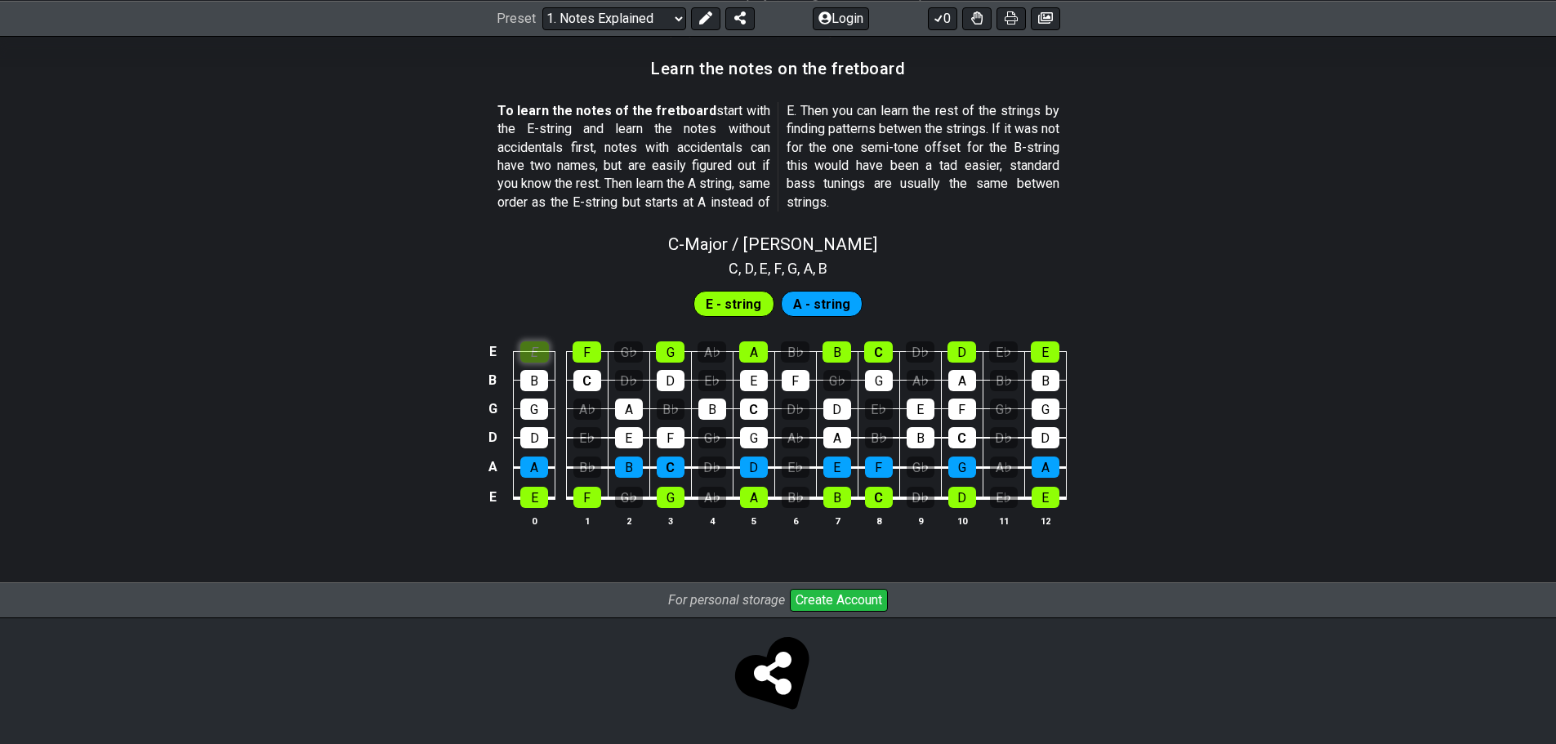
click at [541, 354] on div "E" at bounding box center [534, 351] width 29 height 21
click at [531, 341] on div "E" at bounding box center [534, 351] width 29 height 21
click at [535, 346] on div "E" at bounding box center [534, 351] width 29 height 21
click at [545, 359] on div "E" at bounding box center [534, 351] width 29 height 21
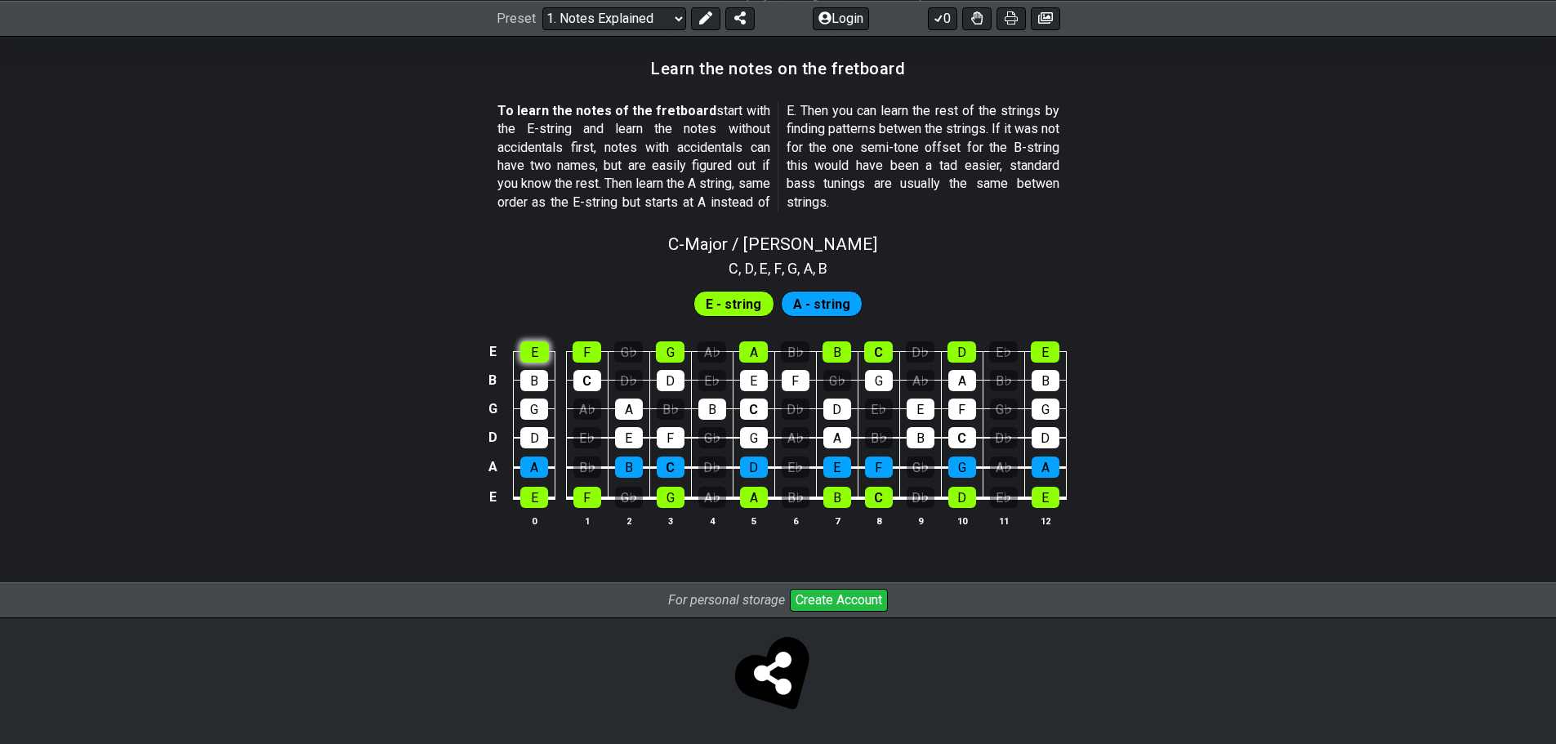
click at [545, 355] on div "E" at bounding box center [534, 351] width 29 height 21
click at [593, 346] on div "F" at bounding box center [587, 351] width 29 height 21
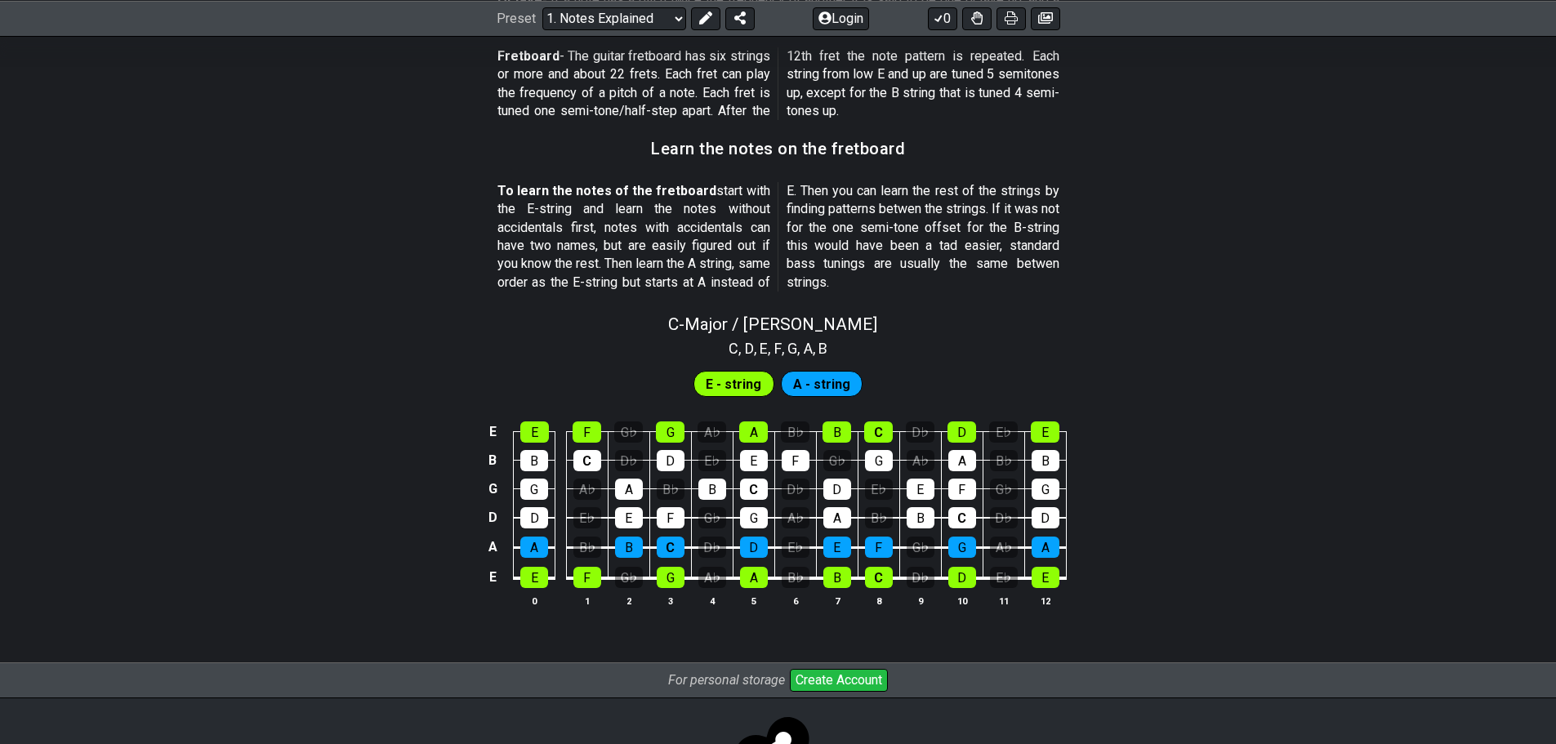
scroll to position [1372, 0]
click at [592, 581] on div "F" at bounding box center [587, 578] width 28 height 21
click at [596, 573] on div "F" at bounding box center [587, 578] width 28 height 21
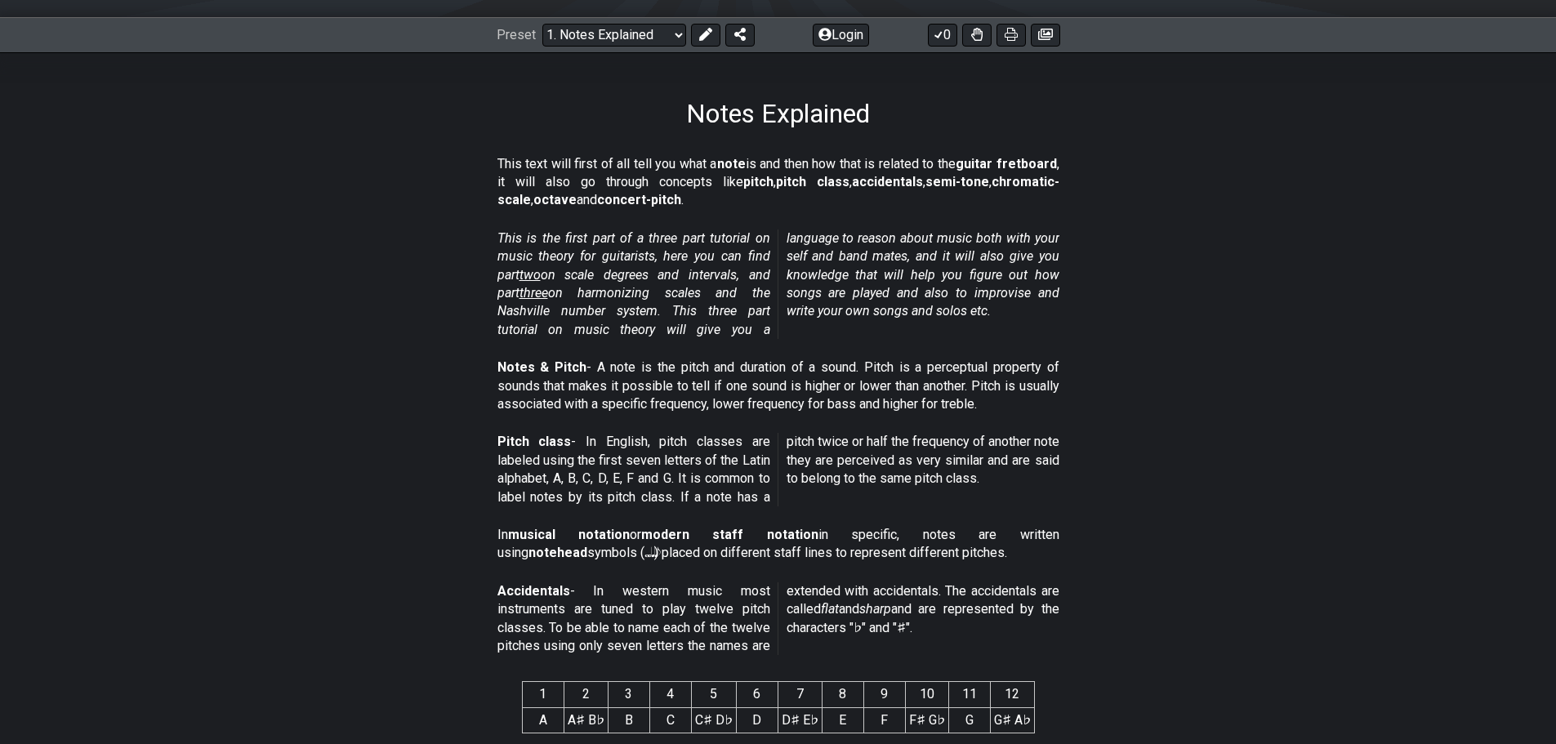
scroll to position [65, 0]
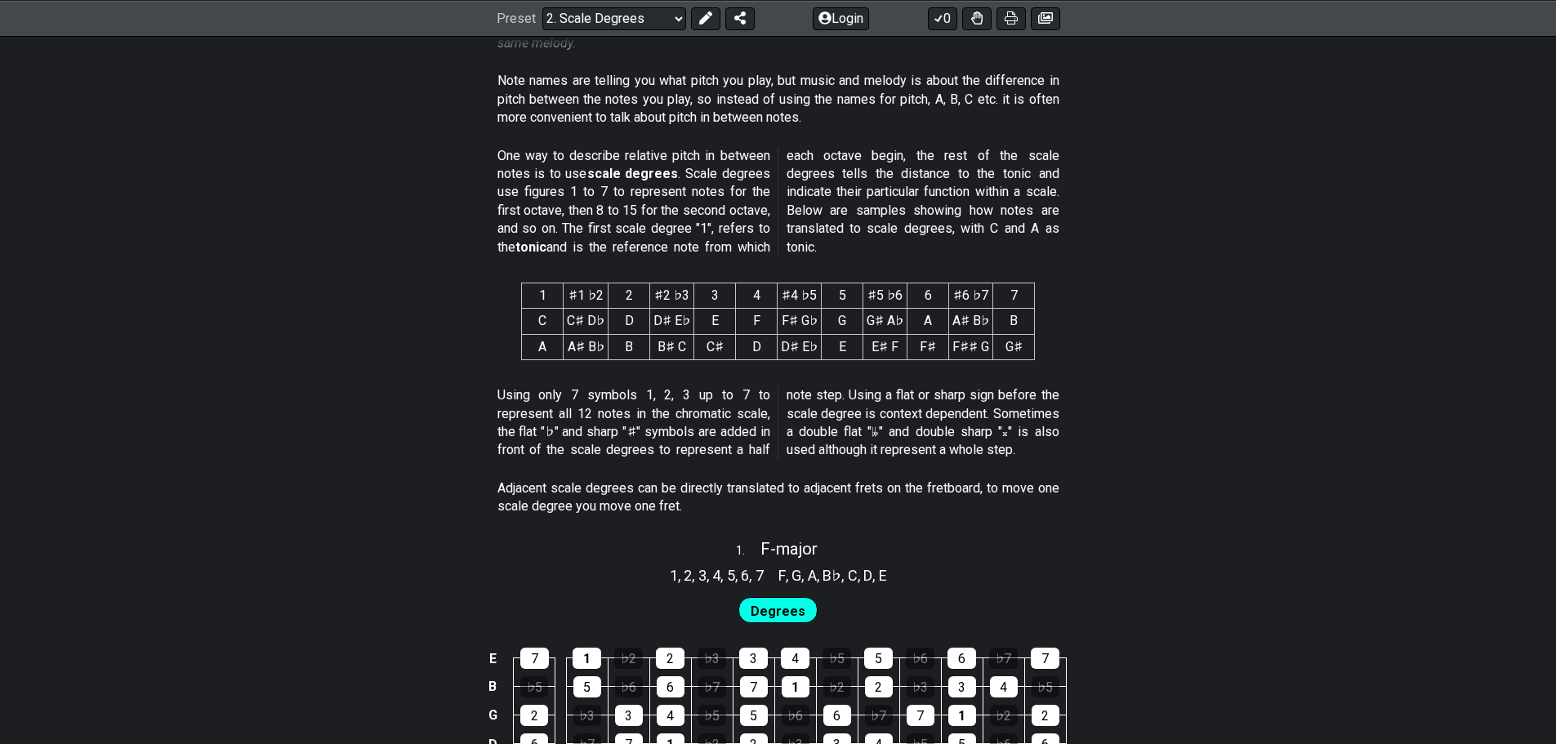
scroll to position [490, 0]
